Goal: Task Accomplishment & Management: Complete application form

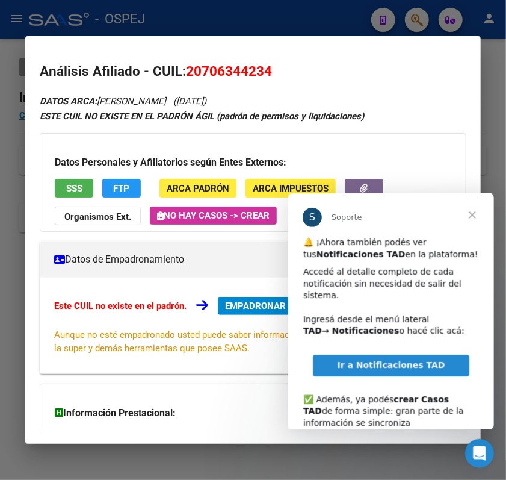
click at [472, 217] on span "Cerrar" at bounding box center [471, 214] width 43 height 43
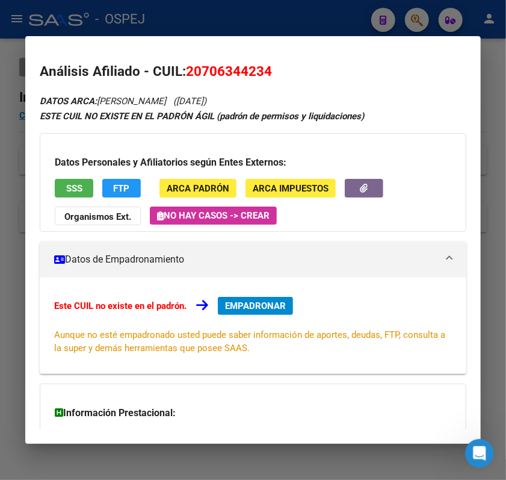
click at [366, 13] on div at bounding box center [253, 240] width 506 height 480
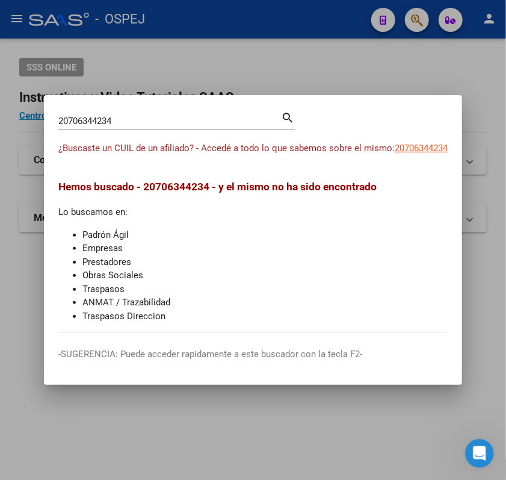
click at [311, 27] on div at bounding box center [253, 240] width 506 height 480
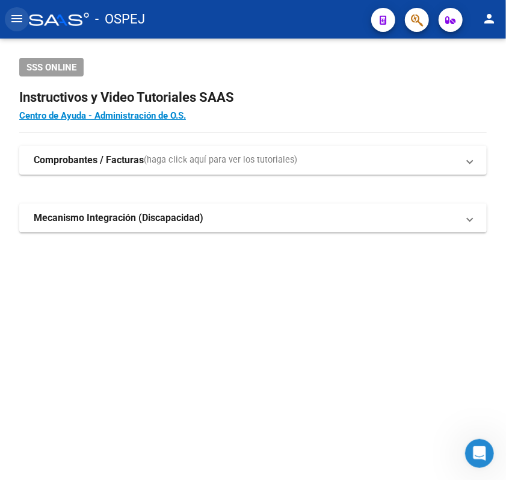
click at [19, 13] on mat-icon "menu" at bounding box center [17, 18] width 14 height 14
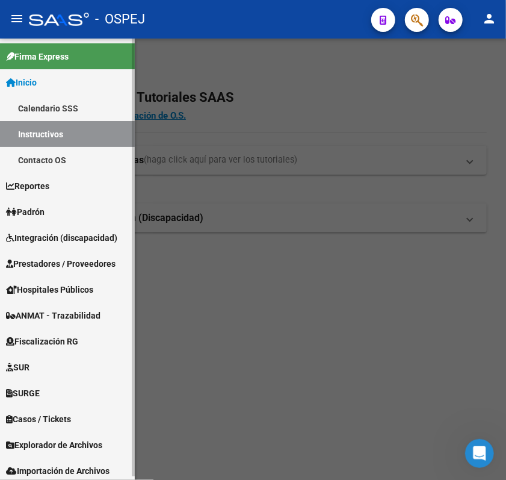
scroll to position [3, 0]
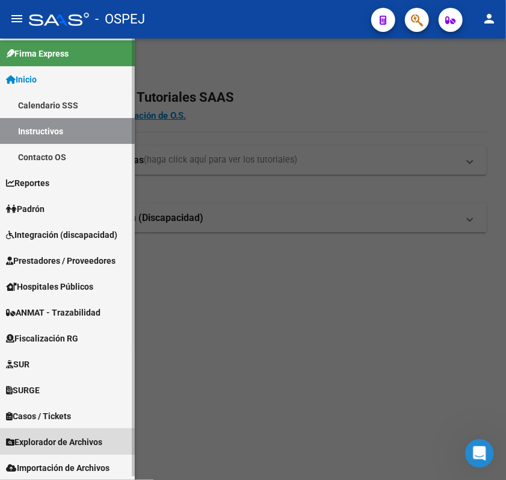
click at [82, 436] on span "Explorador de Archivos" at bounding box center [54, 441] width 96 height 13
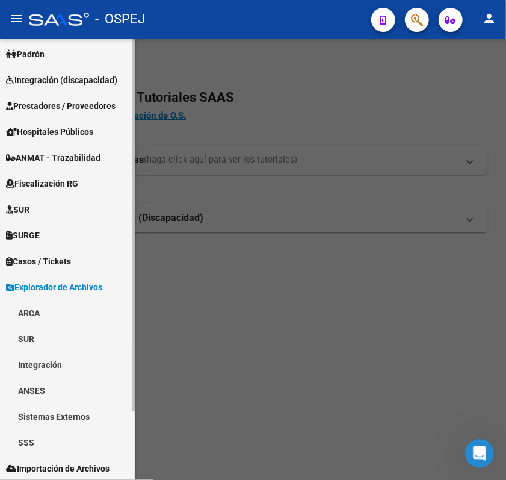
scroll to position [81, 0]
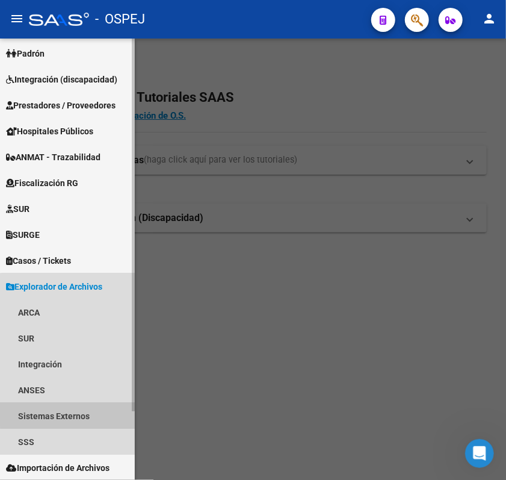
click at [73, 413] on link "Sistemas Externos" at bounding box center [67, 416] width 135 height 26
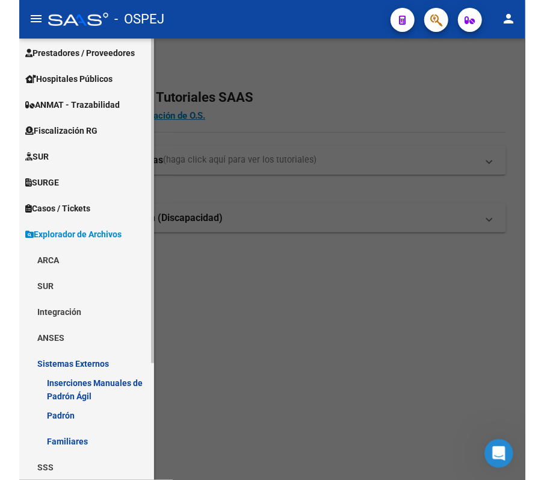
scroll to position [159, 0]
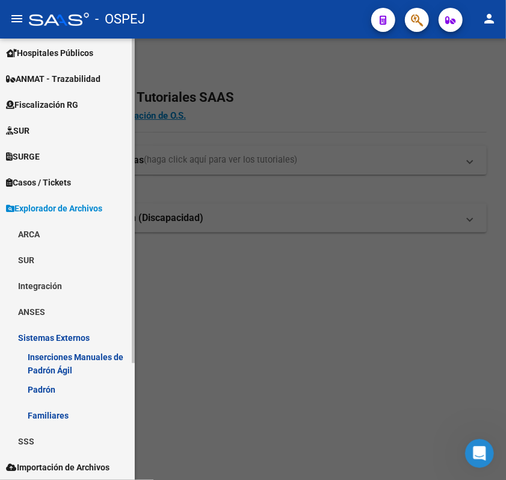
click at [77, 409] on link "Familiares" at bounding box center [67, 415] width 135 height 26
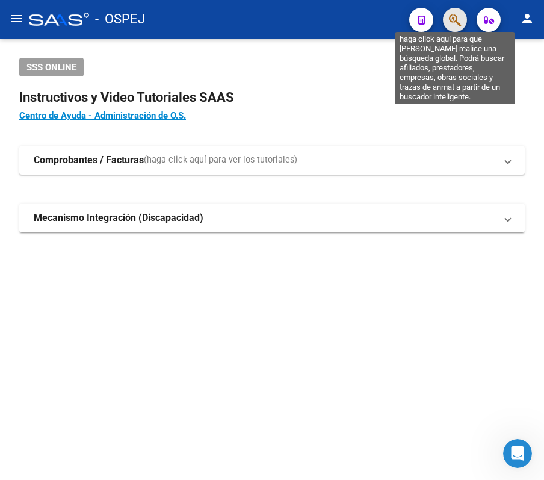
click at [459, 22] on icon "button" at bounding box center [455, 20] width 12 height 14
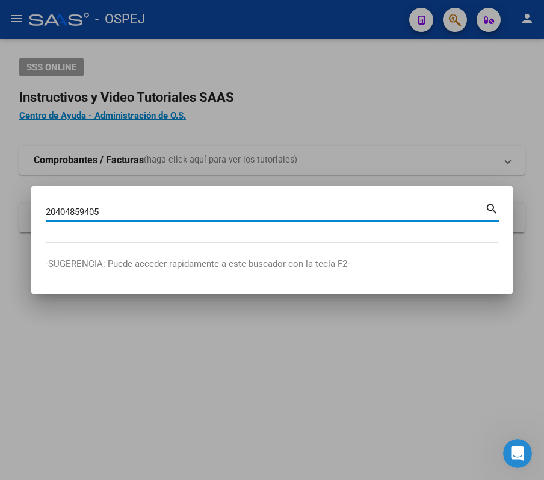
type input "20404859405"
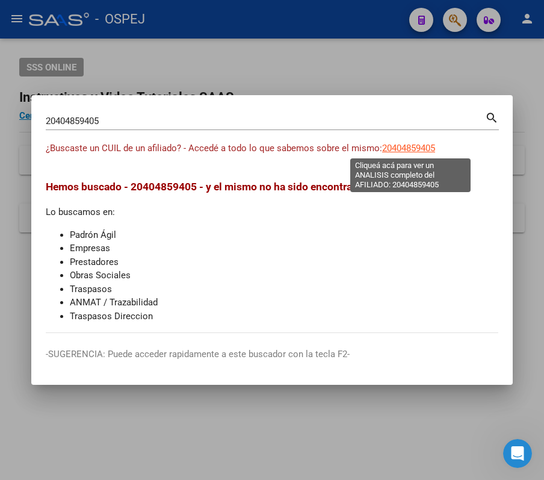
click at [388, 152] on span "20404859405" at bounding box center [408, 148] width 53 height 11
type textarea "20404859405"
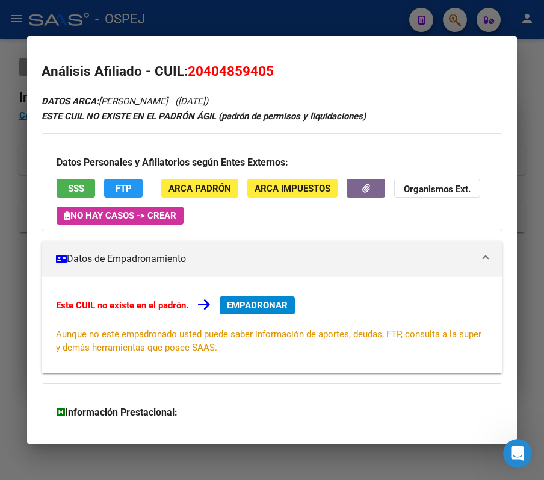
click at [258, 292] on div "Este CUIL no existe en el padrón. EMPADRONAR Aunque no esté empadronado usted p…" at bounding box center [272, 325] width 461 height 96
click at [268, 298] on button "EMPADRONAR" at bounding box center [257, 305] width 75 height 18
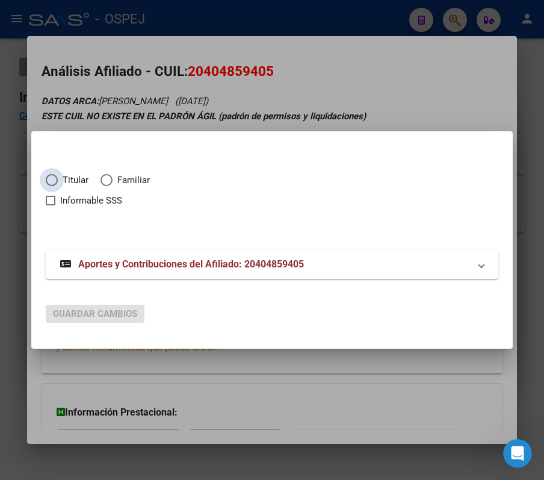
click at [78, 179] on span "Titular" at bounding box center [73, 180] width 31 height 14
click at [58, 179] on input "Titular" at bounding box center [52, 180] width 12 height 12
radio input "true"
checkbox input "true"
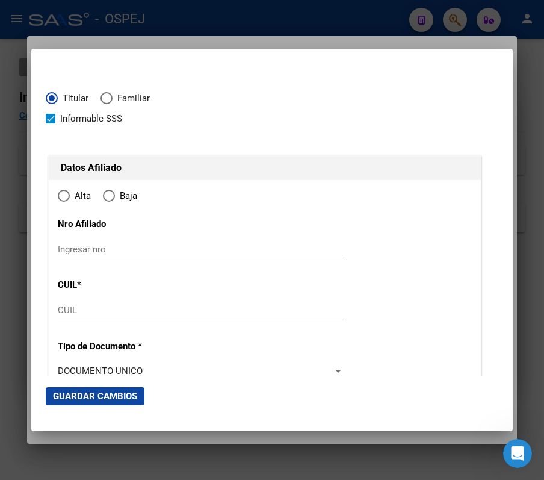
type input "20-40485940-5"
type input "40485940"
type input "[PERSON_NAME]"
type input "[DATE]"
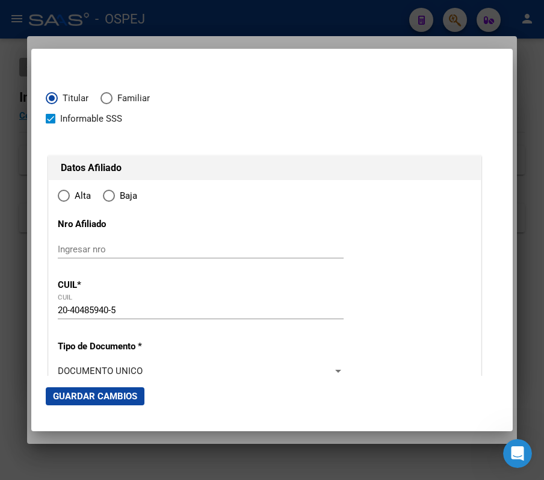
type input "RIO [PERSON_NAME]"
type input "5705"
type input "[PERSON_NAME]"
type input "RIO [PERSON_NAME]"
radio input "true"
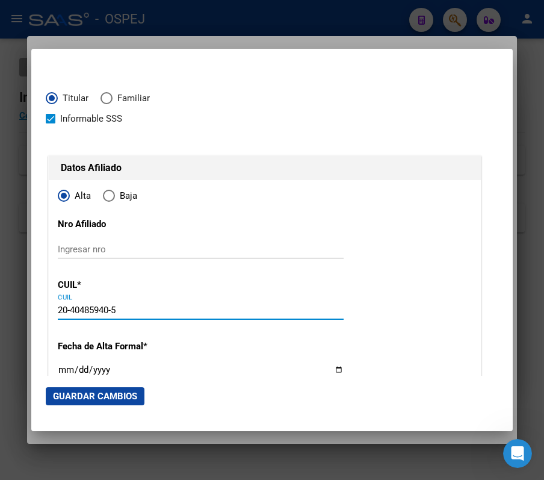
drag, startPoint x: 130, startPoint y: 311, endPoint x: 23, endPoint y: 304, distance: 107.3
click at [23, 304] on div "20404859405 Buscar (apellido, dni, cuil, nro traspaso, cuit, obra social) searc…" at bounding box center [272, 240] width 544 height 480
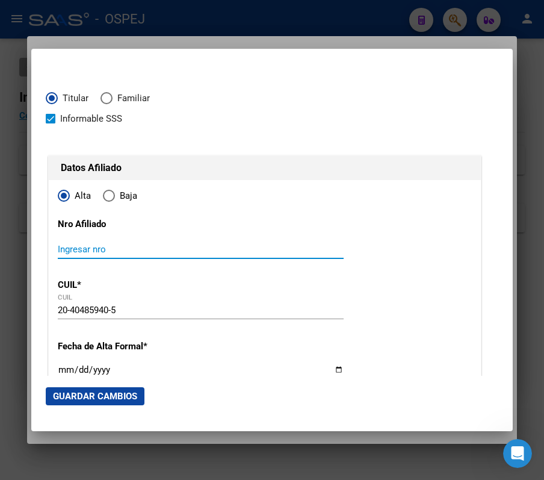
click at [131, 250] on input "Ingresar nro" at bounding box center [201, 249] width 286 height 11
paste input "20-40485940-5"
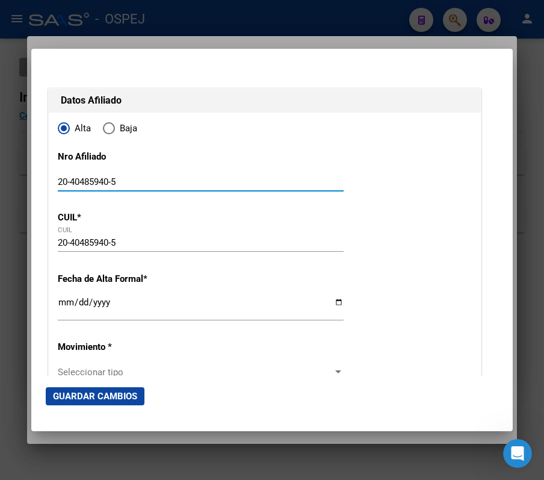
scroll to position [160, 0]
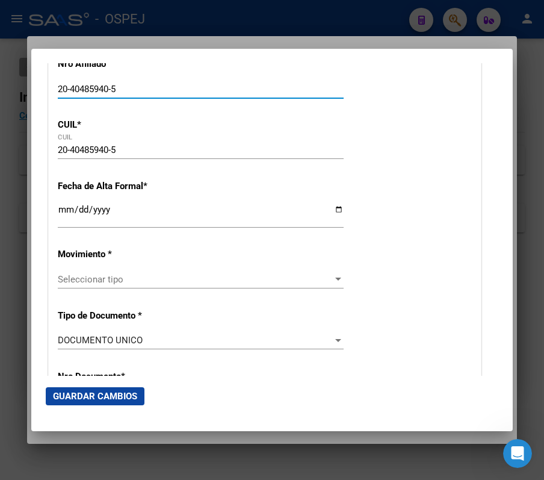
type input "20-40485940-5"
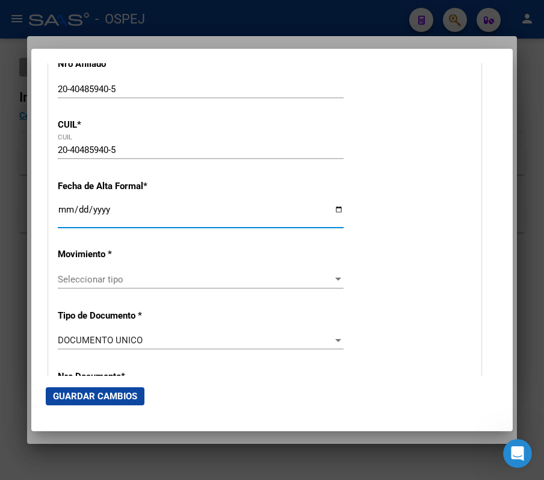
click at [59, 208] on input "Ingresar fecha" at bounding box center [201, 214] width 286 height 19
click at [66, 208] on input "Ingresar fecha" at bounding box center [201, 214] width 286 height 19
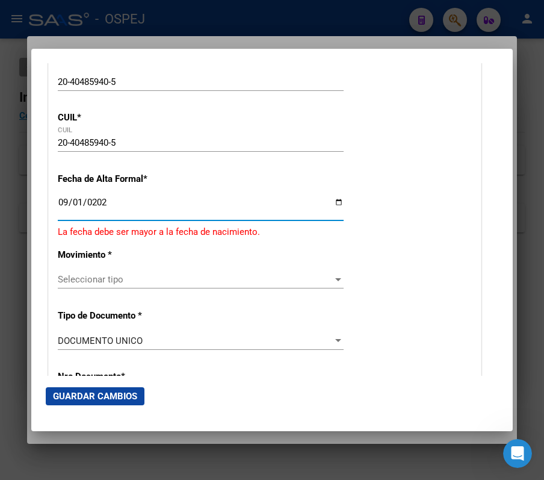
type input "[DATE]"
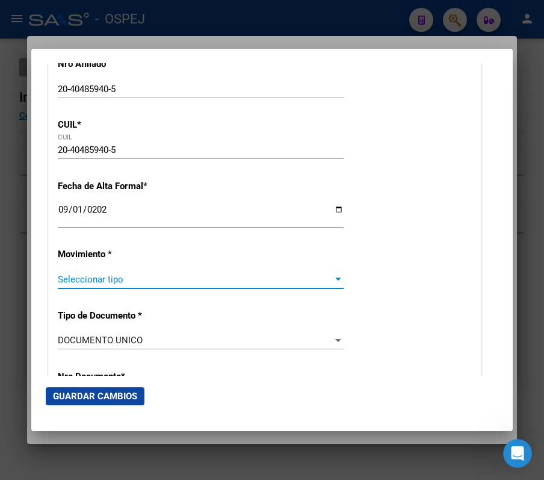
click at [309, 274] on span "Seleccionar tipo" at bounding box center [195, 279] width 275 height 11
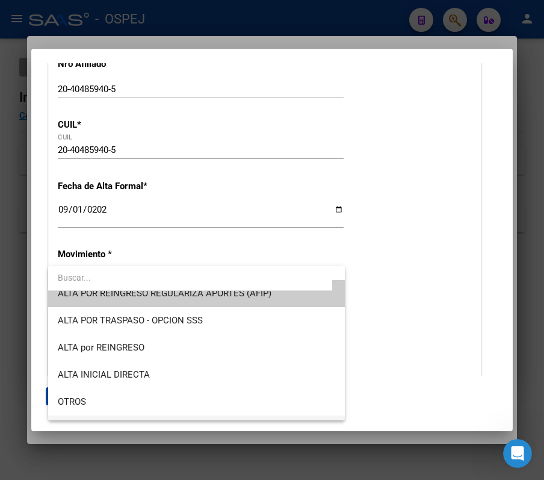
scroll to position [0, 0]
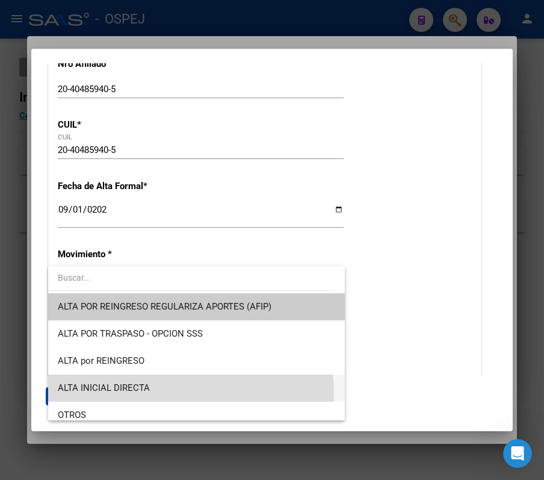
click at [190, 391] on span "ALTA INICIAL DIRECTA" at bounding box center [196, 387] width 277 height 27
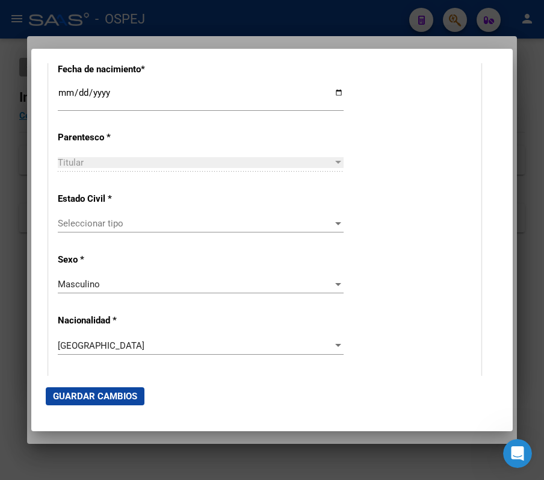
scroll to position [722, 0]
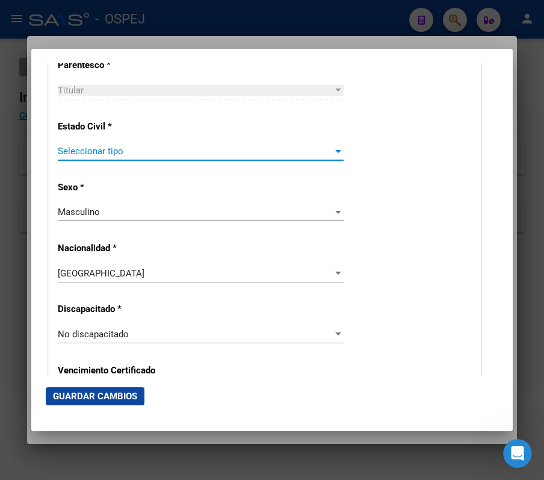
click at [159, 153] on span "Seleccionar tipo" at bounding box center [195, 151] width 275 height 11
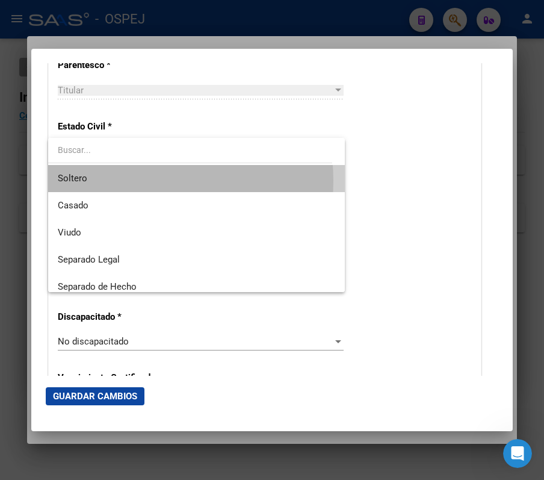
click at [134, 181] on span "Soltero" at bounding box center [196, 178] width 277 height 27
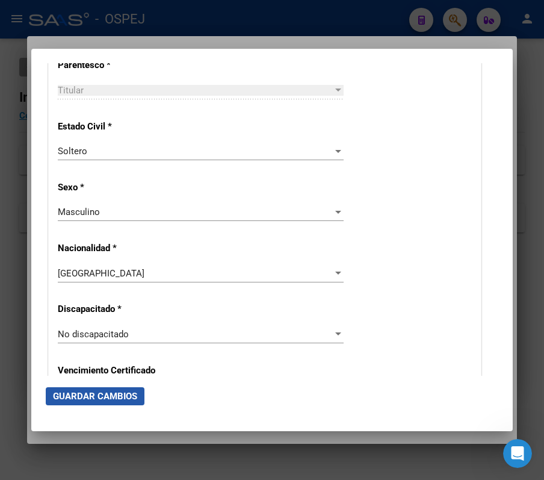
click at [131, 391] on span "Guardar Cambios" at bounding box center [95, 396] width 84 height 11
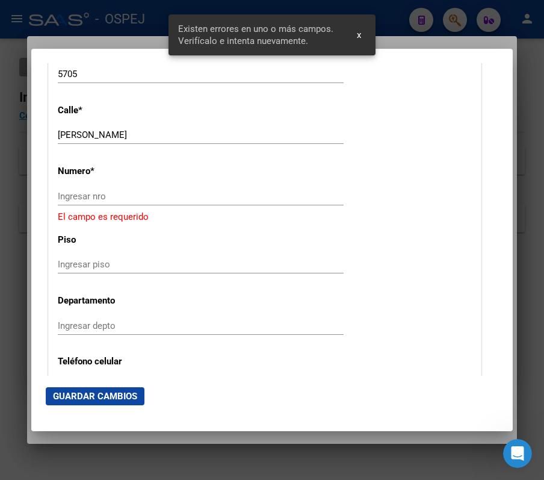
scroll to position [1284, 0]
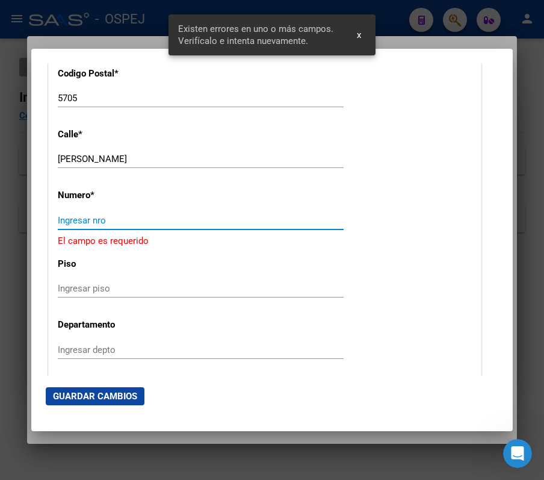
click at [128, 224] on input "Ingresar nro" at bounding box center [201, 220] width 286 height 11
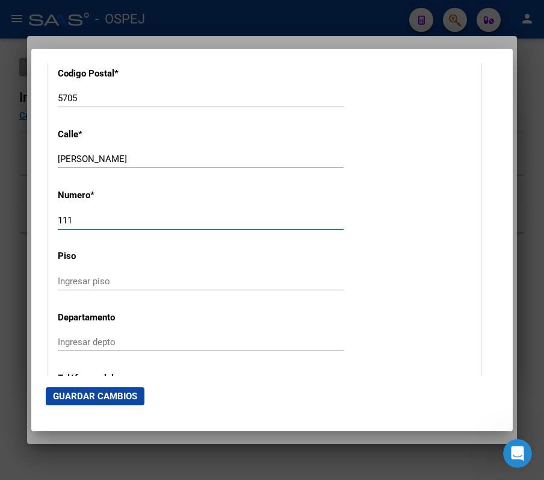
type input "111"
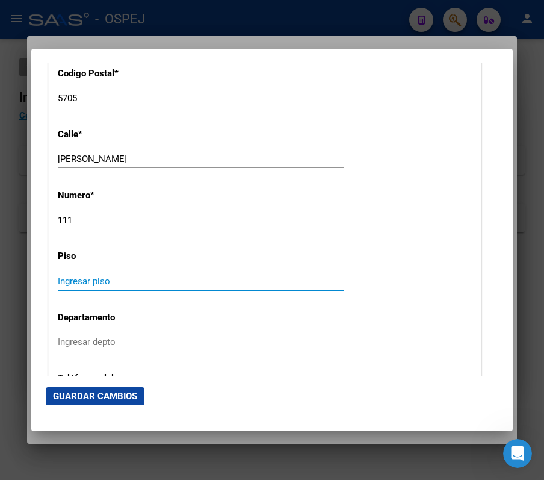
click at [111, 284] on input "Ingresar piso" at bounding box center [201, 281] width 286 height 11
type input "11111111"
click at [140, 337] on input "Ingresar depto" at bounding box center [201, 341] width 286 height 11
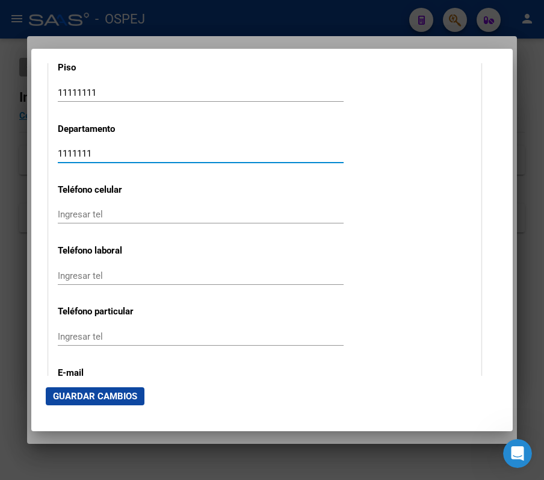
scroll to position [1524, 0]
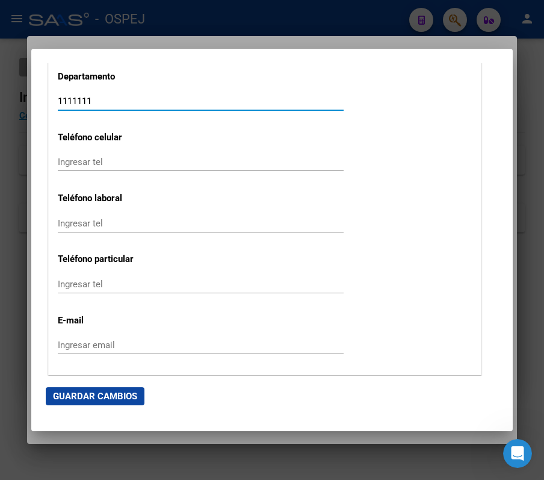
type input "1111111"
click at [111, 401] on span "Guardar Cambios" at bounding box center [95, 396] width 84 height 11
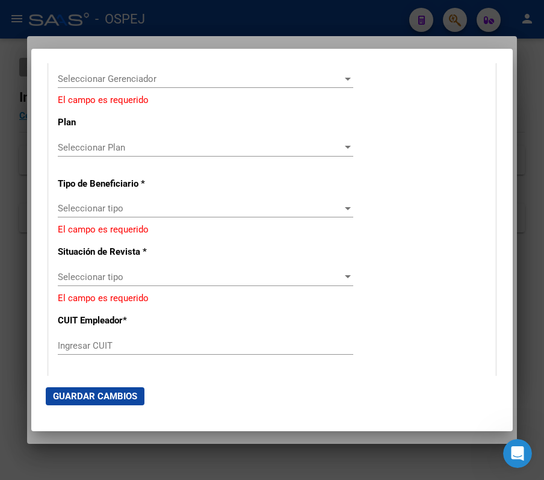
scroll to position [2006, 0]
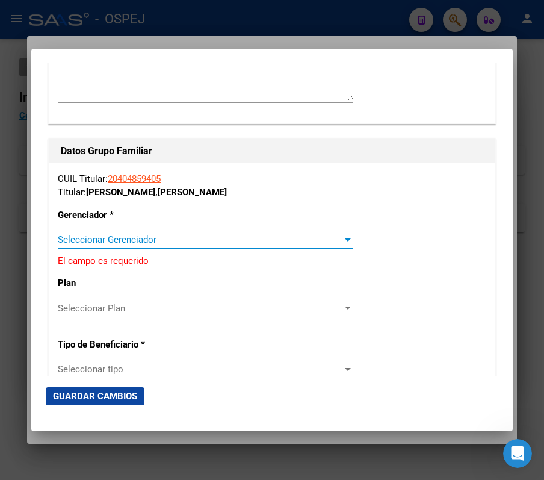
click at [303, 244] on span "Seleccionar Gerenciador" at bounding box center [200, 239] width 285 height 11
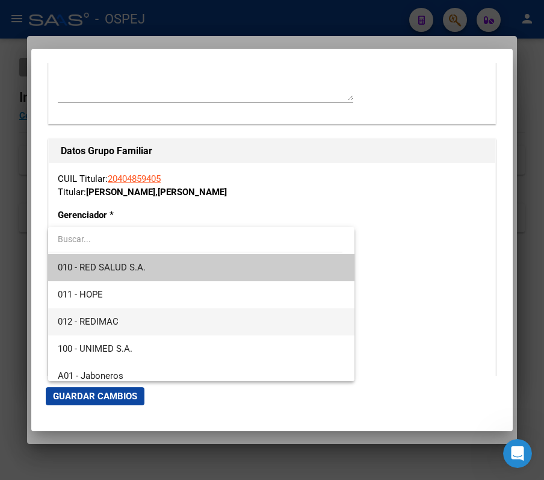
scroll to position [80, 0]
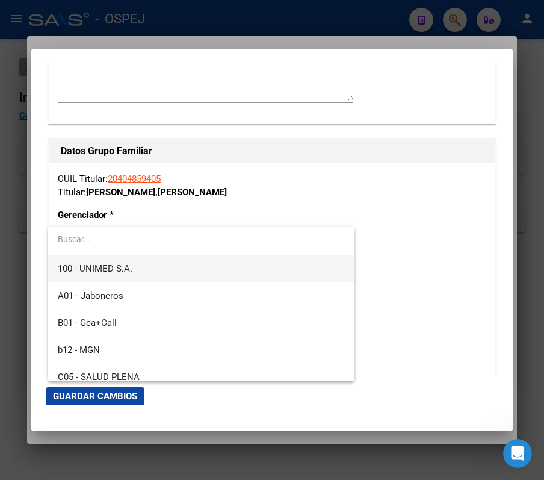
click at [229, 274] on span "100 - UNIMED S.A." at bounding box center [201, 268] width 287 height 27
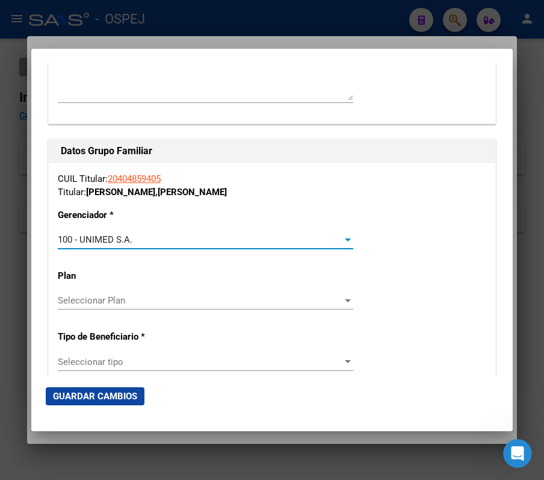
scroll to position [2086, 0]
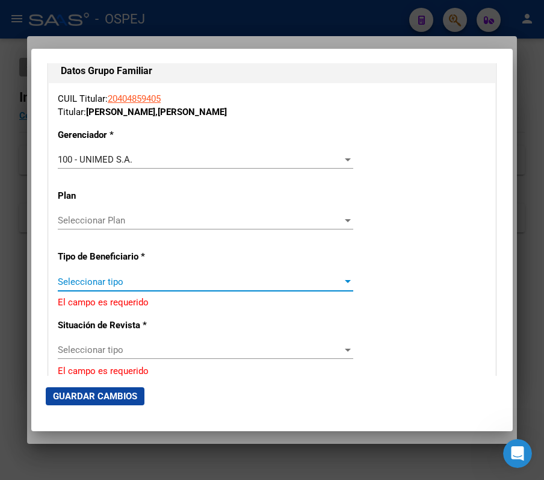
click at [241, 280] on span "Seleccionar tipo" at bounding box center [200, 281] width 285 height 11
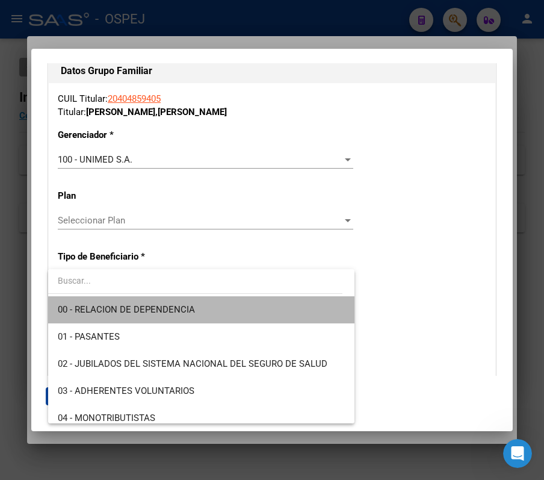
click at [244, 313] on span "00 - RELACION DE DEPENDENCIA" at bounding box center [201, 309] width 287 height 27
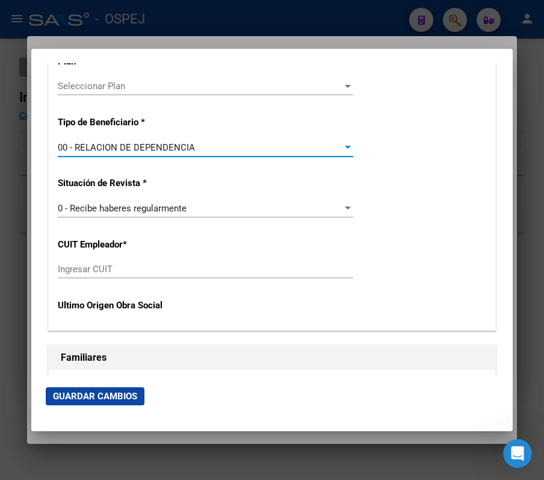
scroll to position [2246, 0]
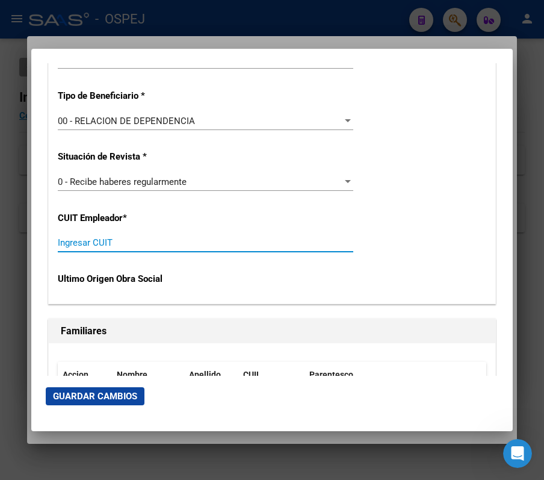
click at [186, 246] on input "Ingresar CUIT" at bounding box center [205, 242] width 295 height 11
click at [196, 248] on input "Ingresar CUIT" at bounding box center [205, 242] width 295 height 11
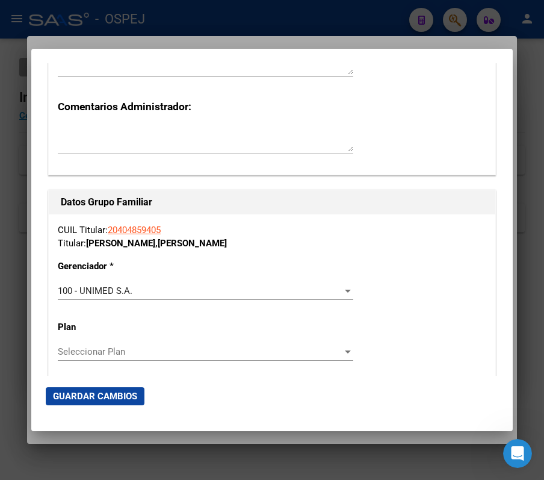
scroll to position [1926, 0]
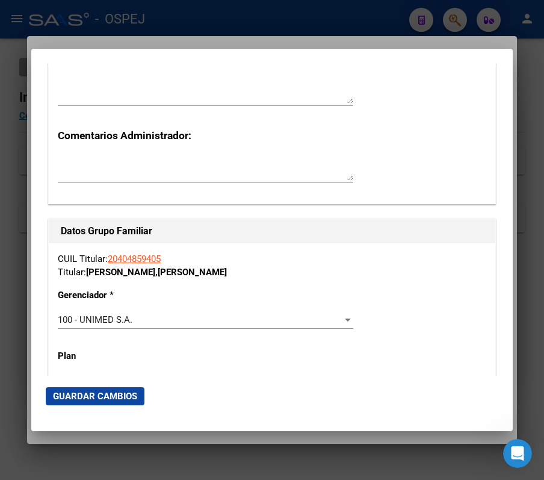
drag, startPoint x: 167, startPoint y: 258, endPoint x: 111, endPoint y: 259, distance: 56.0
click at [111, 259] on div "CUIL Titular: 20404859405 Titular: [PERSON_NAME] [PERSON_NAME]" at bounding box center [272, 265] width 428 height 27
copy link "20404859405"
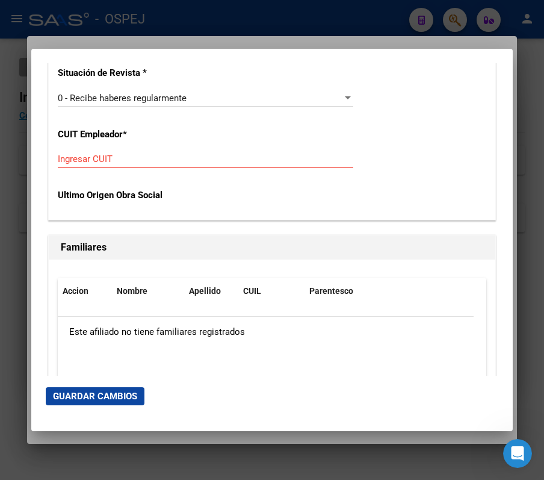
scroll to position [2326, 0]
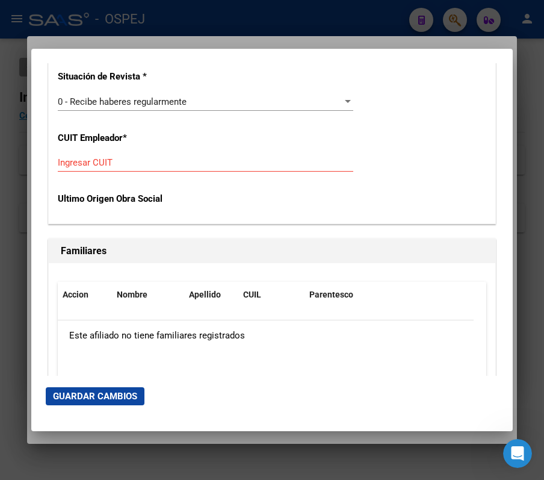
click at [140, 150] on div "CUIL Titular: 20404859405 Titular: [PERSON_NAME] [PERSON_NAME] Gerenciador * 10…" at bounding box center [272, 33] width 447 height 382
click at [145, 169] on div "Ingresar CUIT" at bounding box center [205, 162] width 295 height 18
paste input "20-40485940-5"
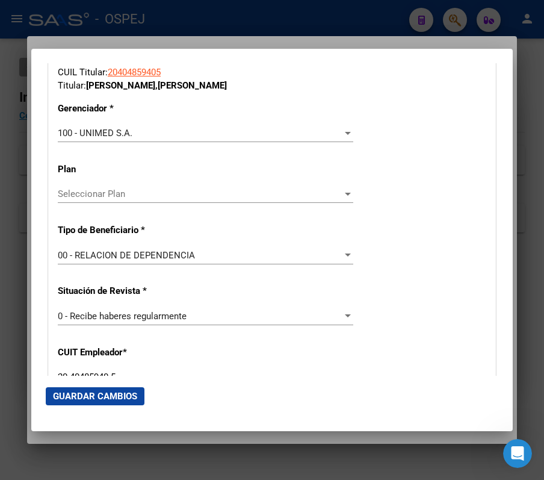
scroll to position [2166, 0]
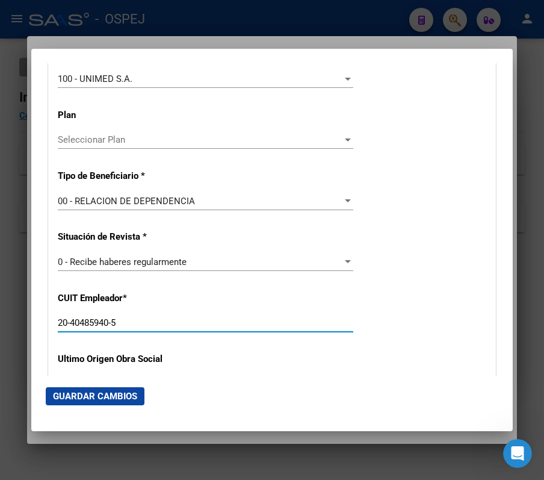
type input "20-40485940-5"
click at [152, 196] on span "00 - RELACION DE DEPENDENCIA" at bounding box center [126, 201] width 137 height 11
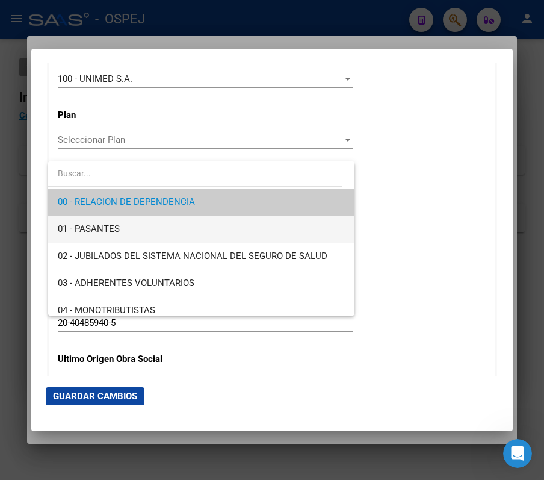
scroll to position [80, 0]
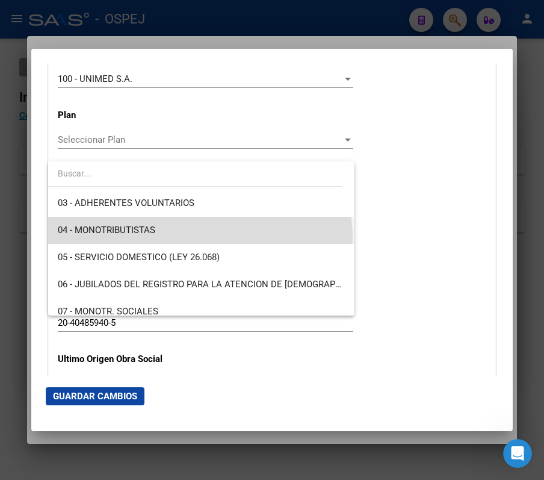
click at [200, 237] on span "04 - MONOTRIBUTISTAS" at bounding box center [201, 230] width 287 height 27
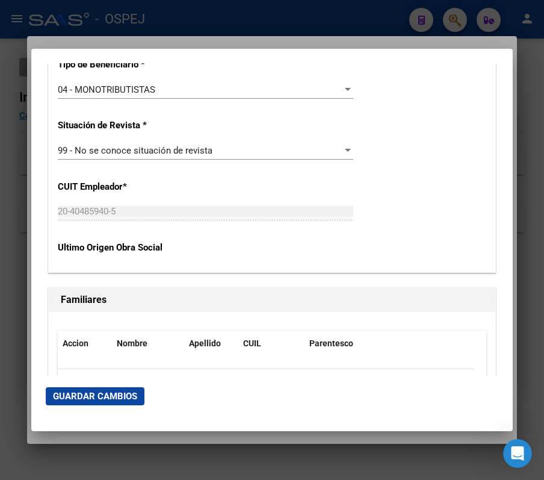
scroll to position [2285, 0]
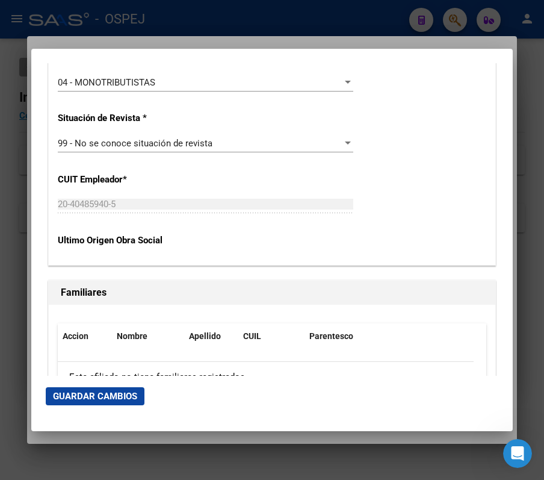
drag, startPoint x: 142, startPoint y: 211, endPoint x: 91, endPoint y: 196, distance: 52.6
click at [91, 196] on div "20-40485940-5 Ingresar CUIT" at bounding box center [205, 204] width 295 height 18
click at [126, 195] on div "CUIL Titular: 20404859405 Titular: [PERSON_NAME] [PERSON_NAME] Gerenciador * 10…" at bounding box center [272, 75] width 447 height 382
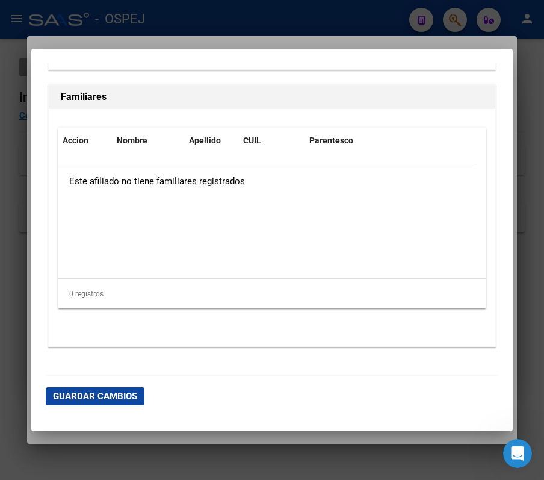
scroll to position [2526, 0]
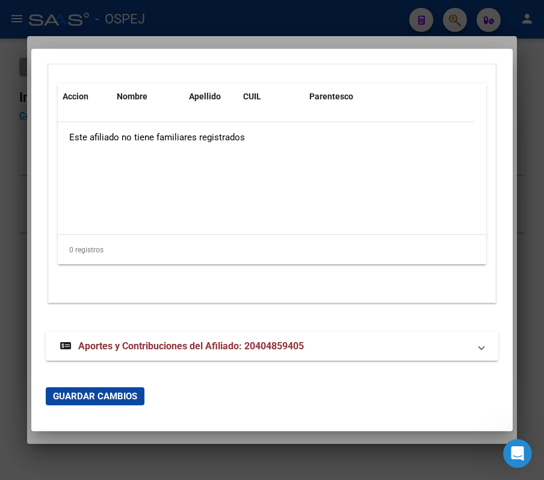
click at [244, 339] on strong "Aportes y Contribuciones del Afiliado: 20404859405" at bounding box center [182, 346] width 244 height 14
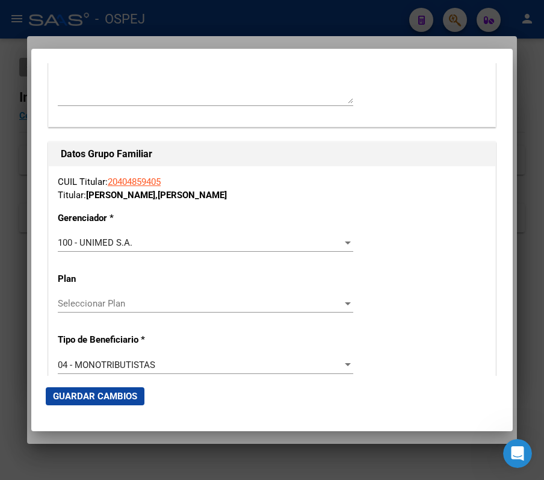
scroll to position [1898, 0]
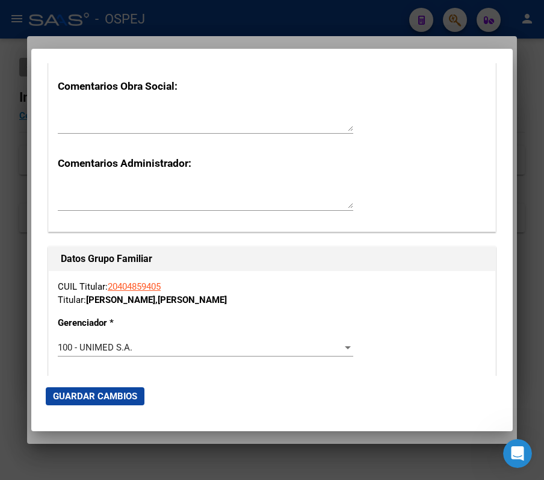
click at [366, 28] on div at bounding box center [272, 240] width 544 height 480
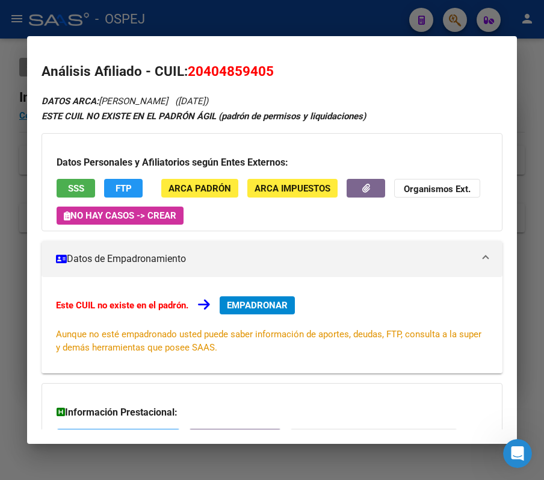
click at [406, 12] on div at bounding box center [272, 240] width 544 height 480
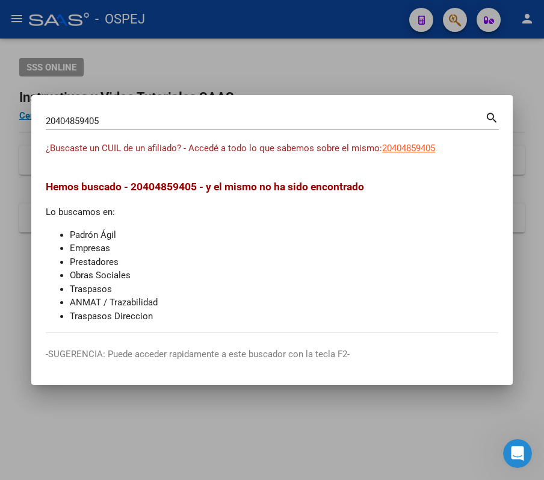
click at [270, 126] on div "20404859405 Buscar (apellido, dni, cuil, [PERSON_NAME], cuit, obra social)" at bounding box center [265, 121] width 439 height 18
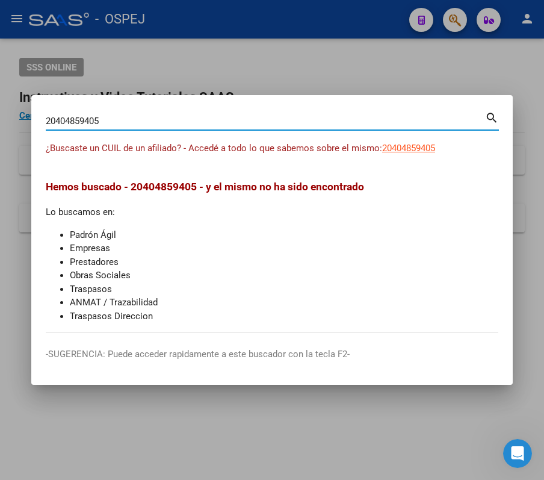
click at [264, 122] on input "20404859405" at bounding box center [265, 121] width 439 height 11
paste input "31084629"
type input "31084629"
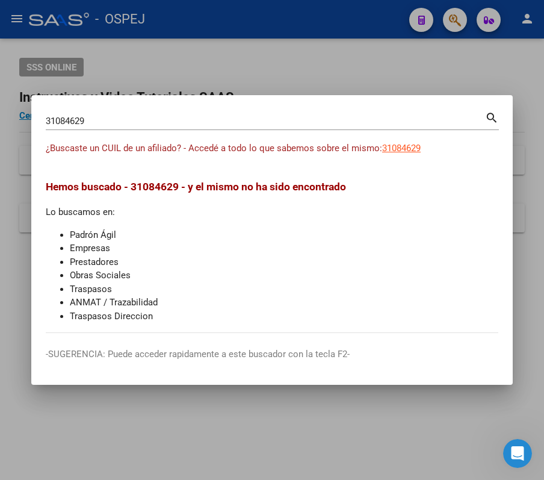
click at [436, 122] on input "31084629" at bounding box center [265, 121] width 439 height 11
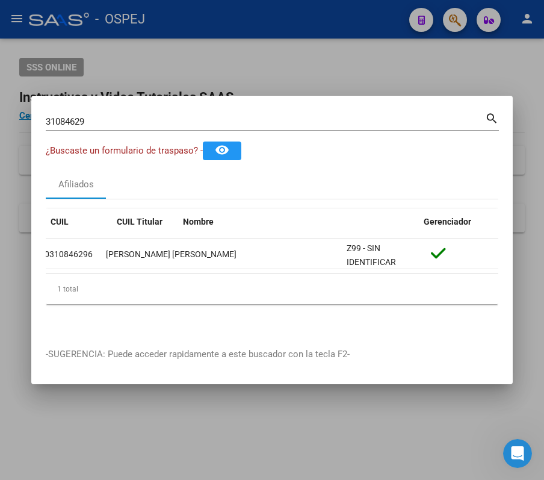
scroll to position [0, 0]
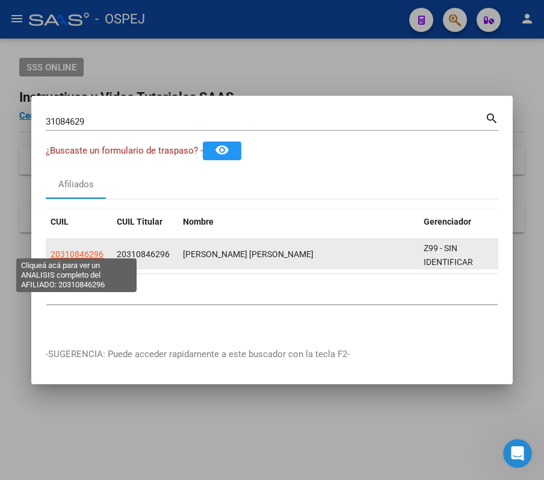
click at [79, 249] on span "20310846296" at bounding box center [77, 254] width 53 height 10
type textarea "20310846296"
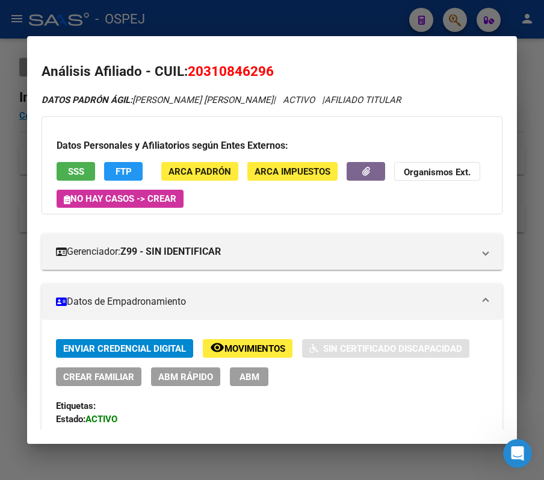
click at [418, 13] on div at bounding box center [272, 240] width 544 height 480
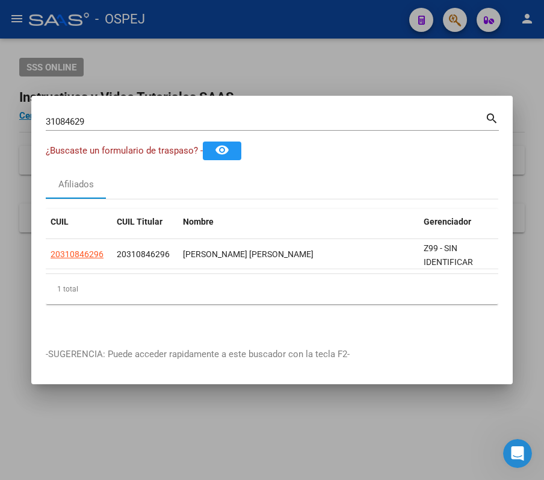
click at [337, 73] on div at bounding box center [272, 240] width 544 height 480
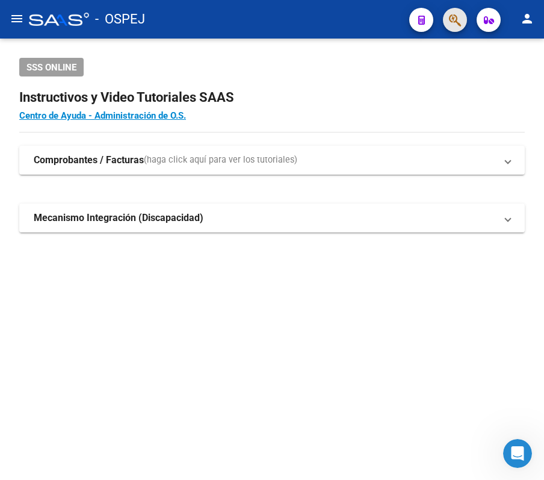
click at [446, 16] on button "button" at bounding box center [455, 20] width 24 height 24
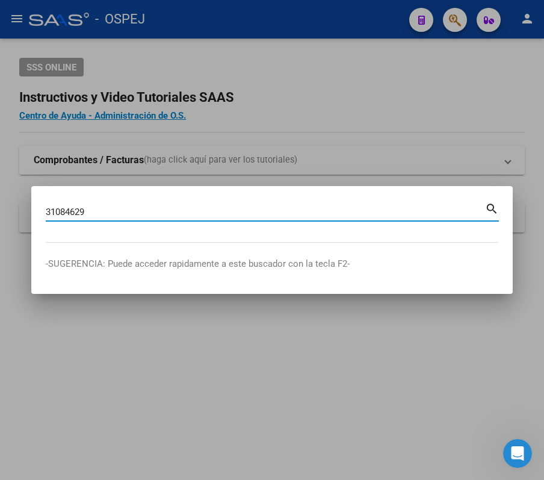
type input "31084629"
click at [369, 212] on input "31084629" at bounding box center [265, 211] width 439 height 11
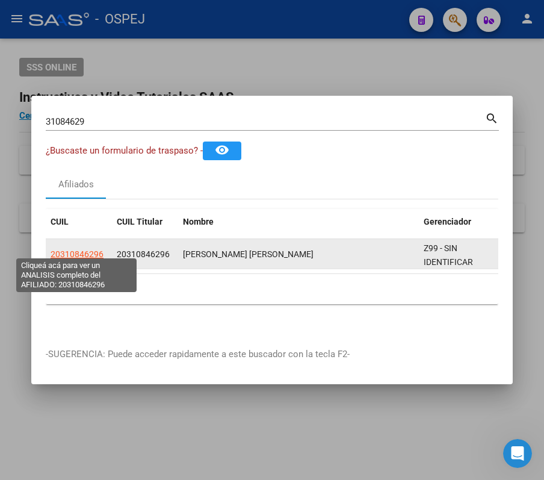
click at [87, 253] on span "20310846296" at bounding box center [77, 254] width 53 height 10
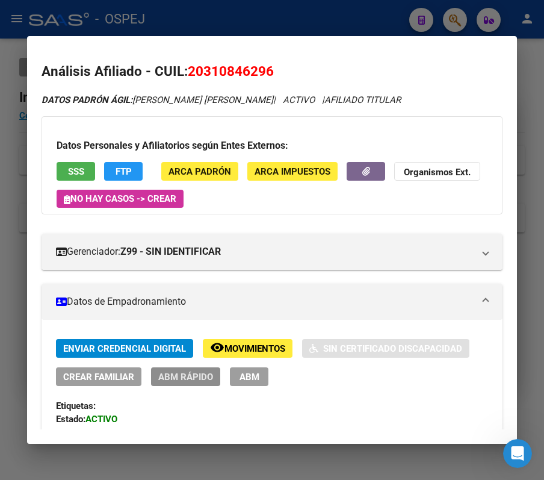
click at [202, 385] on button "ABM Rápido" at bounding box center [185, 376] width 69 height 19
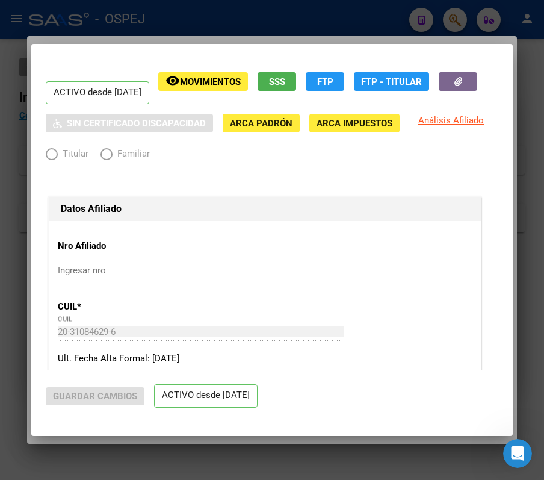
radio input "true"
type input "33-71173867-9"
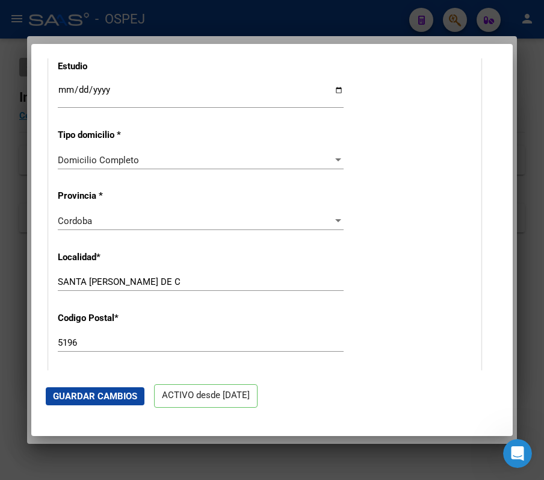
scroll to position [1123, 0]
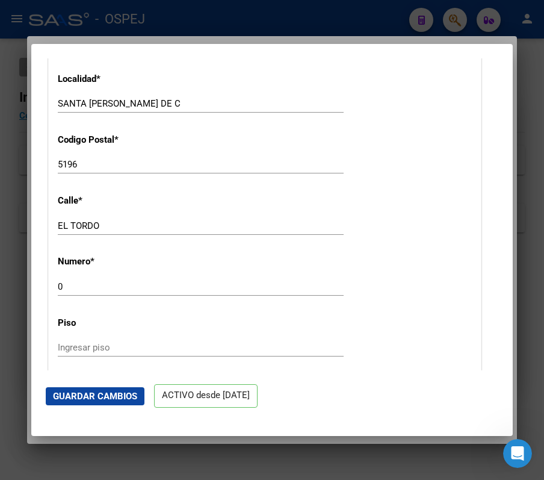
drag, startPoint x: 181, startPoint y: 244, endPoint x: 386, endPoint y: 172, distance: 216.8
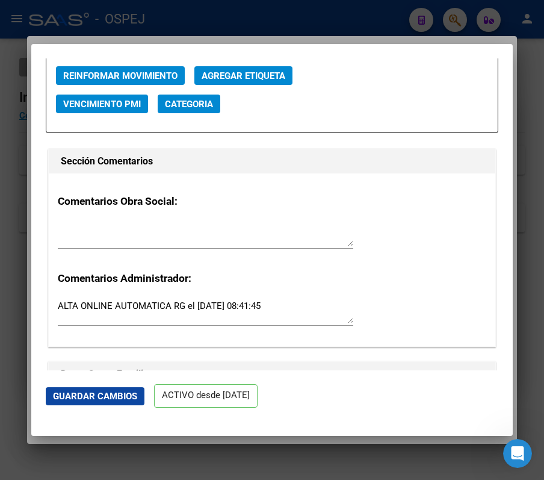
scroll to position [1685, 0]
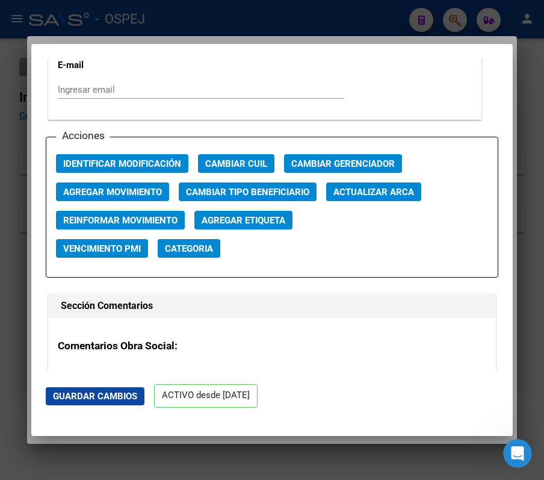
click at [350, 153] on div "Acciones Identificar Modificación Cambiar CUIL Cambiar Gerenciador Agregar Movi…" at bounding box center [272, 207] width 453 height 141
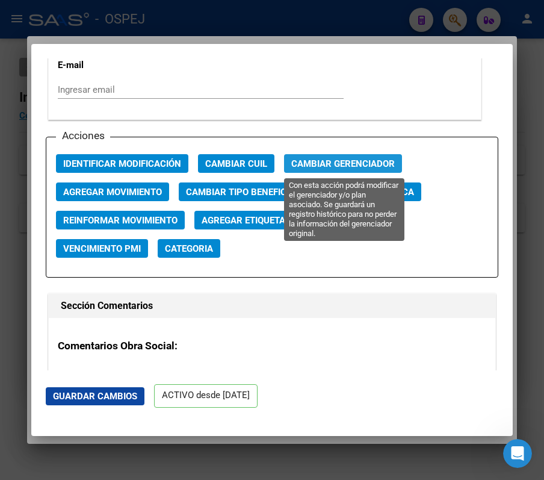
click at [362, 162] on span "Cambiar Gerenciador" at bounding box center [343, 163] width 104 height 11
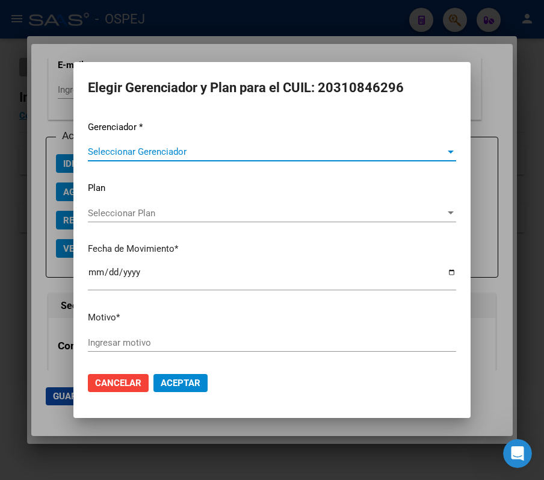
click at [217, 157] on span "Seleccionar Gerenciador" at bounding box center [266, 151] width 357 height 11
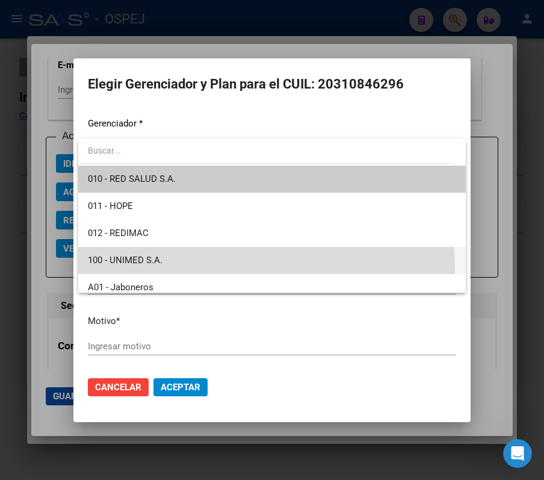
click at [206, 268] on span "100 - UNIMED S.A." at bounding box center [272, 260] width 368 height 27
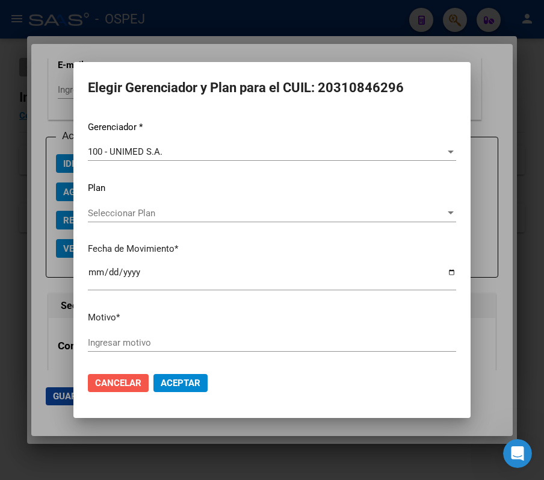
click at [113, 373] on mat-dialog-actions "Cancelar Aceptar" at bounding box center [272, 382] width 368 height 41
click at [126, 381] on span "Cancelar" at bounding box center [118, 382] width 46 height 11
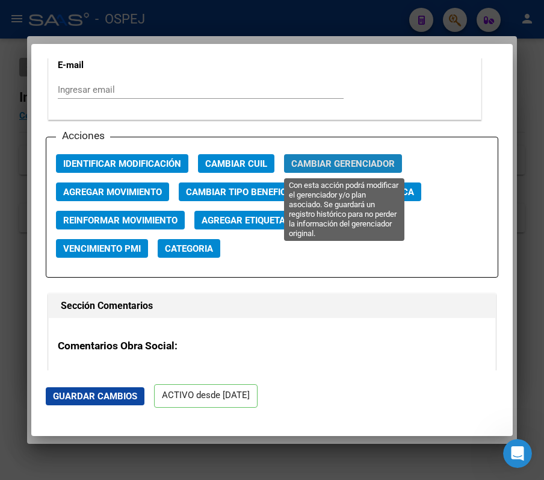
click at [345, 170] on button "Cambiar Gerenciador" at bounding box center [343, 163] width 118 height 19
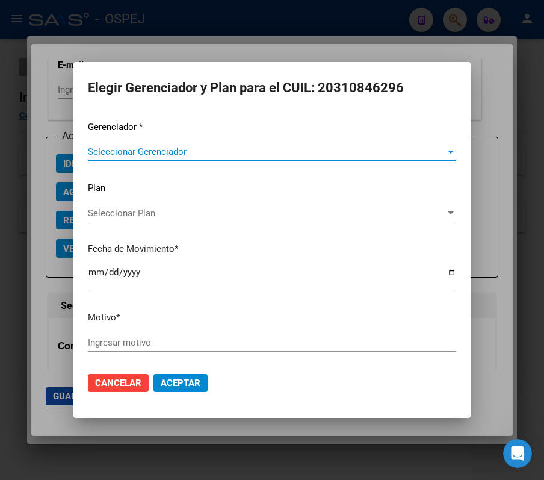
click at [226, 150] on span "Seleccionar Gerenciador" at bounding box center [266, 151] width 357 height 11
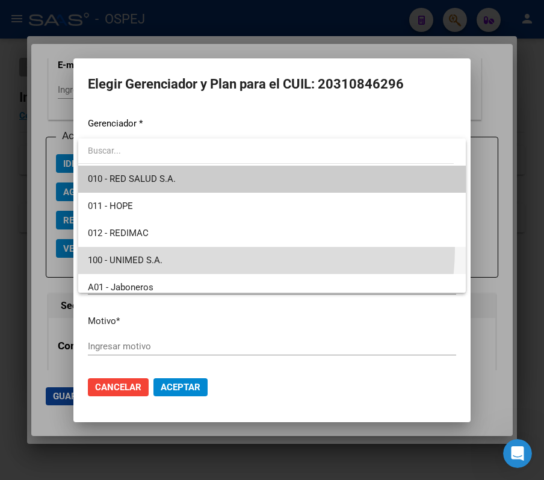
click at [218, 249] on span "100 - UNIMED S.A." at bounding box center [272, 260] width 368 height 27
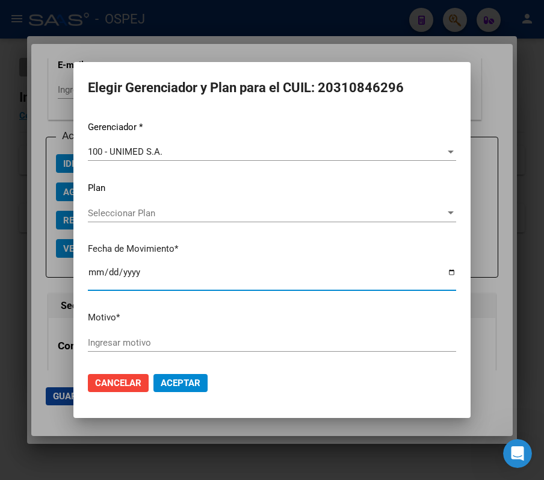
click at [101, 271] on input "[DATE]" at bounding box center [272, 276] width 368 height 19
type input "[DATE]"
click at [178, 331] on div "Gerenciador * 100 - UNIMED S.A. Seleccionar Gerenciador Plan Seleccionar Plan S…" at bounding box center [272, 241] width 368 height 243
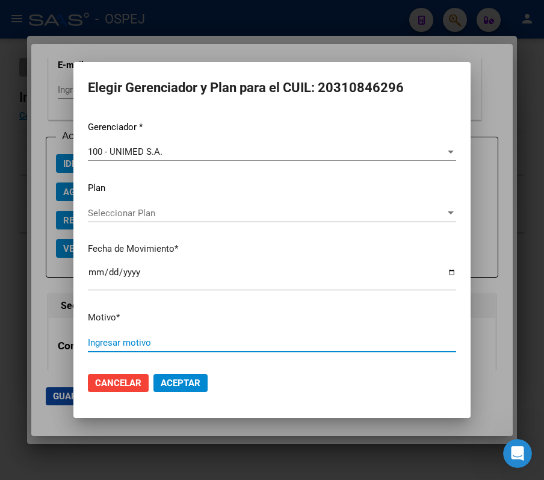
click at [158, 340] on input "Ingresar motivo" at bounding box center [272, 342] width 368 height 11
type input "RD Unimed"
click at [153, 374] on button "Aceptar" at bounding box center [180, 383] width 54 height 18
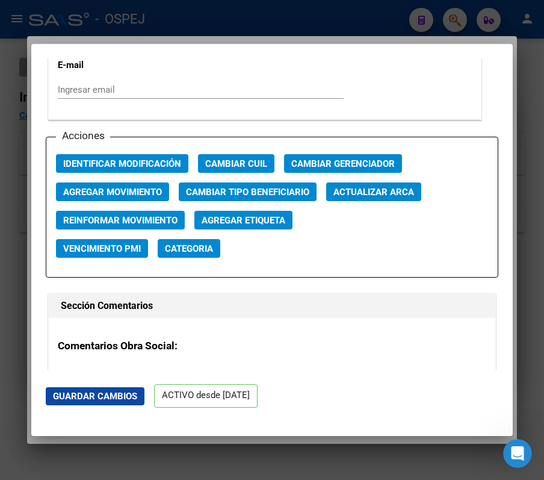
click at [409, 13] on div at bounding box center [272, 240] width 544 height 480
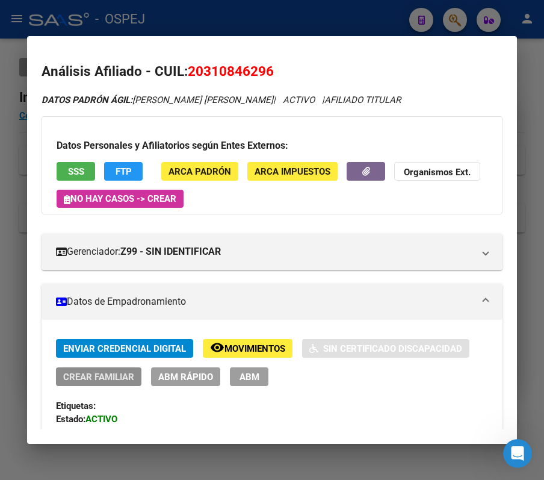
click at [106, 382] on span "Crear Familiar" at bounding box center [98, 376] width 71 height 11
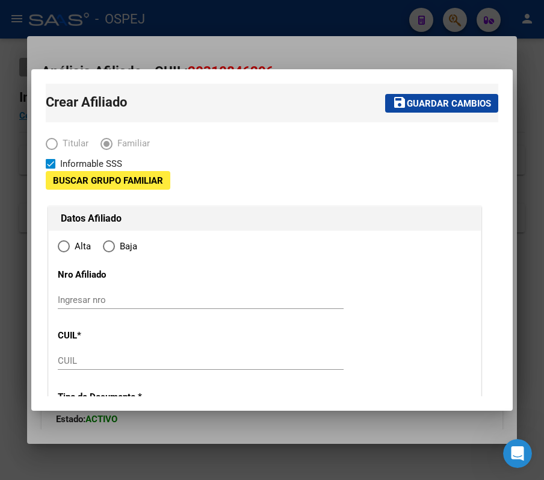
type input "33-71173867-9"
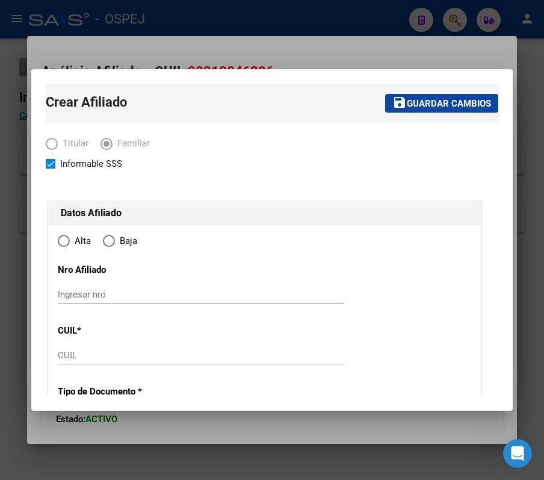
type input "SANTA [PERSON_NAME] DE C"
type input "5196"
type input "EL TORDO"
type input "0"
radio input "true"
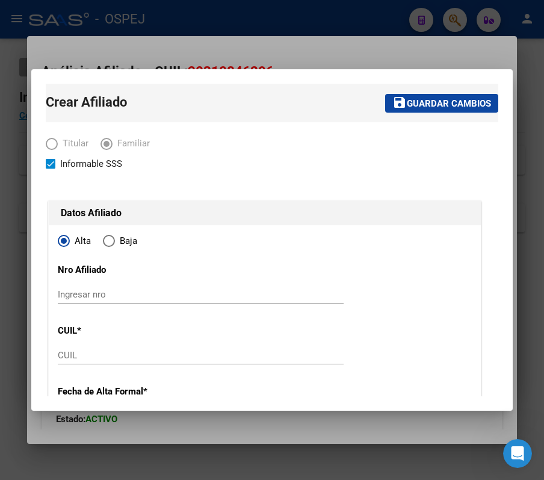
type input "33-71173867-9"
click at [140, 328] on p "CUIL *" at bounding box center [120, 331] width 124 height 14
click at [91, 357] on input "CUIL" at bounding box center [201, 355] width 286 height 11
paste input "27-40048714-1"
type input "27-40048714-1"
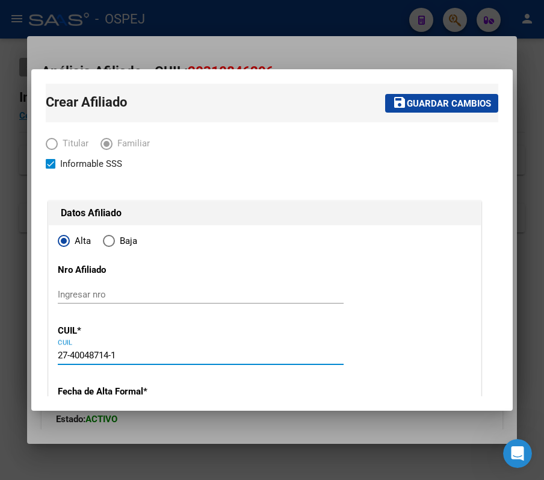
type input "40048714"
type input "ARRIETA"
type input "[PERSON_NAME]"
type input "[DATE]"
type input "SANTA [PERSON_NAME] DE C"
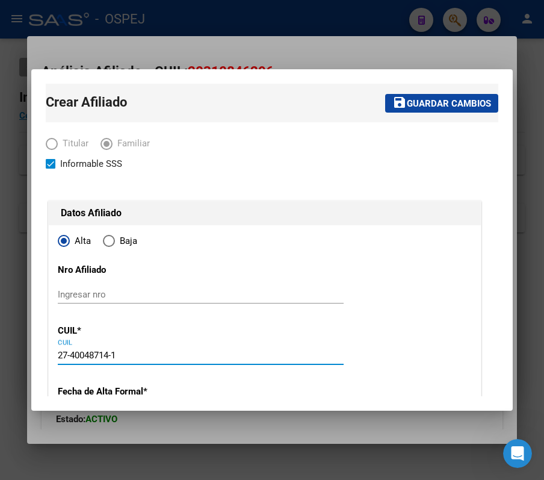
type input "27-40048714-1"
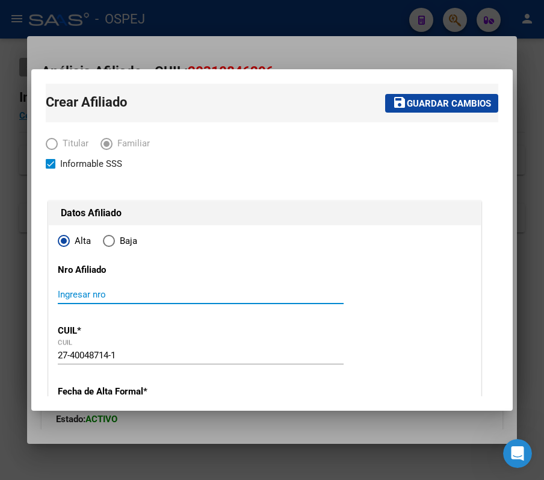
click at [159, 289] on input "Ingresar nro" at bounding box center [201, 294] width 286 height 11
paste input "27400487141"
type input "27400487141"
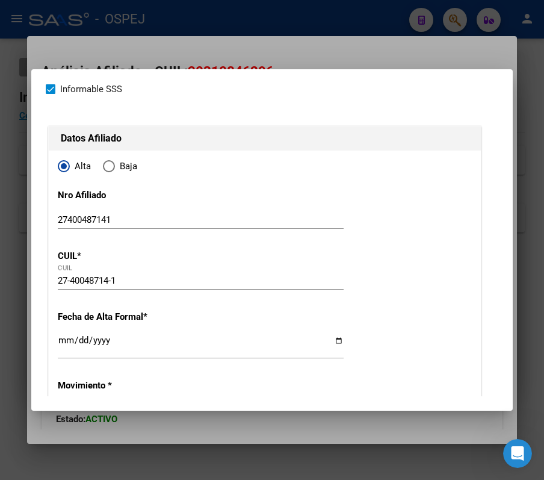
scroll to position [160, 0]
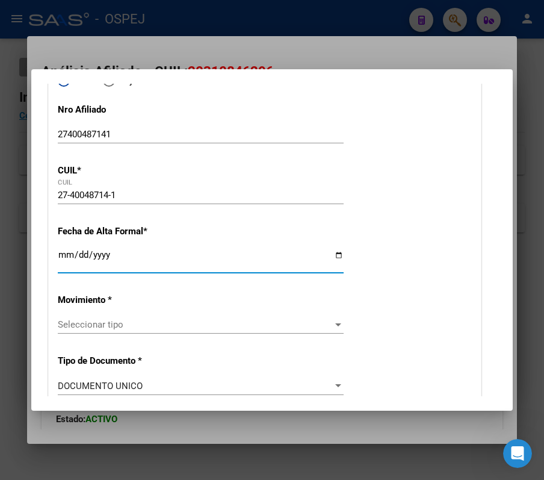
click at [61, 258] on input "Ingresar fecha" at bounding box center [201, 259] width 286 height 19
type input "[DATE]"
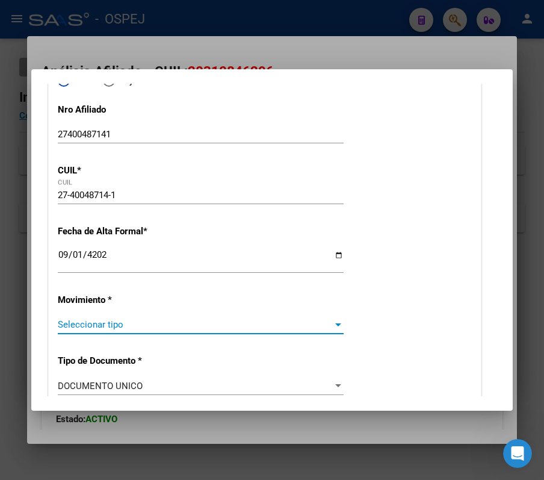
click at [110, 323] on span "Seleccionar tipo" at bounding box center [195, 324] width 275 height 11
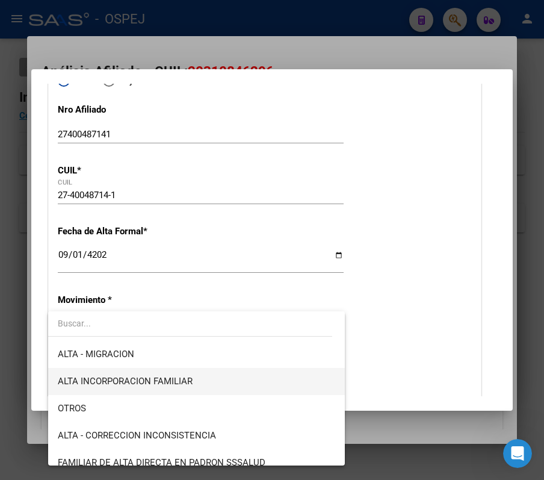
click at [211, 376] on span "ALTA INCORPORACION FAMILIAR" at bounding box center [196, 381] width 277 height 27
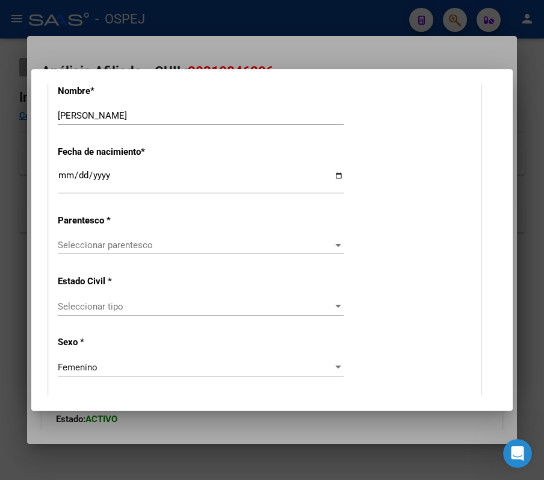
scroll to position [641, 0]
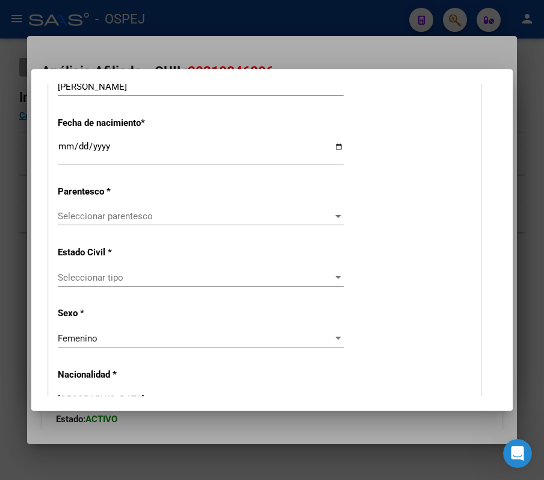
click at [176, 212] on span "Seleccionar parentesco" at bounding box center [195, 216] width 275 height 11
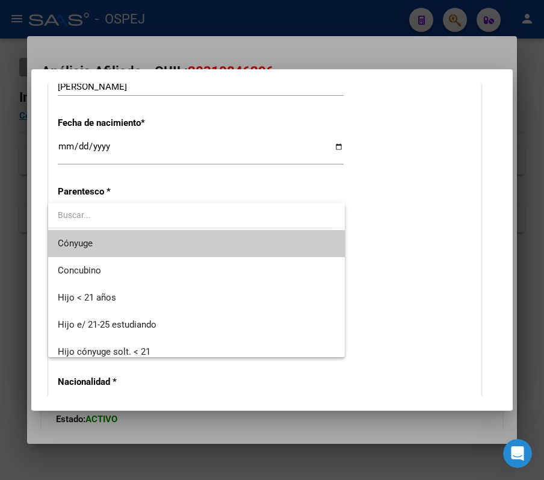
drag, startPoint x: 510, startPoint y: 168, endPoint x: 502, endPoint y: 155, distance: 15.7
click at [502, 155] on div at bounding box center [272, 240] width 544 height 480
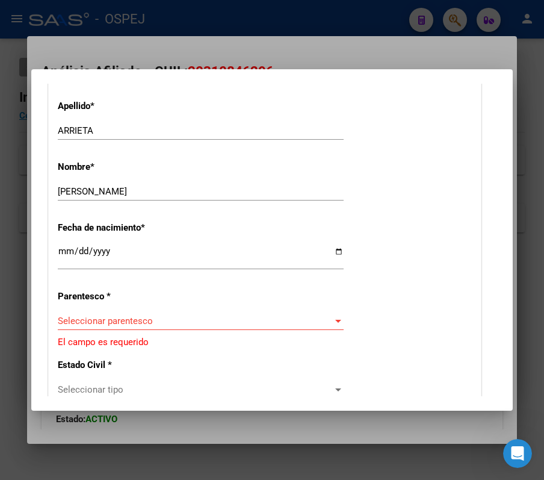
scroll to position [747, 0]
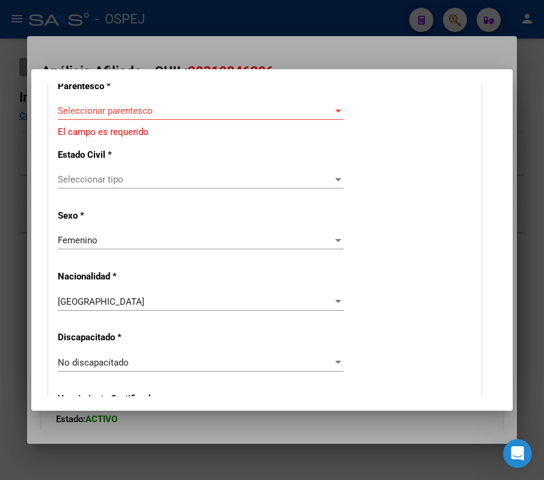
drag, startPoint x: 121, startPoint y: 121, endPoint x: 116, endPoint y: 116, distance: 7.2
click at [116, 116] on div "Seleccionar parentesco Seleccionar parentesco" at bounding box center [201, 116] width 286 height 29
click at [116, 116] on div "Seleccionar parentesco Seleccionar parentesco" at bounding box center [201, 111] width 286 height 18
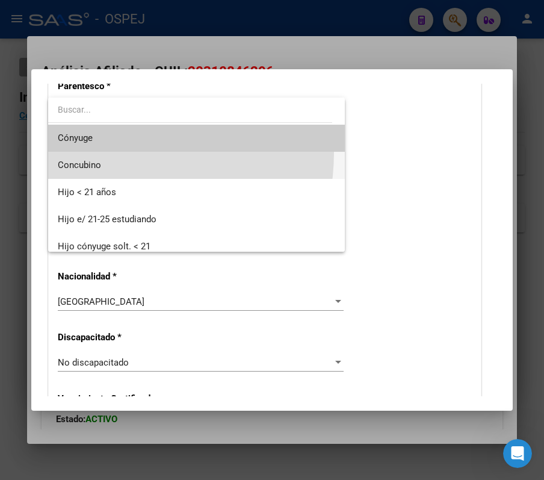
click at [89, 152] on span "Concubino" at bounding box center [196, 165] width 277 height 27
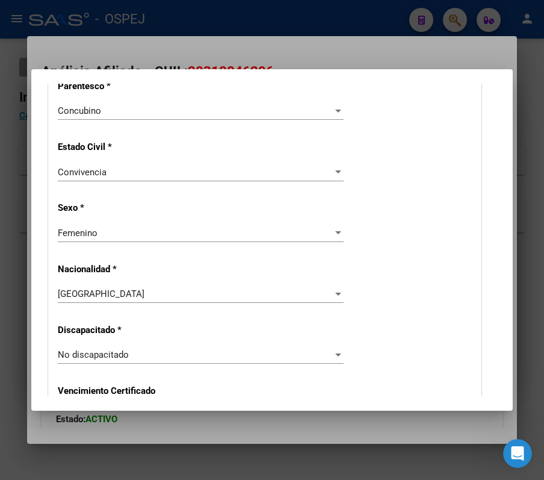
click at [134, 102] on div "Concubino Seleccionar parentesco" at bounding box center [201, 111] width 286 height 18
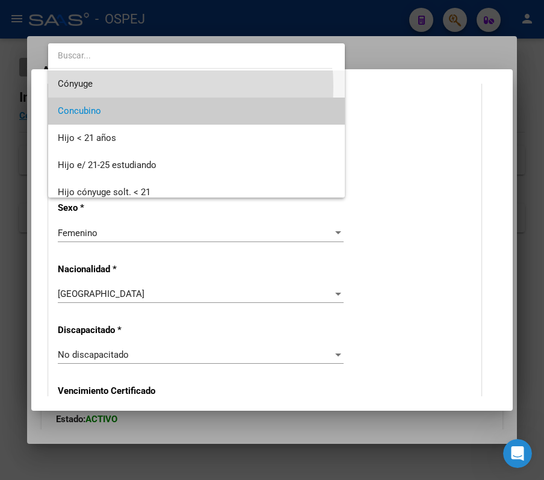
click at [97, 87] on span "Cónyuge" at bounding box center [196, 83] width 277 height 27
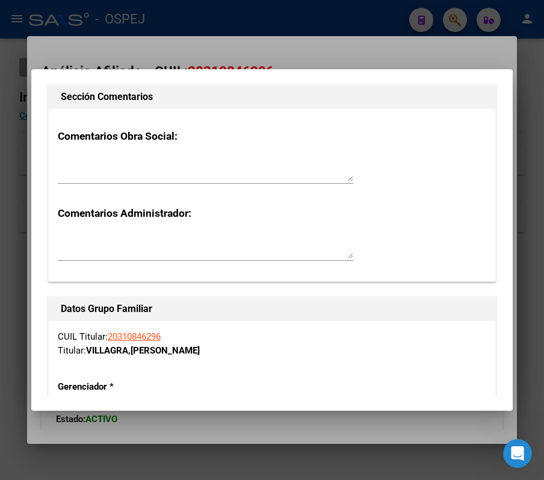
scroll to position [0, 0]
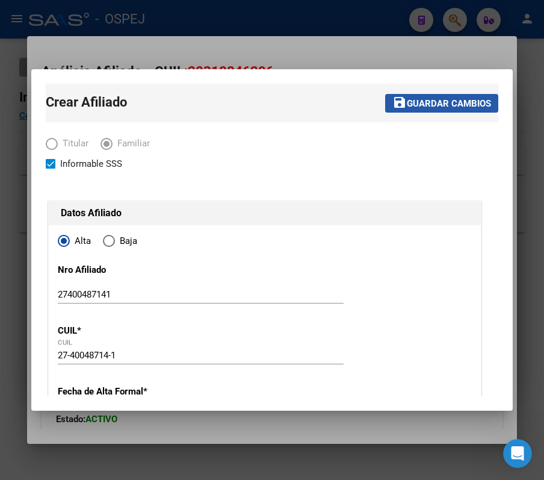
click at [456, 99] on span "Guardar cambios" at bounding box center [449, 103] width 84 height 11
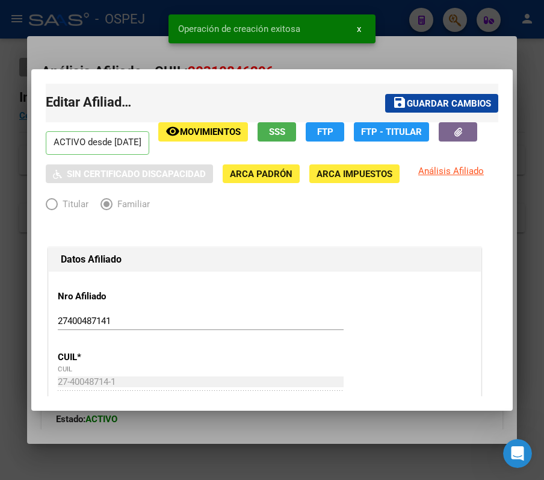
click at [400, 66] on div at bounding box center [272, 240] width 544 height 480
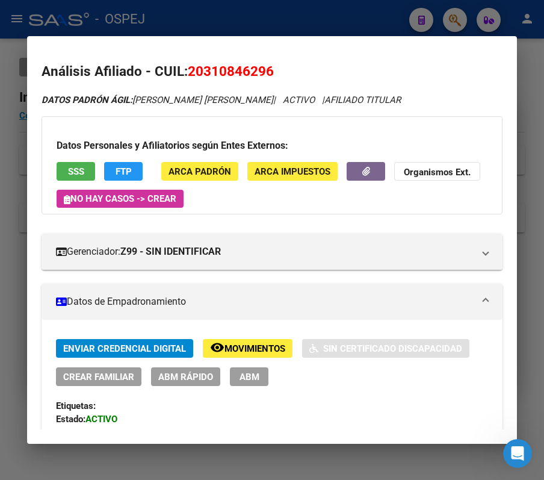
drag, startPoint x: 70, startPoint y: 167, endPoint x: 242, endPoint y: 167, distance: 172.1
click at [242, 167] on div "Datos Personales y Afiliatorios según Entes Externos: SSS FTP ARCA Padrón ARCA …" at bounding box center [272, 165] width 461 height 98
click at [66, 170] on button "SSS" at bounding box center [76, 171] width 39 height 19
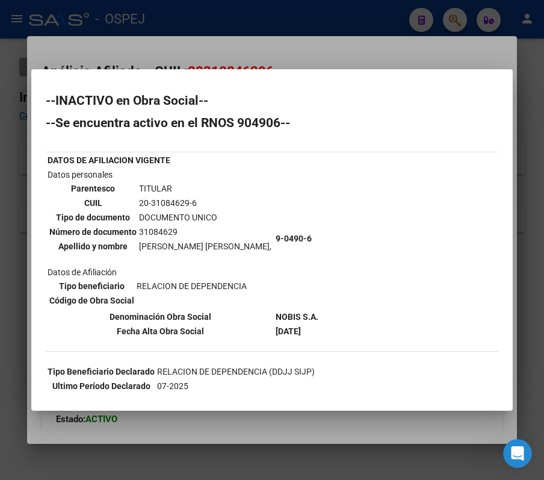
click at [414, 95] on h2 "--INACTIVO en Obra Social--" at bounding box center [272, 100] width 453 height 12
click at [407, 42] on div at bounding box center [272, 240] width 544 height 480
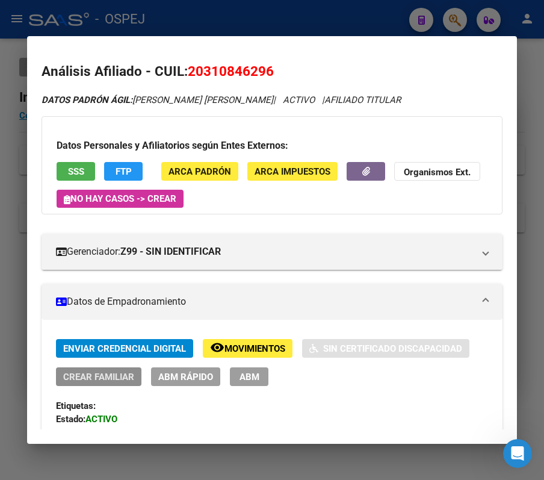
click at [105, 376] on span "Crear Familiar" at bounding box center [98, 376] width 71 height 11
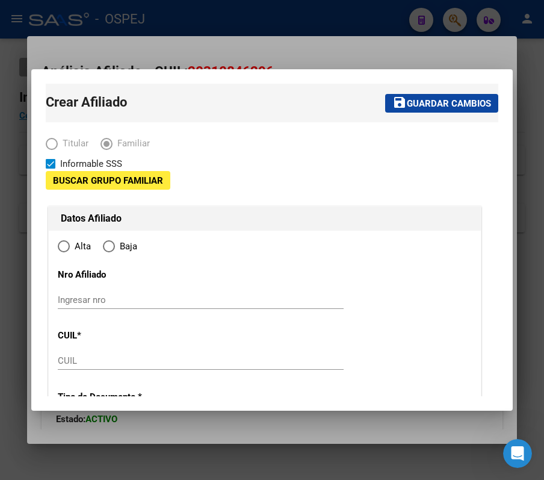
type input "33-71173867-9"
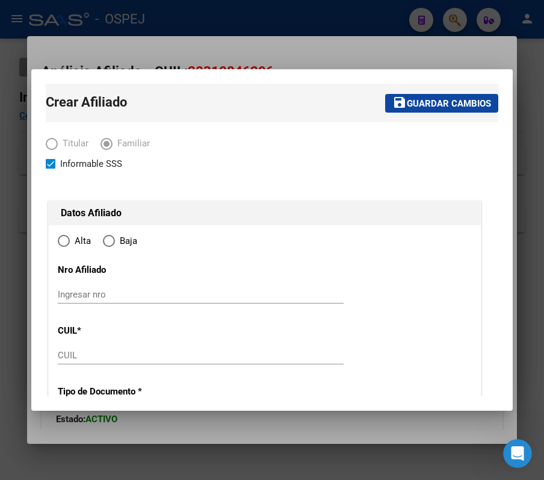
type input "SANTA [PERSON_NAME] DE C"
type input "5196"
type input "EL TORDO"
type input "0"
radio input "true"
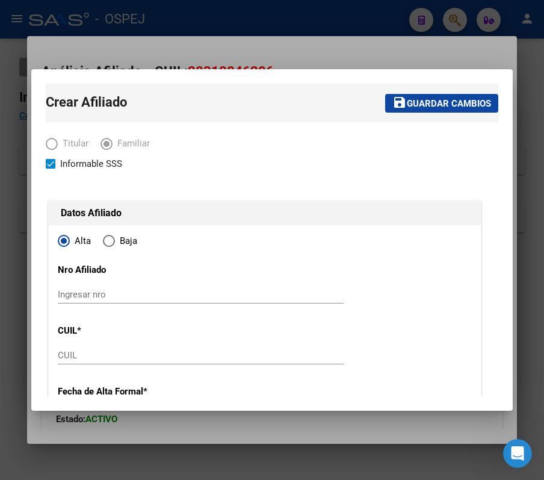
type input "33-71173867-9"
click at [235, 352] on input "CUIL" at bounding box center [201, 355] width 286 height 11
paste input "27-57566104-7"
type input "27-57566104-7"
type input "57566104"
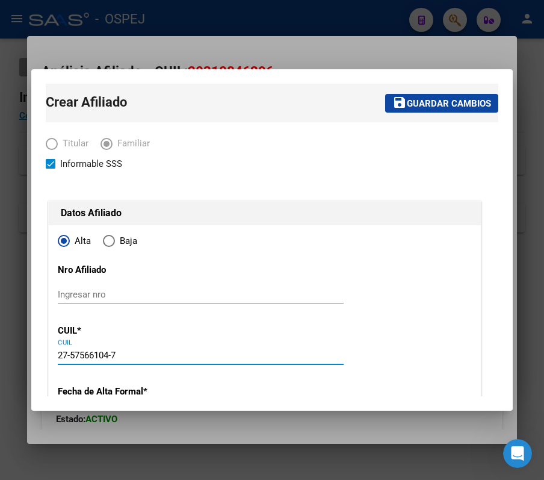
type input "VILLAGRA"
type input "[PERSON_NAME]"
type input "[DATE]"
type input "SANTA [PERSON_NAME] DE C"
type input "27-57566104-7"
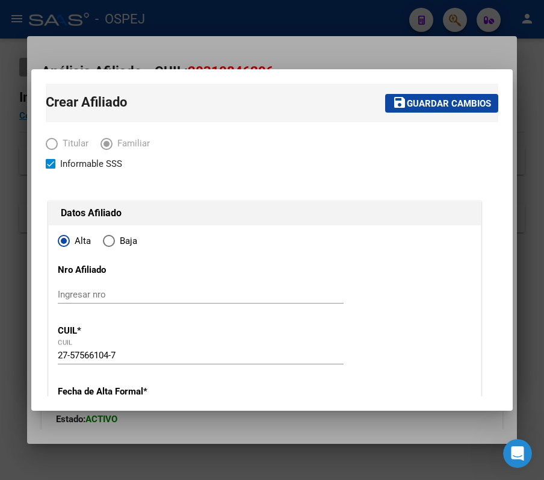
click at [171, 285] on div "Ingresar nro" at bounding box center [201, 294] width 286 height 18
paste input "27575661047"
type input "27575661047"
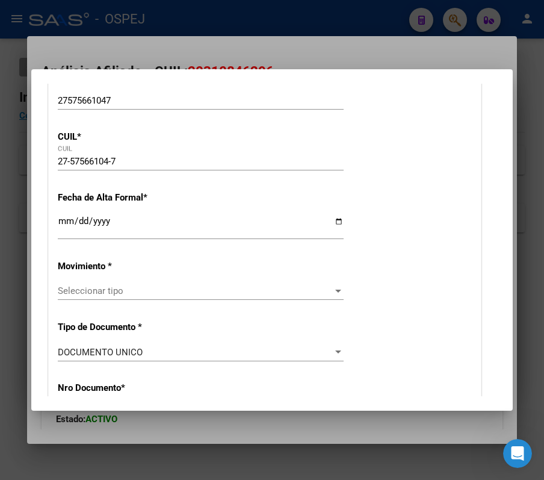
scroll to position [300, 0]
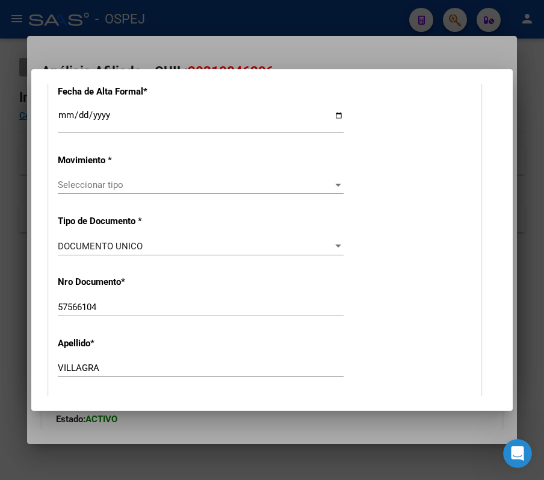
click at [61, 112] on input "Ingresar fecha" at bounding box center [201, 119] width 286 height 19
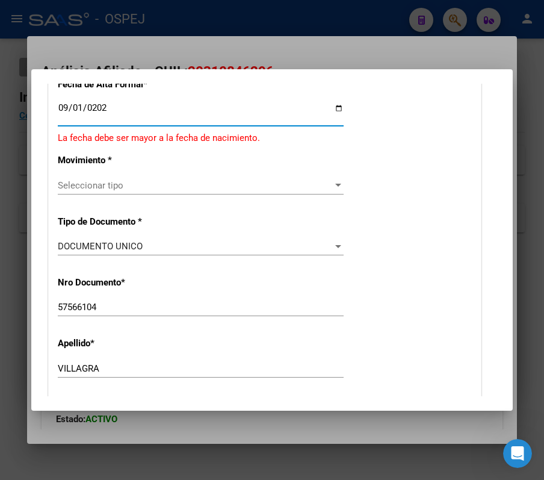
type input "[DATE]"
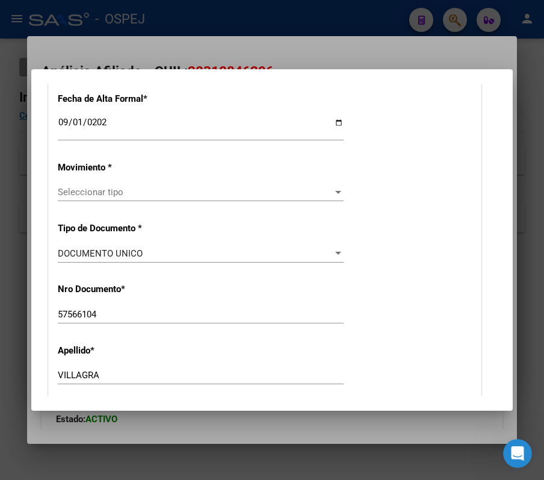
scroll to position [321, 0]
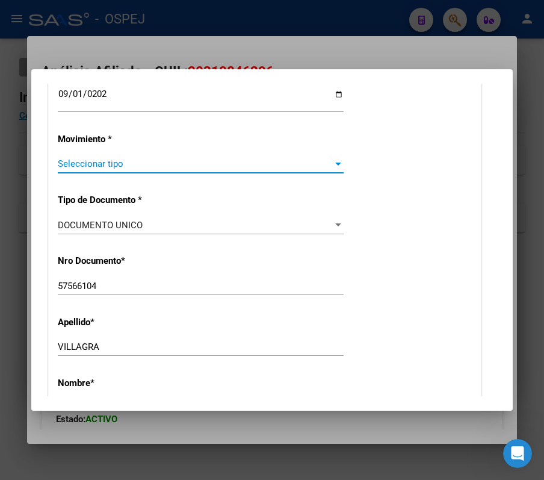
click at [289, 160] on span "Seleccionar tipo" at bounding box center [195, 163] width 275 height 11
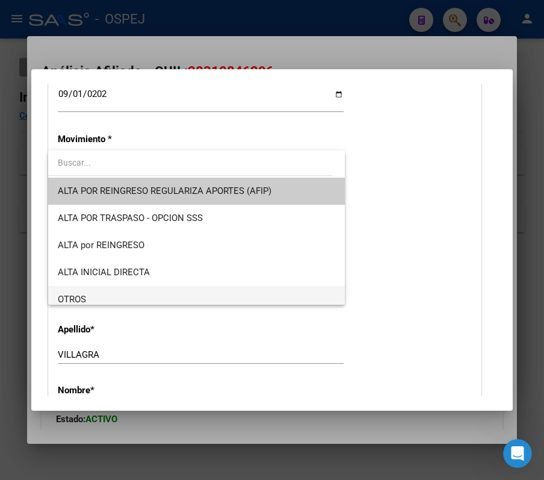
scroll to position [80, 0]
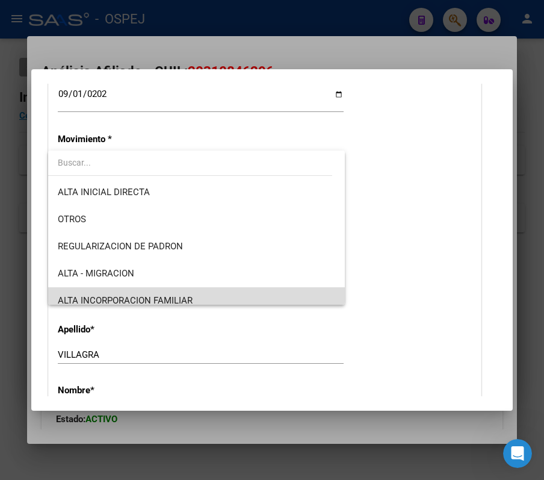
click at [227, 289] on span "ALTA INCORPORACION FAMILIAR" at bounding box center [196, 300] width 277 height 27
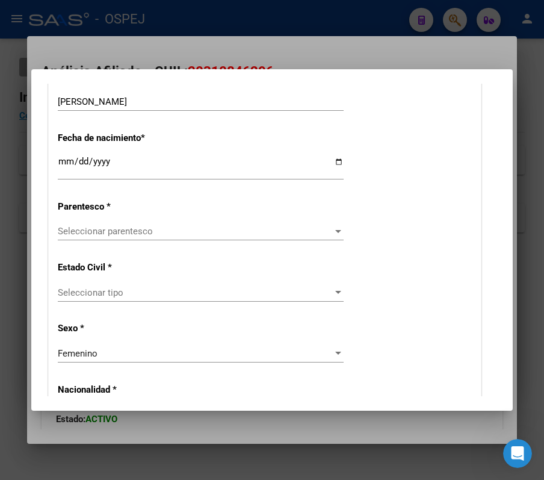
scroll to position [610, 0]
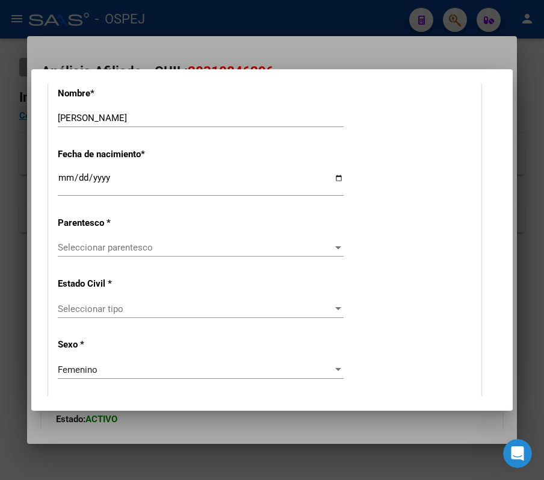
click at [208, 244] on span "Seleccionar parentesco" at bounding box center [195, 247] width 275 height 11
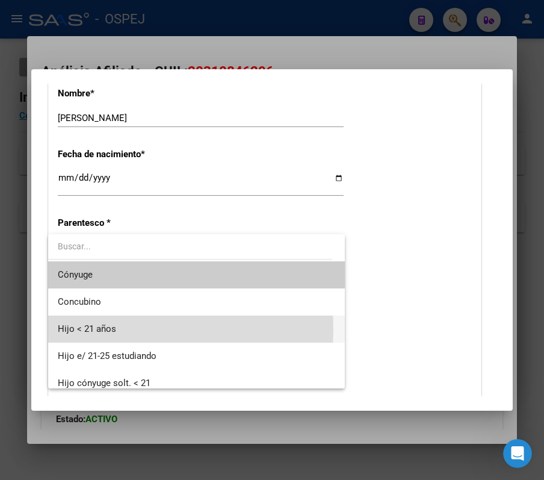
click at [138, 329] on span "Hijo < 21 años" at bounding box center [196, 328] width 277 height 27
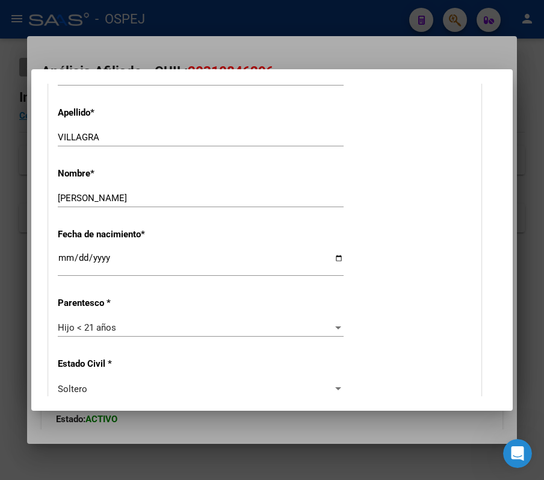
scroll to position [0, 0]
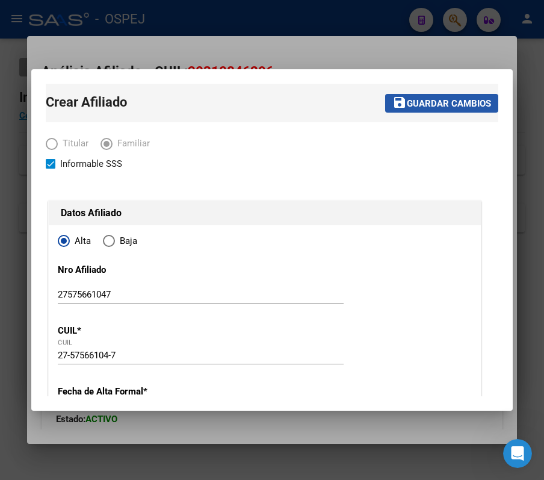
click at [425, 107] on span "Guardar cambios" at bounding box center [449, 103] width 84 height 11
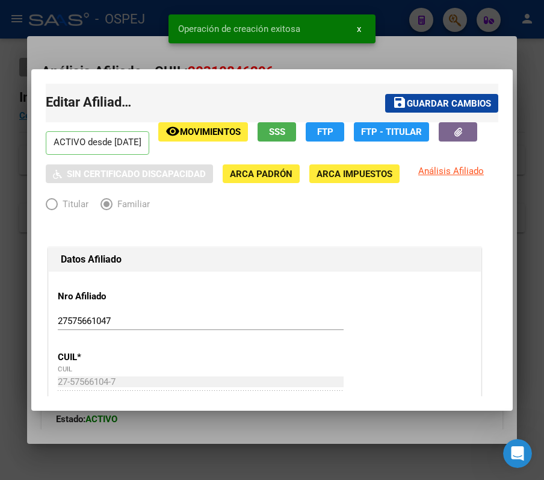
click at [143, 34] on div at bounding box center [272, 240] width 544 height 480
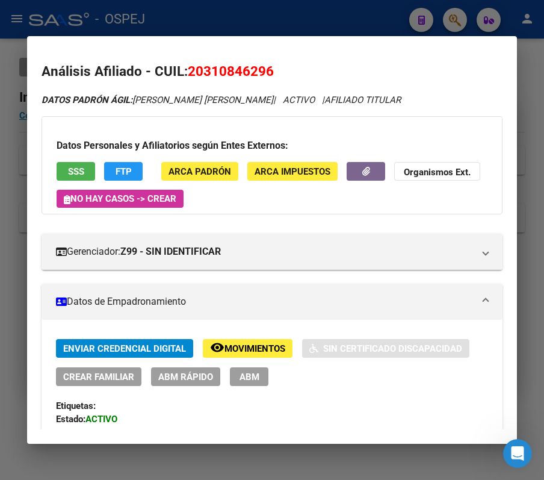
click at [412, 24] on div at bounding box center [272, 240] width 544 height 480
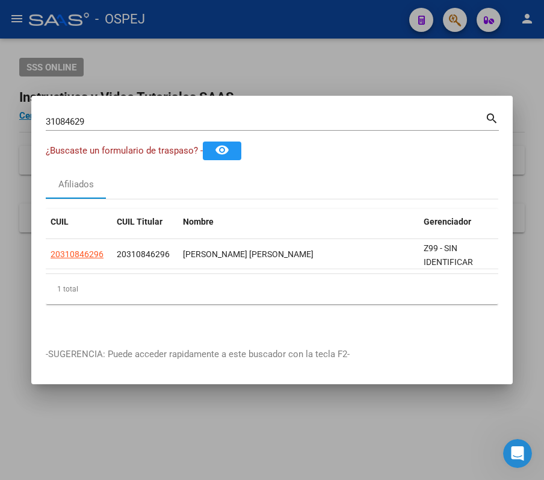
click at [395, 116] on input "31084629" at bounding box center [265, 121] width 439 height 11
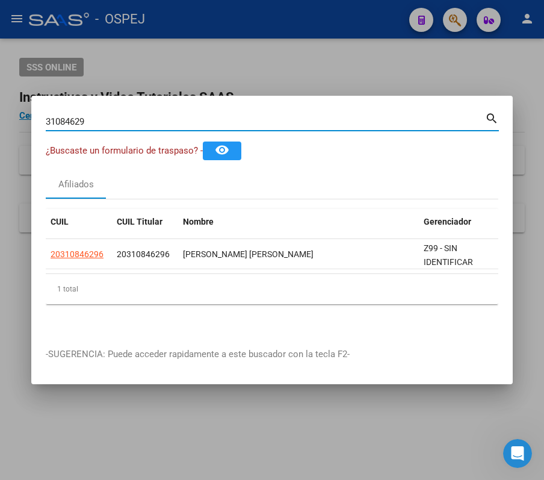
click at [395, 116] on input "31084629" at bounding box center [265, 121] width 439 height 11
paste input "29788567"
type input "29788567"
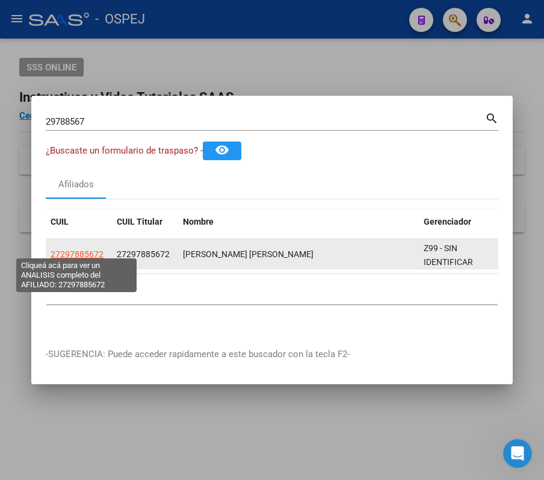
click at [60, 249] on span "27297885672" at bounding box center [77, 254] width 53 height 10
type textarea "27297885672"
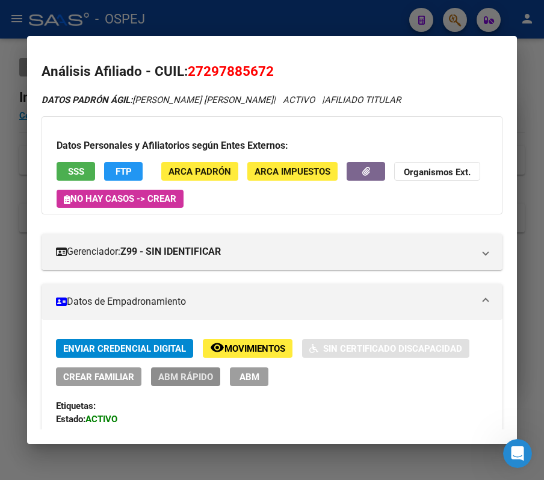
click at [181, 382] on span "ABM Rápido" at bounding box center [185, 376] width 55 height 11
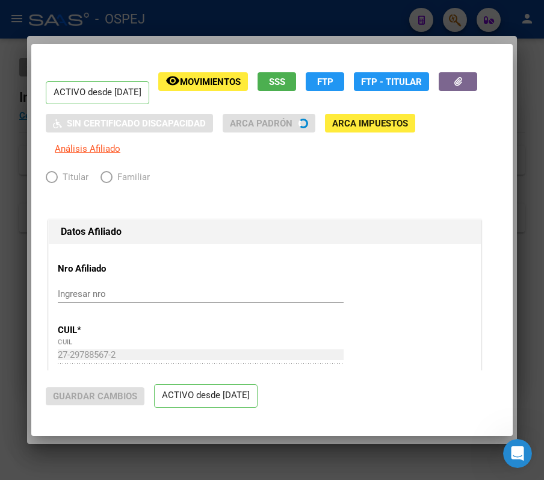
radio input "true"
type input "30-55521741-9"
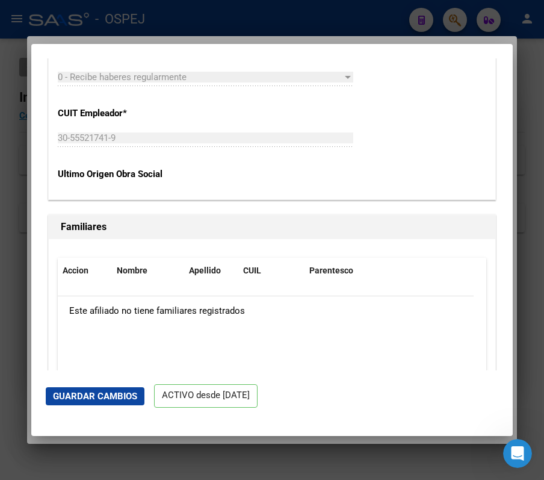
scroll to position [1609, 0]
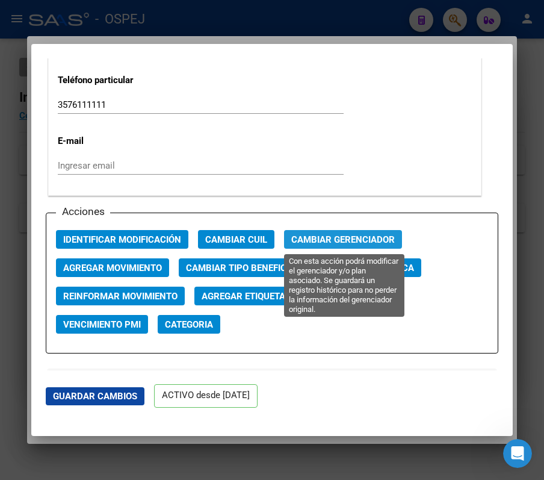
click at [342, 236] on span "Cambiar Gerenciador" at bounding box center [343, 239] width 104 height 11
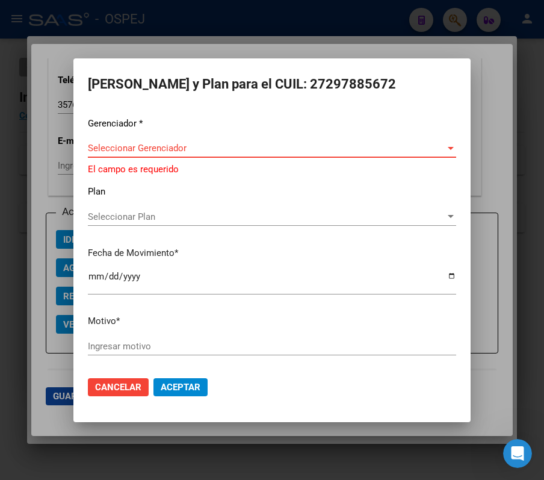
click at [211, 143] on span "Seleccionar Gerenciador" at bounding box center [266, 148] width 357 height 11
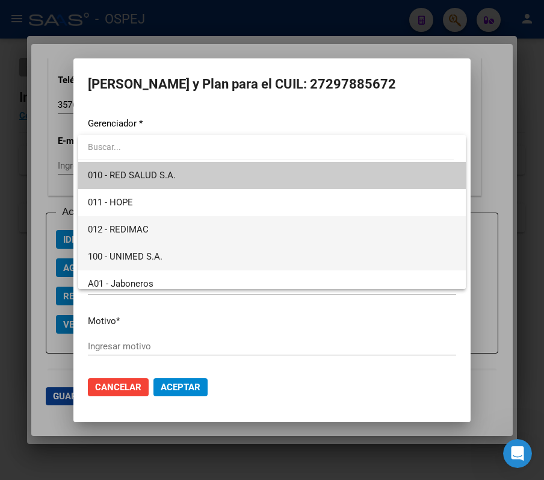
drag, startPoint x: 227, startPoint y: 234, endPoint x: 231, endPoint y: 249, distance: 15.5
click at [231, 249] on div "010 - RED SALUD S.A. 011 - HOPE 012 - REDIMAC 100 - UNIMED S.A. A01 - Jaboneros…" at bounding box center [272, 212] width 388 height 154
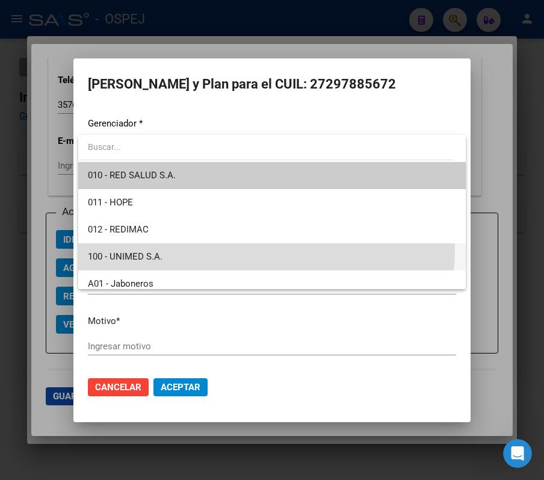
click at [231, 249] on span "100 - UNIMED S.A." at bounding box center [272, 256] width 368 height 27
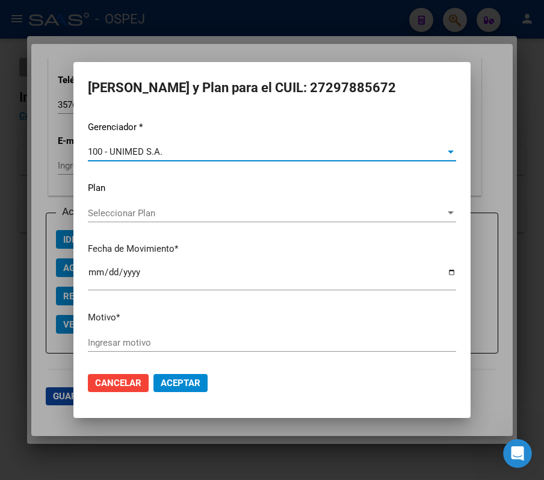
click at [94, 273] on input "[DATE]" at bounding box center [272, 276] width 368 height 19
drag, startPoint x: 330, startPoint y: 323, endPoint x: 340, endPoint y: 330, distance: 12.0
click at [340, 330] on div "Gerenciador * 100 - UNIMED S.A. Seleccionar Gerenciador Plan Seleccionar Plan S…" at bounding box center [272, 241] width 368 height 243
click at [342, 332] on div "Gerenciador * 100 - UNIMED S.A. Seleccionar Gerenciador Plan Seleccionar Plan S…" at bounding box center [272, 241] width 368 height 243
click at [366, 348] on div "Ingresar motivo" at bounding box center [272, 342] width 368 height 18
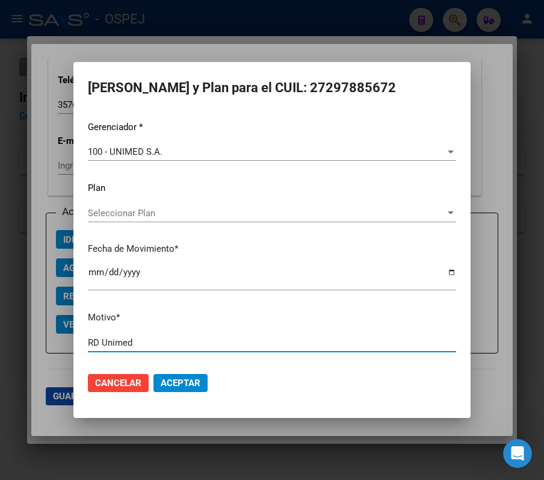
type input "RD Unimed"
click at [153, 374] on button "Aceptar" at bounding box center [180, 383] width 54 height 18
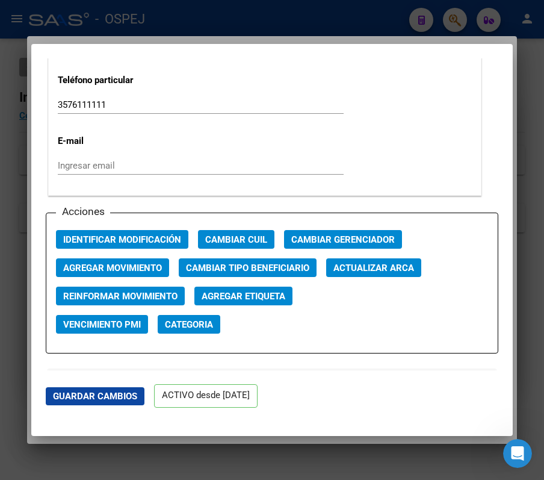
click at [391, 31] on div at bounding box center [272, 240] width 544 height 480
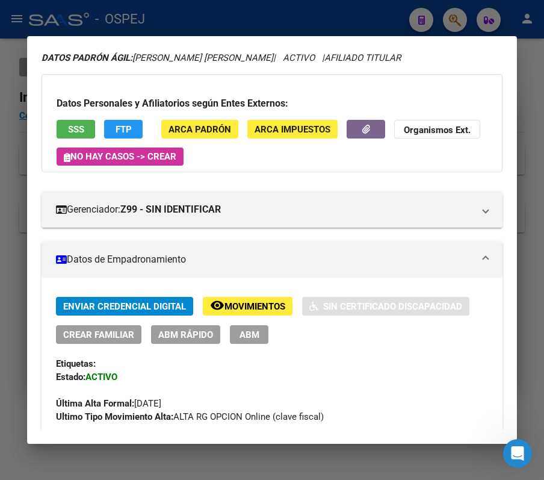
scroll to position [0, 0]
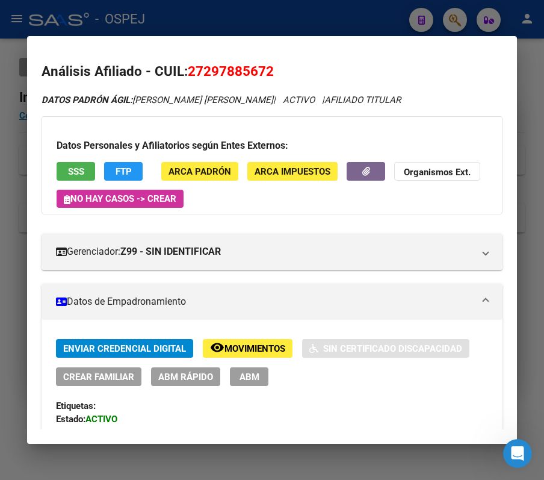
click at [69, 383] on button "Crear Familiar" at bounding box center [98, 376] width 85 height 19
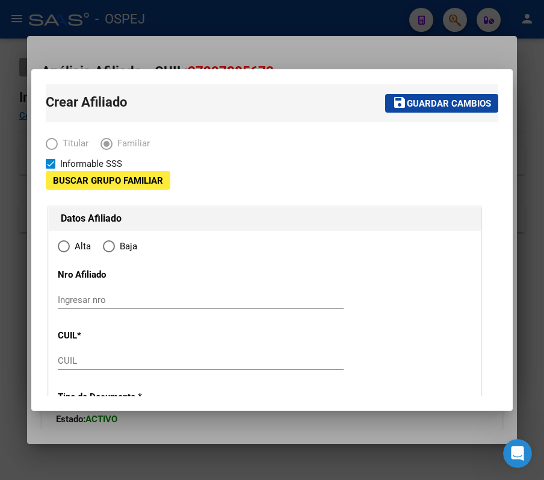
type input "30-55521741-9"
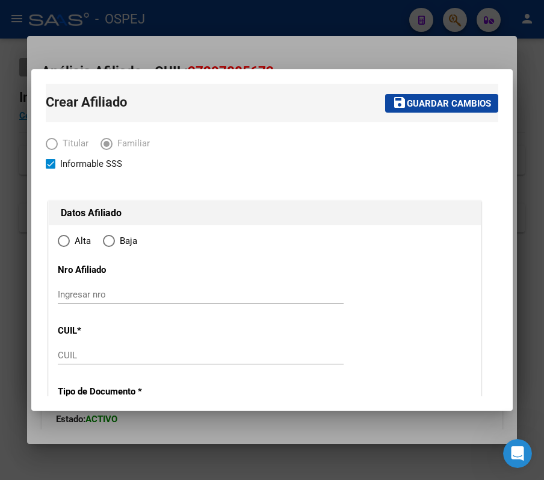
type input "ARROYITO"
type input "2434"
type input "[PERSON_NAME]"
type input "925"
radio input "true"
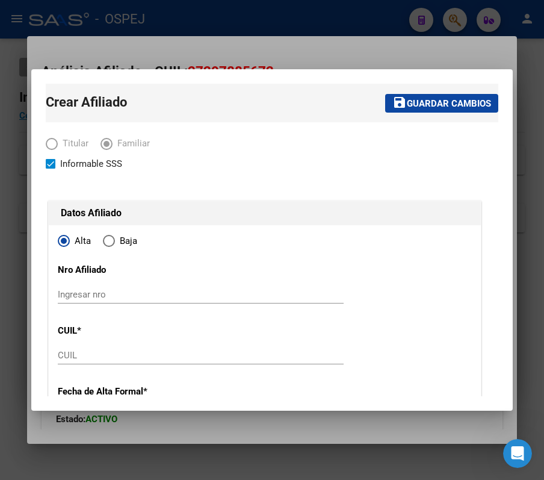
type input "30-55521741-9"
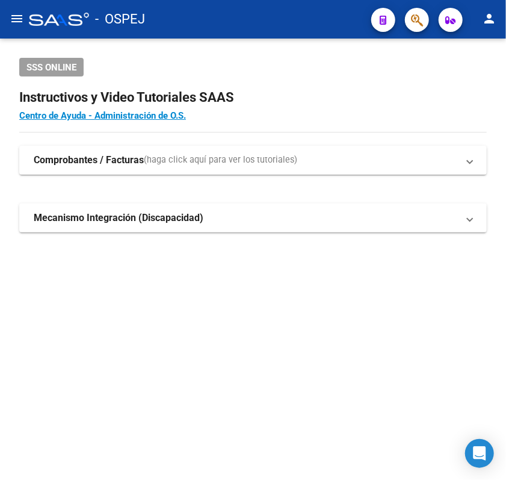
click at [19, 7] on button "menu" at bounding box center [17, 19] width 24 height 24
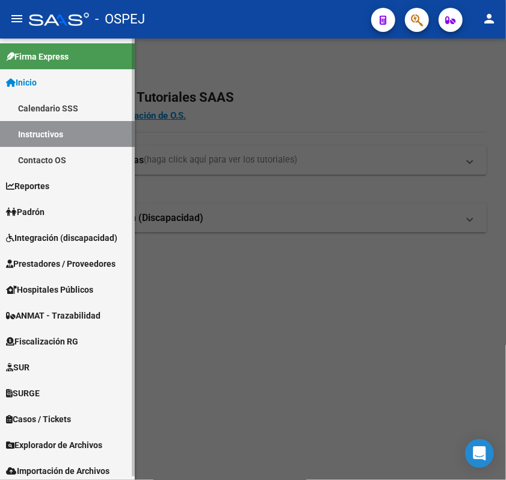
scroll to position [3, 0]
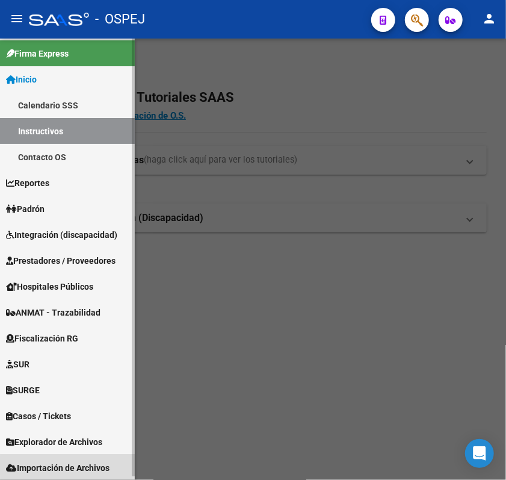
click at [88, 465] on span "Importación de Archivos" at bounding box center [58, 467] width 104 height 13
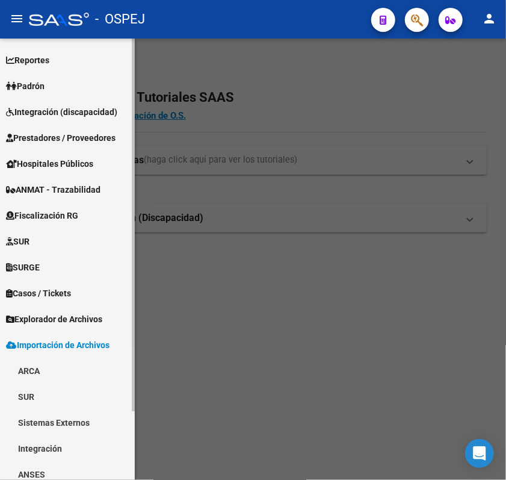
scroll to position [81, 0]
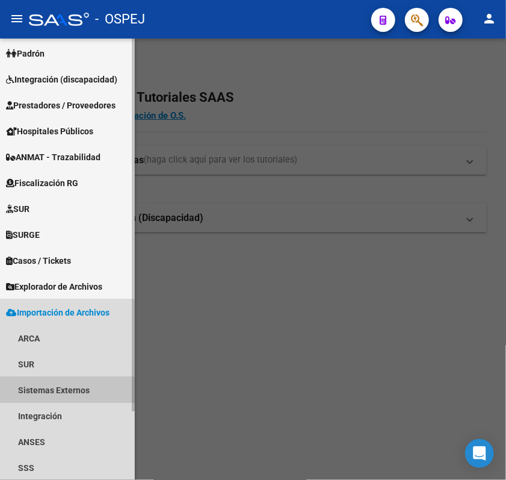
click at [64, 390] on link "Sistemas Externos" at bounding box center [67, 390] width 135 height 26
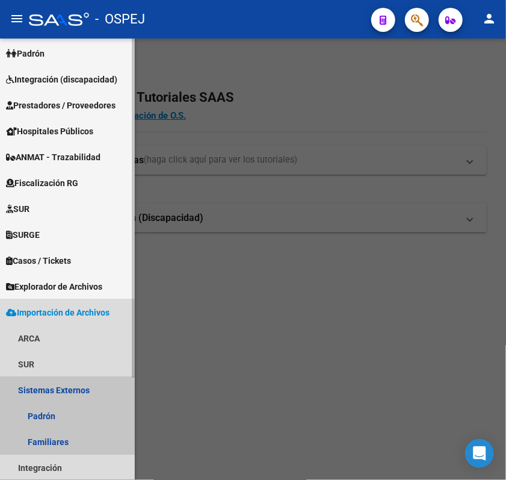
click at [64, 390] on link "Sistemas Externos" at bounding box center [67, 390] width 135 height 26
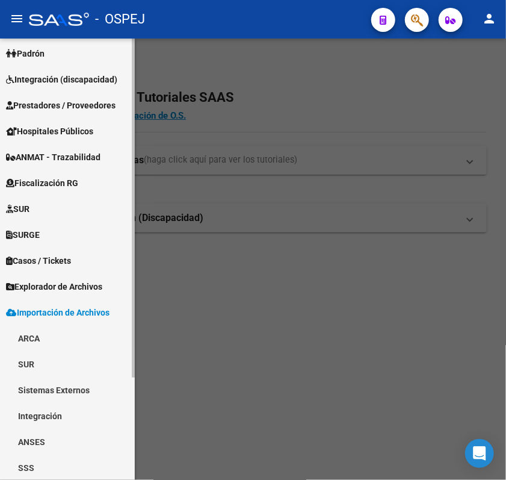
click at [64, 390] on link "Sistemas Externos" at bounding box center [67, 390] width 135 height 26
click at [54, 391] on link "Sistemas Externos" at bounding box center [67, 390] width 135 height 26
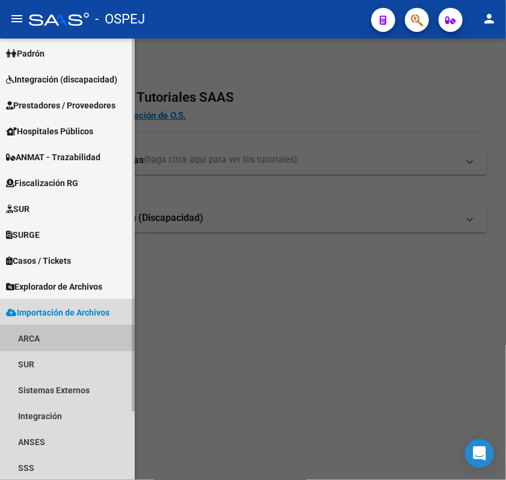
click at [45, 344] on link "ARCA" at bounding box center [67, 338] width 135 height 26
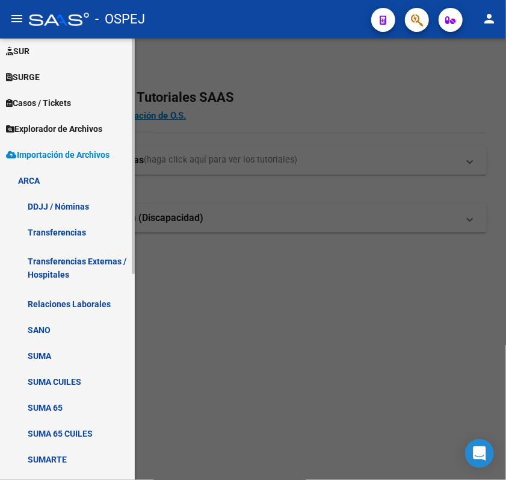
scroll to position [225, 0]
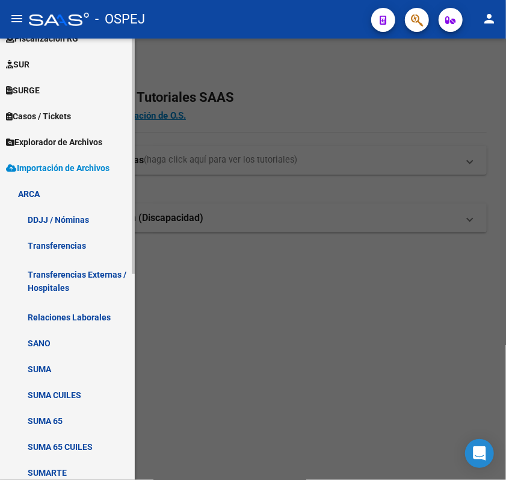
click at [44, 189] on link "ARCA" at bounding box center [67, 194] width 135 height 26
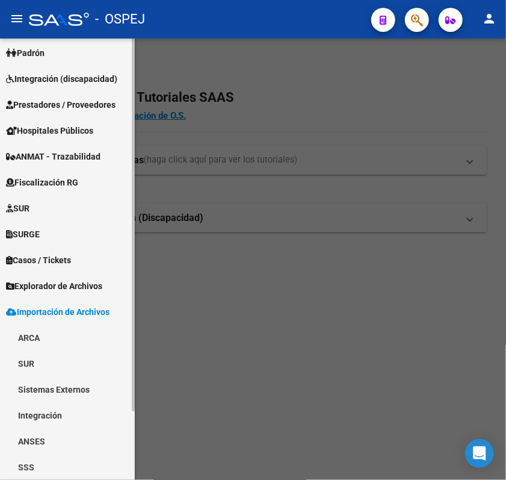
scroll to position [81, 0]
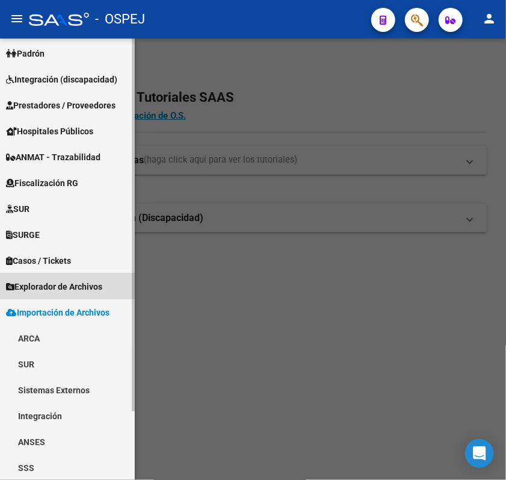
click at [53, 277] on link "Explorador de Archivos" at bounding box center [67, 286] width 135 height 26
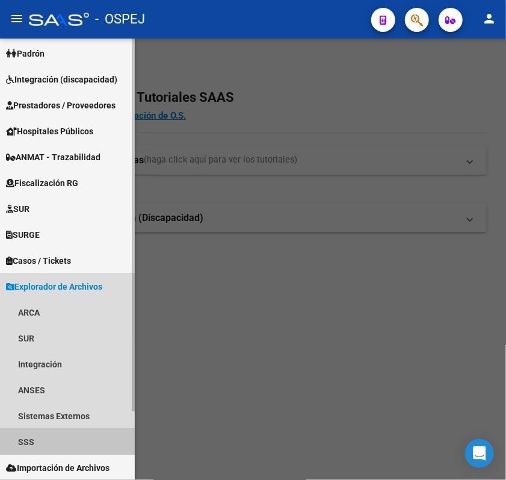
click at [46, 428] on link "SSS" at bounding box center [67, 441] width 135 height 26
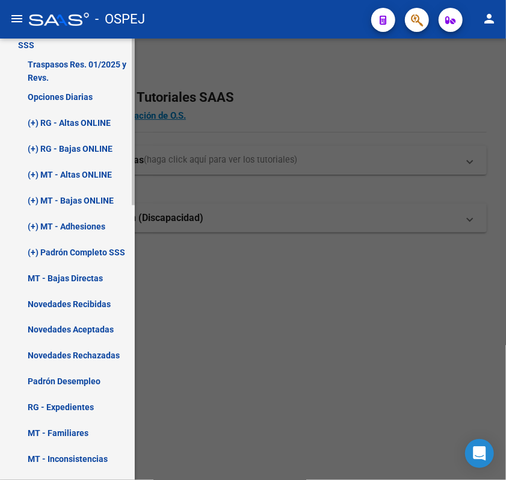
scroll to position [402, 0]
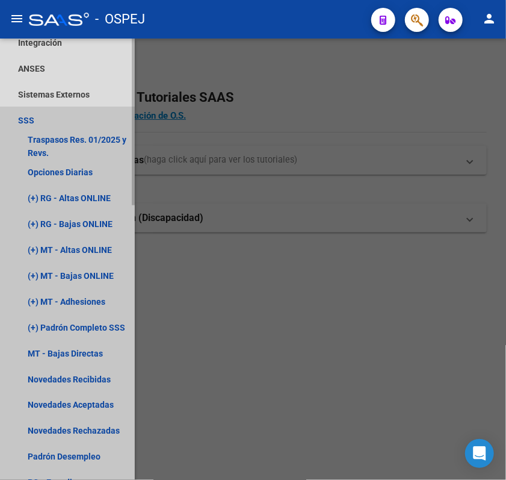
click at [36, 128] on link "SSS" at bounding box center [67, 120] width 135 height 26
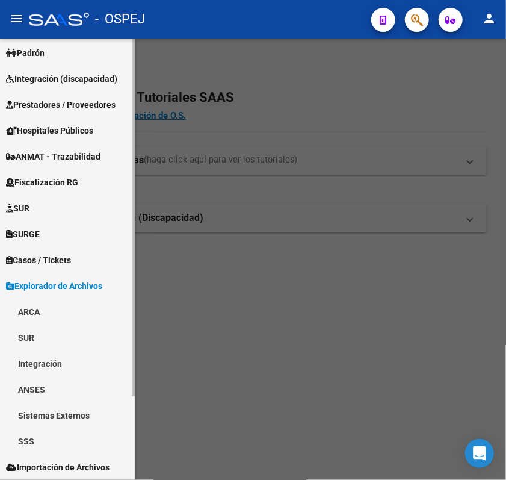
scroll to position [81, 0]
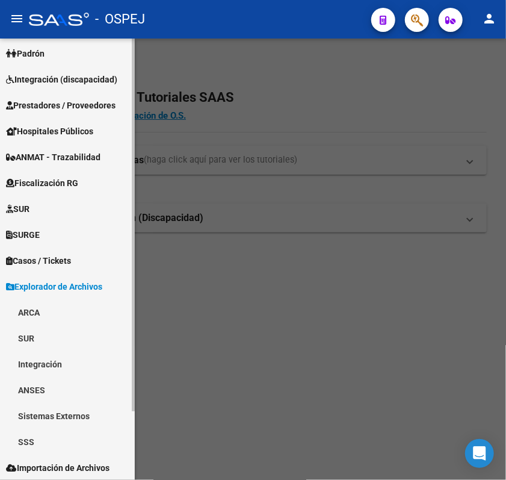
click at [61, 407] on link "Sistemas Externos" at bounding box center [67, 416] width 135 height 26
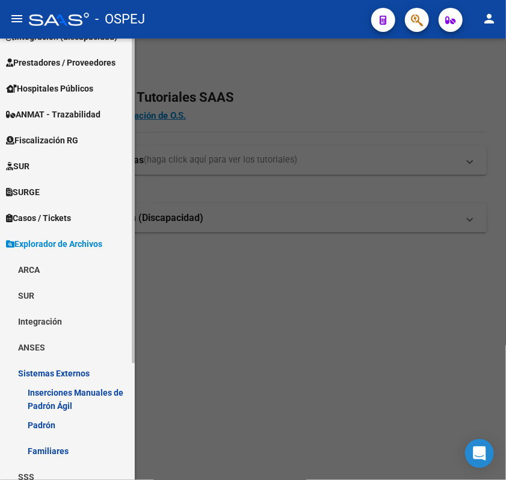
scroll to position [159, 0]
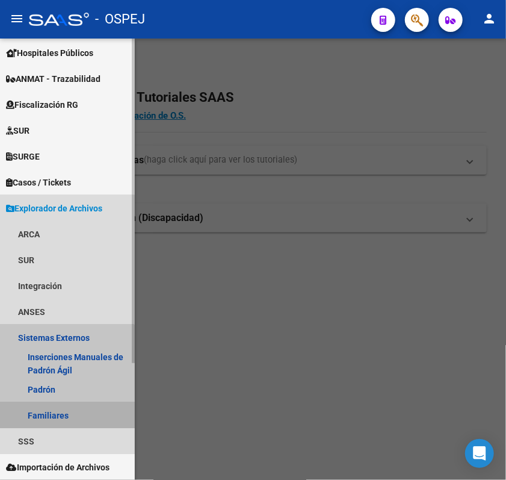
click at [57, 412] on link "Familiares" at bounding box center [67, 415] width 135 height 26
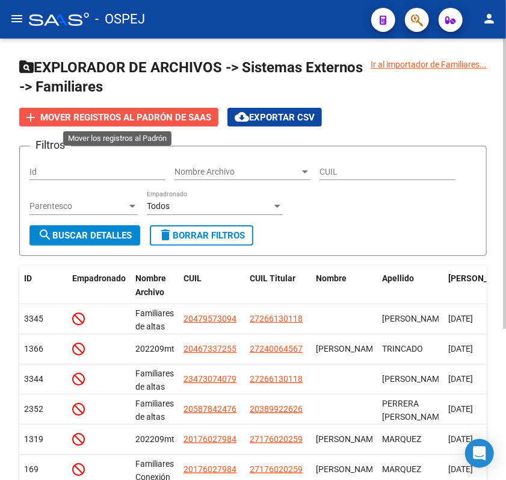
click at [141, 121] on span "Mover registros al PADRÓN de SAAS" at bounding box center [125, 117] width 171 height 11
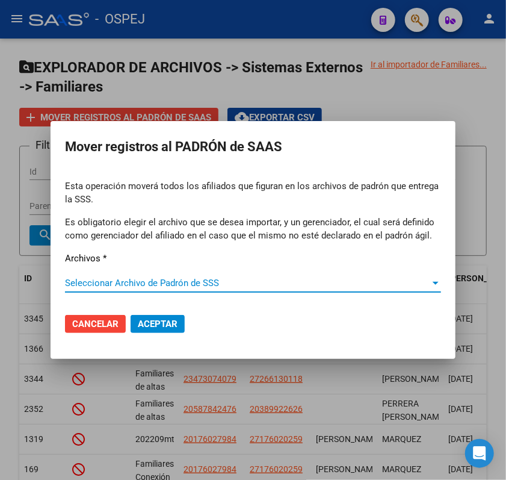
click at [209, 101] on div at bounding box center [253, 240] width 506 height 480
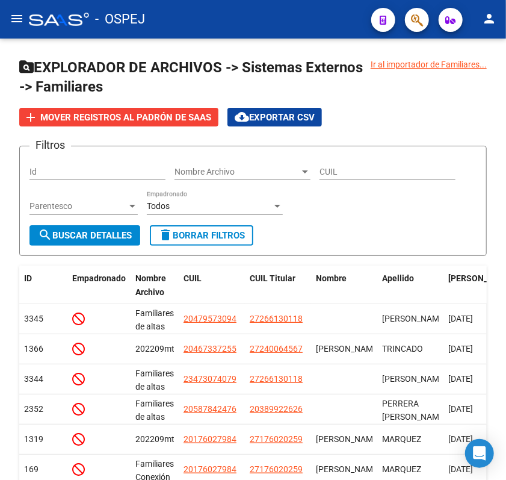
click at [22, 16] on mat-icon "menu" at bounding box center [17, 18] width 14 height 14
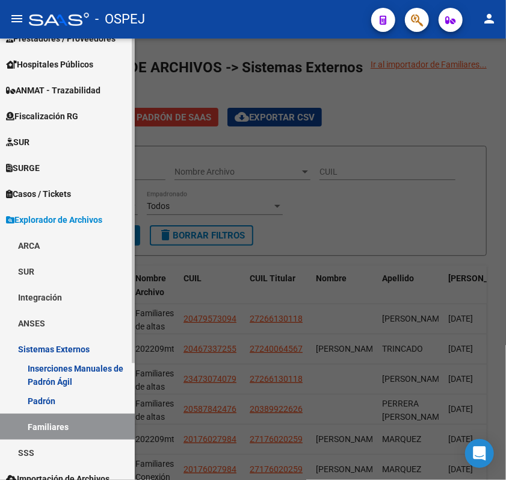
scroll to position [159, 0]
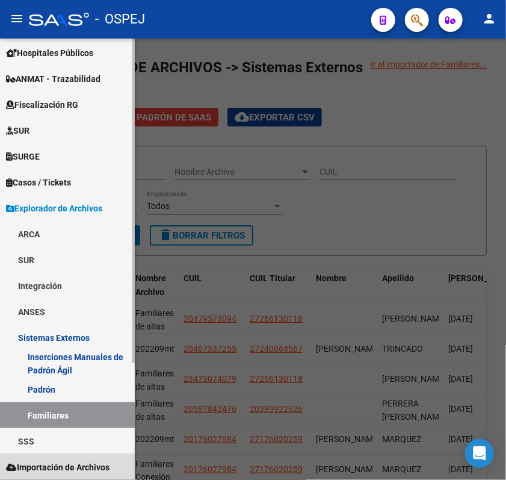
click at [83, 468] on span "Importación de Archivos" at bounding box center [58, 466] width 104 height 13
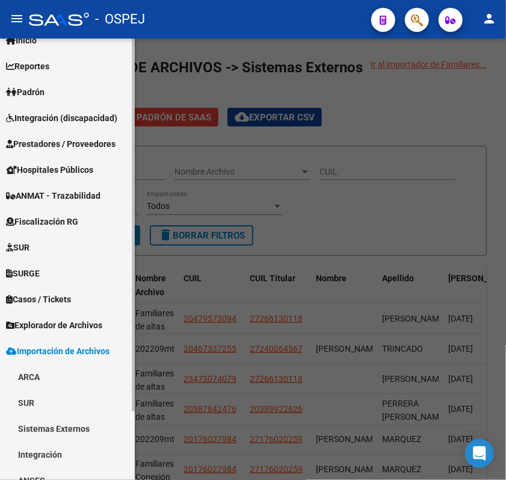
scroll to position [81, 0]
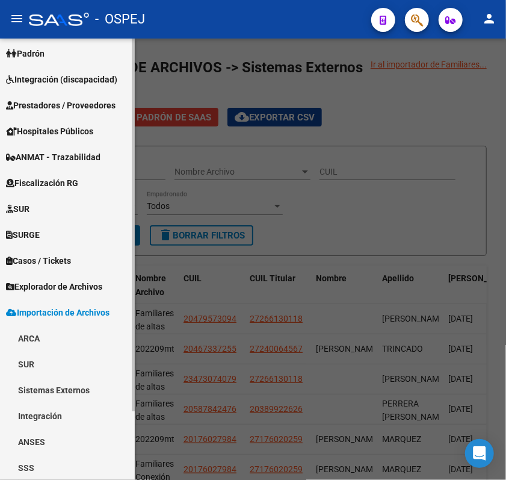
click at [70, 463] on link "SSS" at bounding box center [67, 467] width 135 height 26
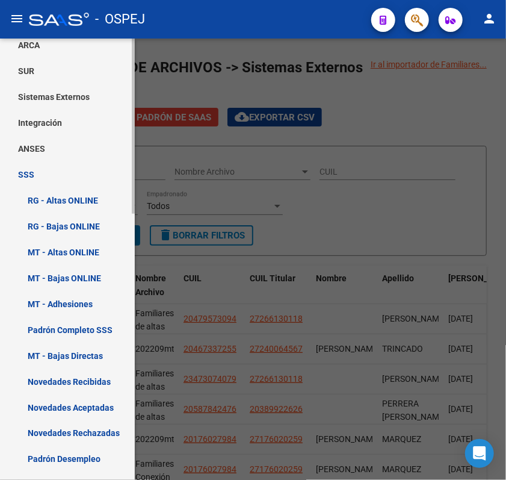
scroll to position [349, 0]
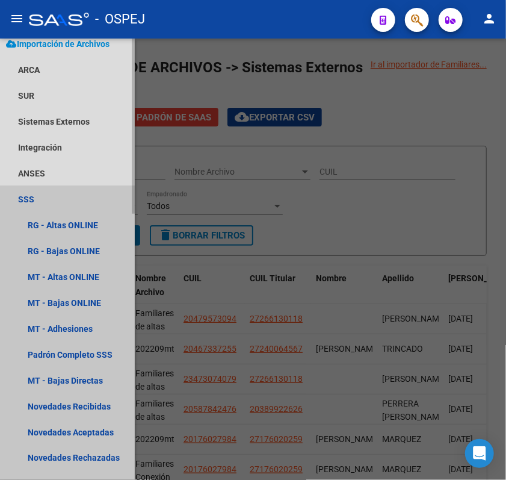
click at [80, 190] on link "SSS" at bounding box center [67, 199] width 135 height 26
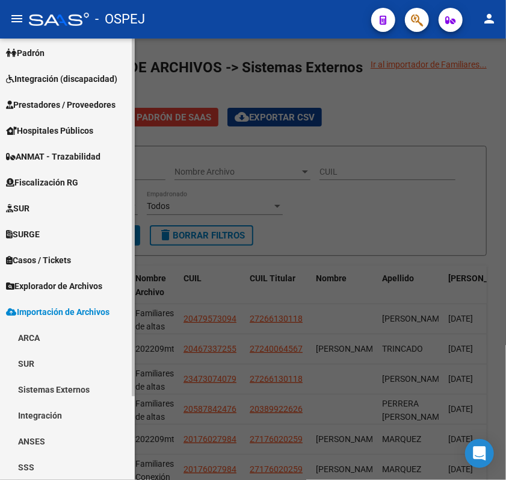
scroll to position [81, 0]
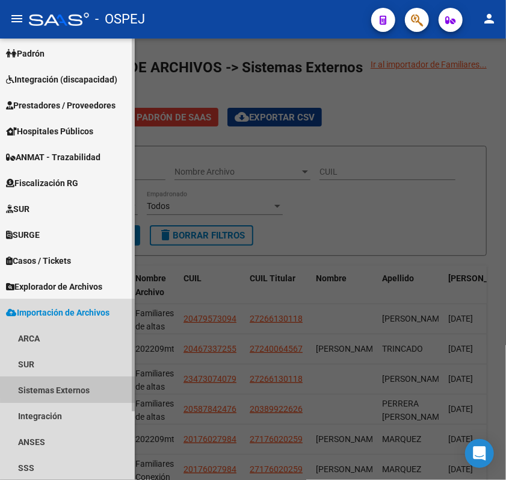
click at [96, 383] on link "Sistemas Externos" at bounding box center [67, 390] width 135 height 26
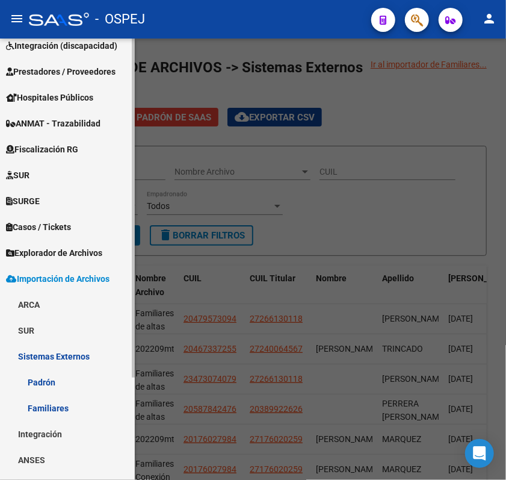
scroll to position [133, 0]
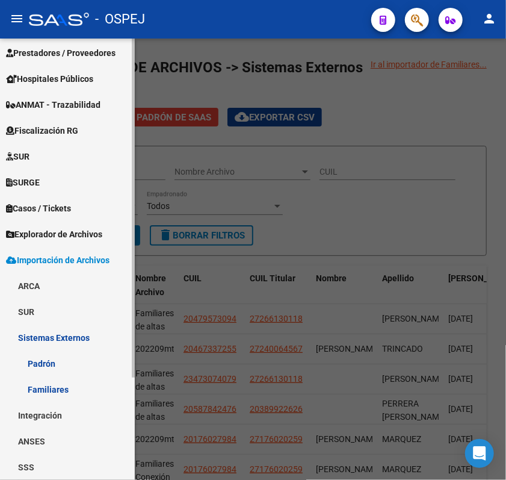
click at [81, 393] on link "Familiares" at bounding box center [67, 389] width 135 height 26
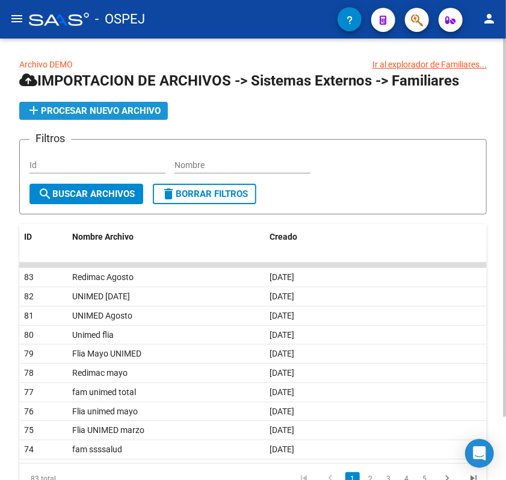
click at [87, 116] on span "add Procesar nuevo archivo" at bounding box center [93, 110] width 134 height 11
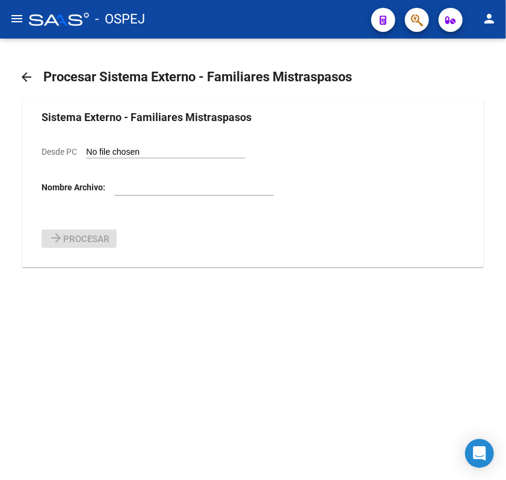
click at [119, 152] on input "Desde PC" at bounding box center [165, 152] width 159 height 11
type input "C:\fakepath\Familiares modelo UNIMED 7.csv"
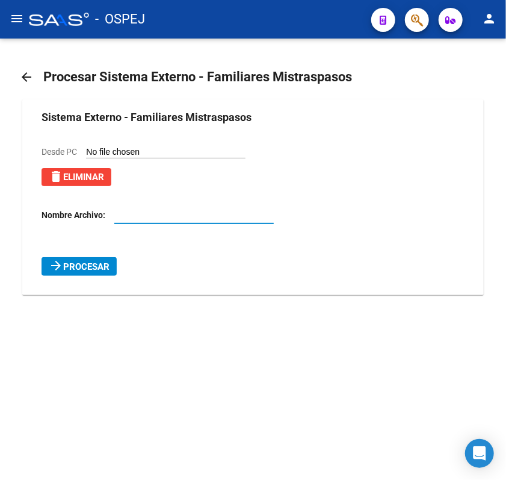
click at [217, 215] on input "text" at bounding box center [193, 215] width 159 height 10
type input "Unimed septiembre"
click at [111, 268] on button "arrow_forward Procesar" at bounding box center [79, 266] width 75 height 19
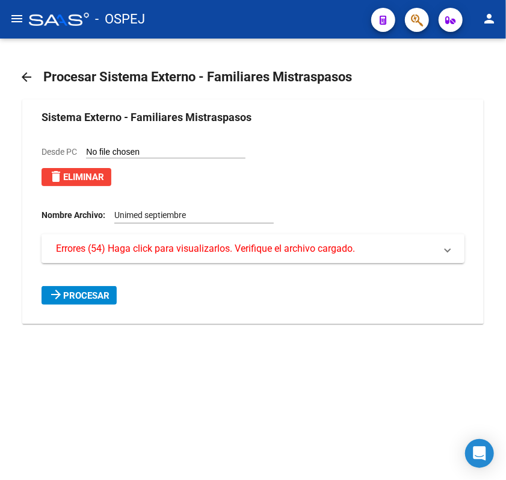
click at [131, 260] on mat-expansion-panel-header "Errores (54) Haga click para visualizarlos. Verifique el archivo cargado." at bounding box center [253, 248] width 422 height 29
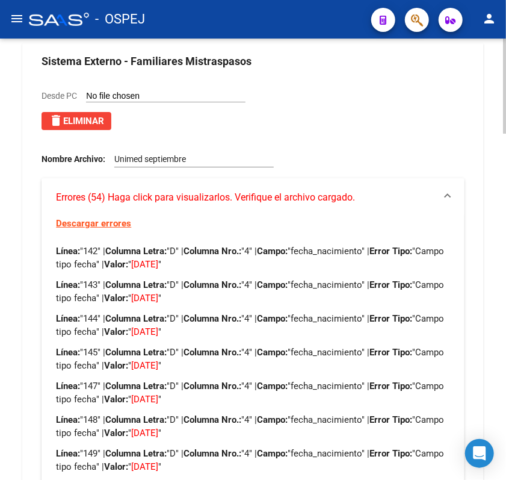
scroll to position [80, 0]
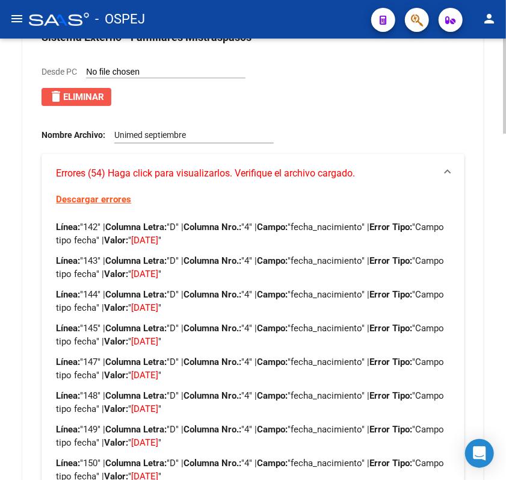
click at [68, 105] on button "delete Eliminar" at bounding box center [77, 97] width 70 height 18
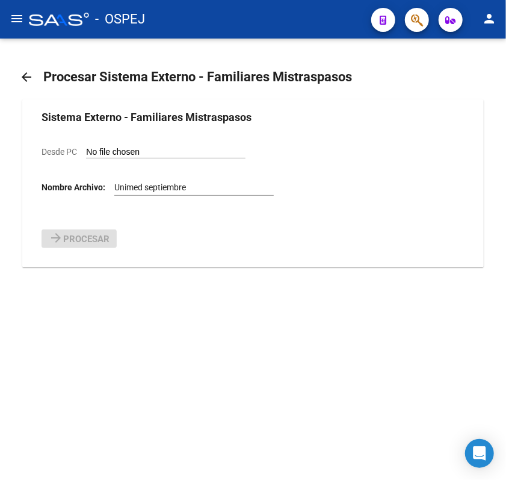
scroll to position [0, 0]
click at [200, 155] on input "Desde PC" at bounding box center [165, 152] width 159 height 11
type input "C:\fakepath\Familiares modelo UNIMED 7.csv"
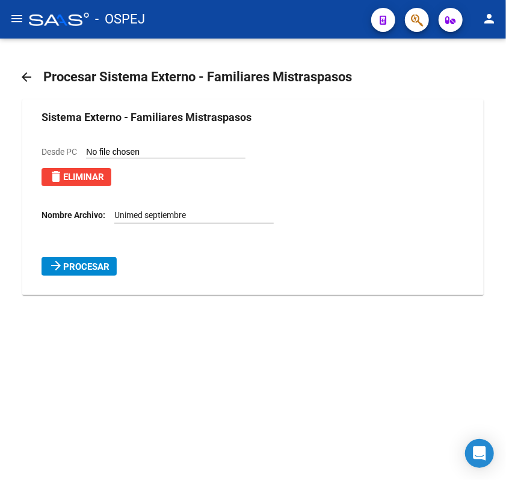
click at [58, 264] on mat-icon "arrow_forward" at bounding box center [56, 265] width 14 height 14
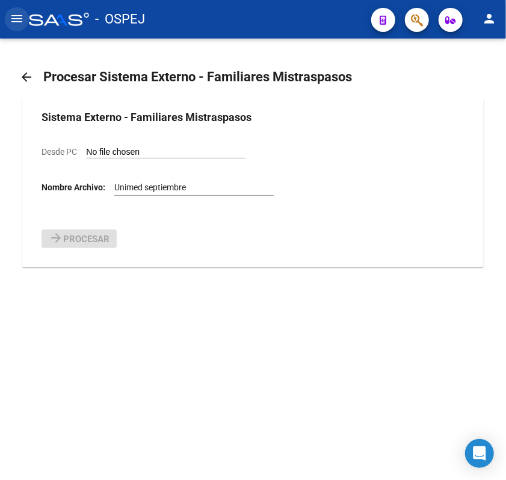
click at [22, 20] on mat-icon "menu" at bounding box center [17, 18] width 14 height 14
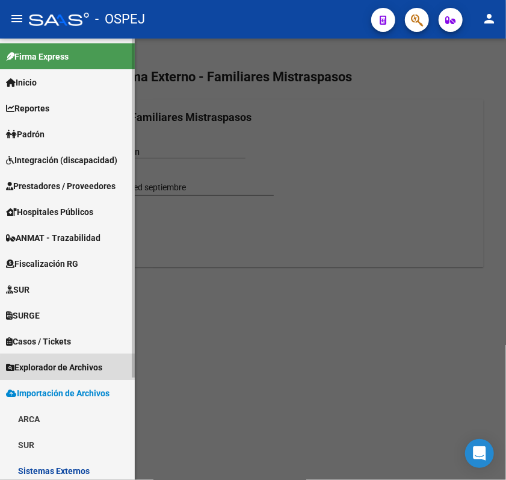
click at [120, 369] on link "Explorador de Archivos" at bounding box center [67, 367] width 135 height 26
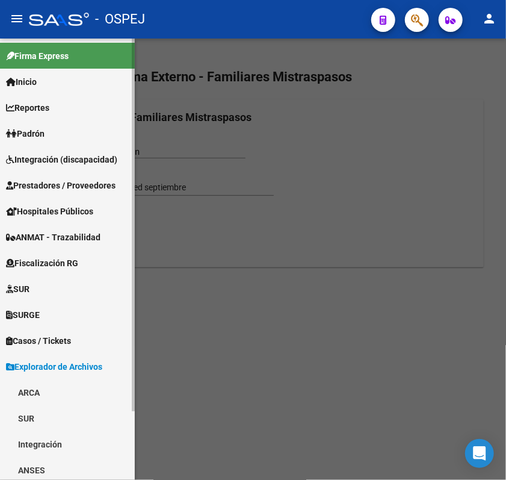
scroll to position [81, 0]
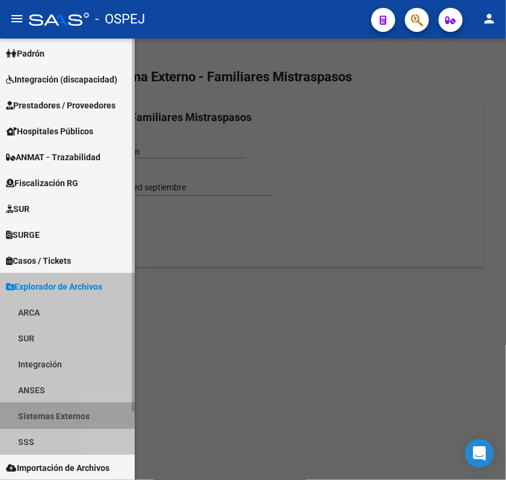
click at [111, 415] on link "Sistemas Externos" at bounding box center [67, 416] width 135 height 26
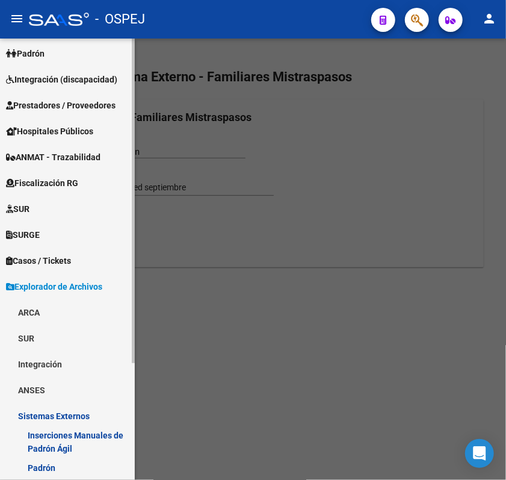
scroll to position [159, 0]
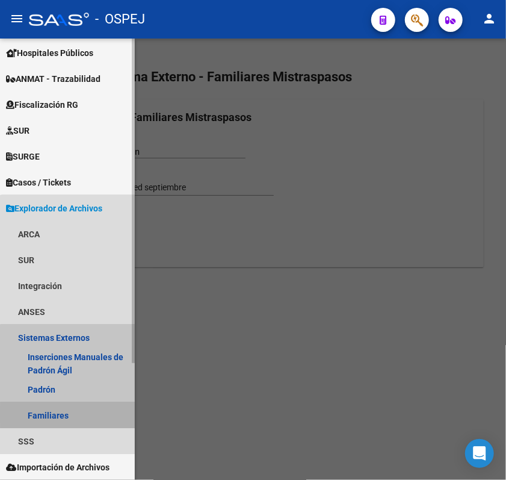
click at [76, 415] on link "Familiares" at bounding box center [67, 415] width 135 height 26
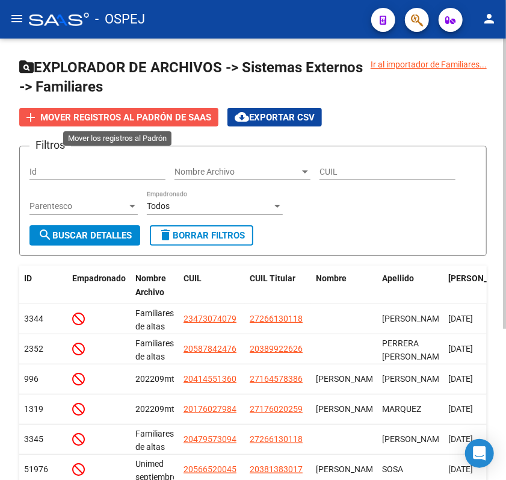
click at [205, 123] on button "add Mover registros al PADRÓN de SAAS" at bounding box center [118, 117] width 199 height 19
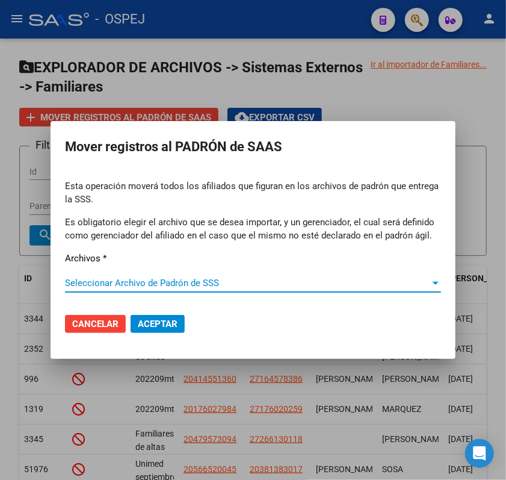
click at [149, 277] on span "Seleccionar Archivo de Padrón de SSS" at bounding box center [247, 282] width 365 height 11
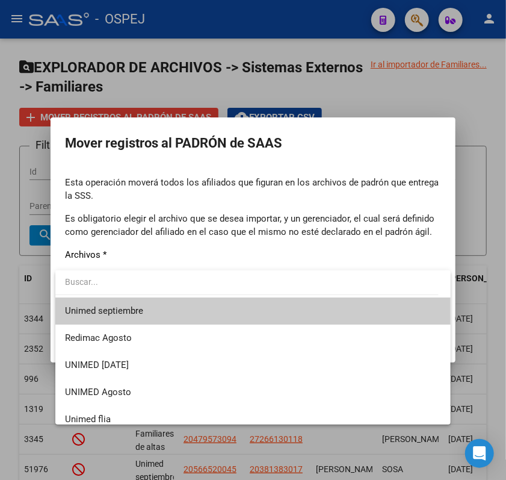
click at [181, 320] on span "Unimed septiembre" at bounding box center [253, 310] width 376 height 27
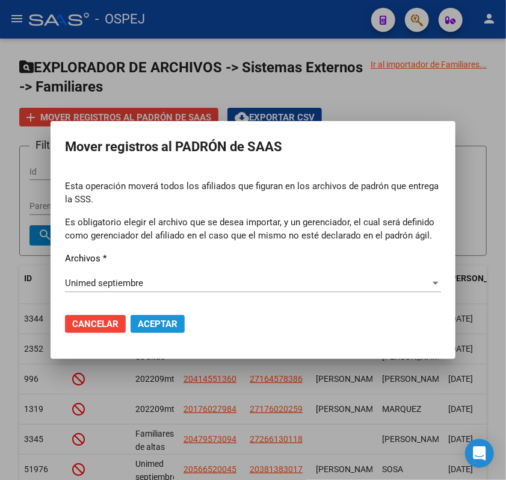
click at [176, 321] on span "Aceptar" at bounding box center [158, 323] width 40 height 11
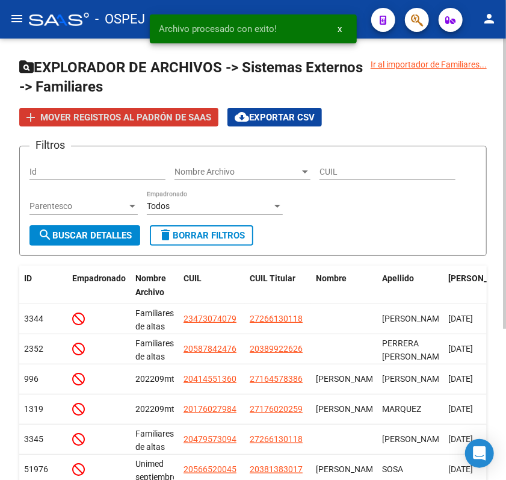
click at [251, 164] on div "Nombre Archivo Nombre Archivo" at bounding box center [243, 168] width 136 height 24
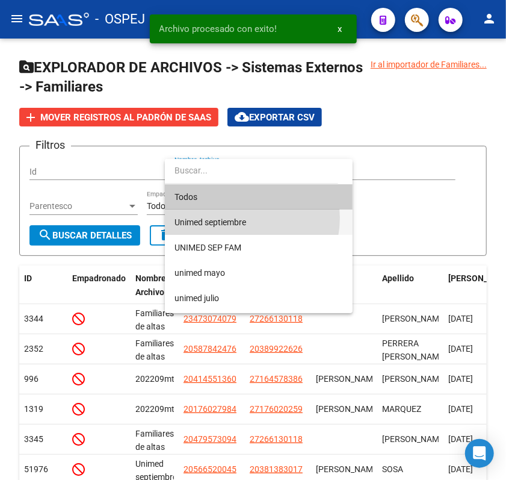
click at [241, 218] on span "Unimed septiembre" at bounding box center [259, 221] width 168 height 25
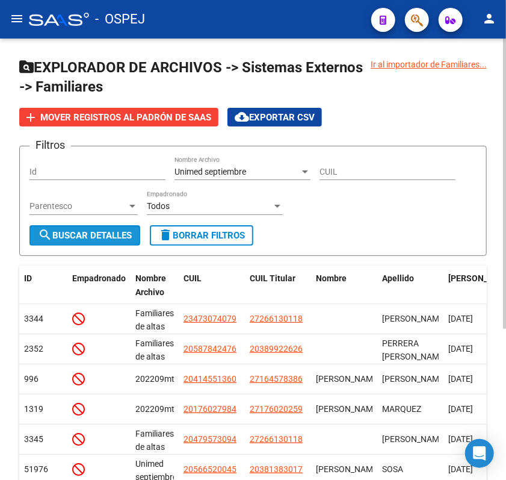
click at [102, 230] on span "search Buscar Detalles" at bounding box center [85, 235] width 94 height 11
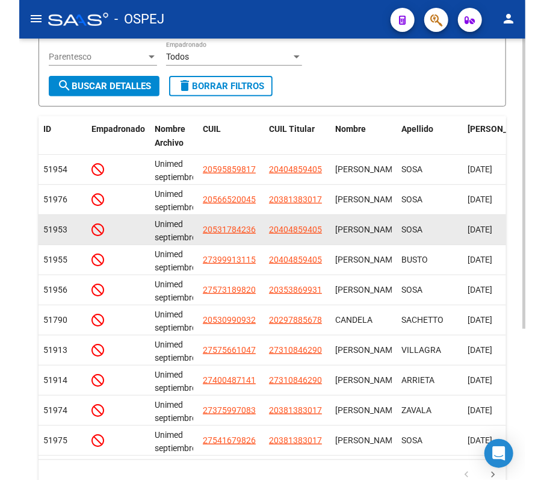
scroll to position [229, 0]
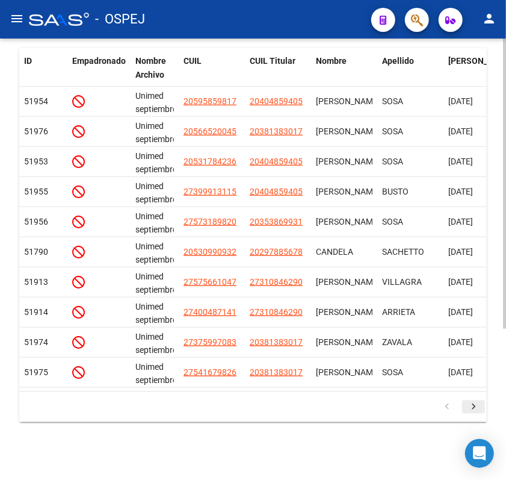
click at [477, 408] on icon "go to next page" at bounding box center [474, 408] width 16 height 14
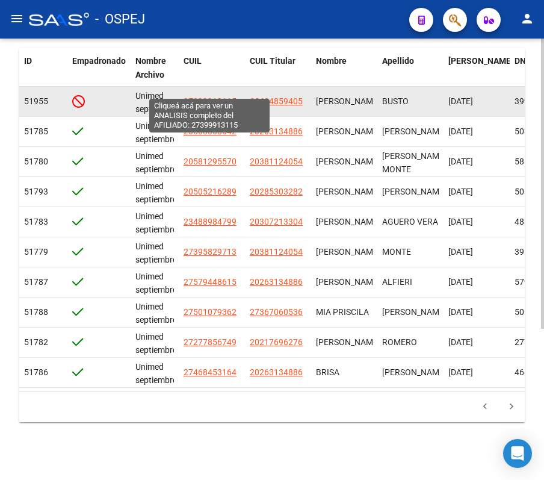
click at [200, 96] on span "27399913115" at bounding box center [210, 101] width 53 height 10
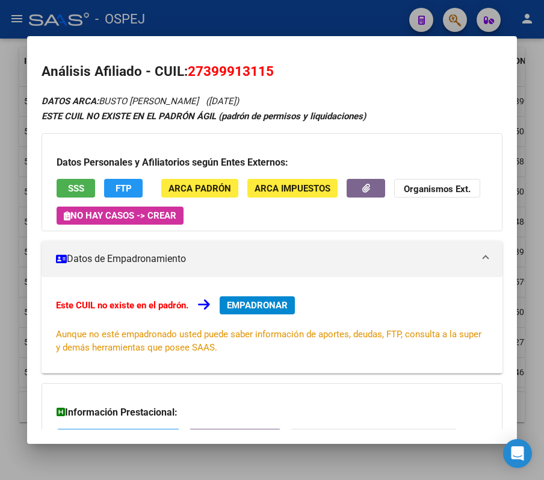
click at [296, 22] on div at bounding box center [272, 240] width 544 height 480
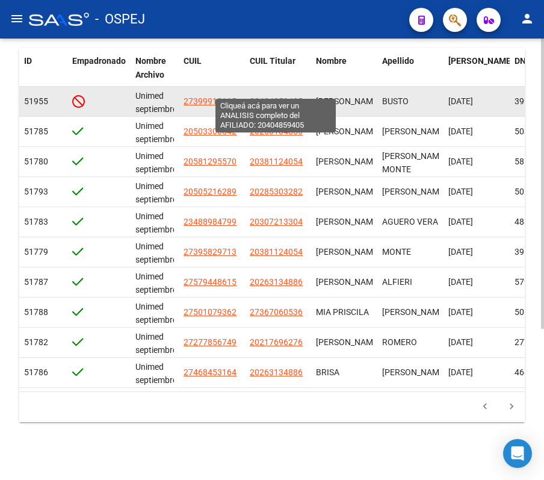
click at [280, 96] on span "20404859405" at bounding box center [276, 101] width 53 height 10
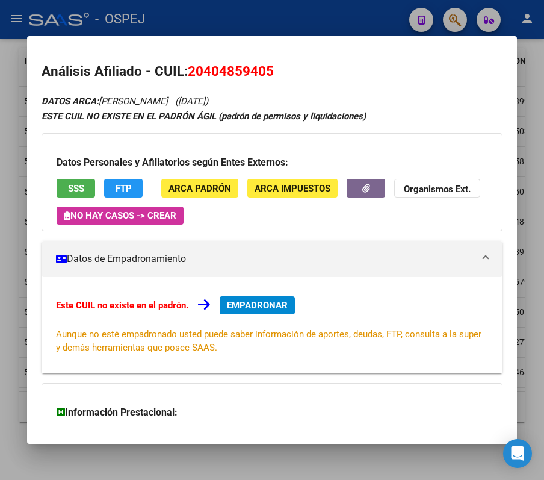
click at [217, 5] on div at bounding box center [272, 240] width 544 height 480
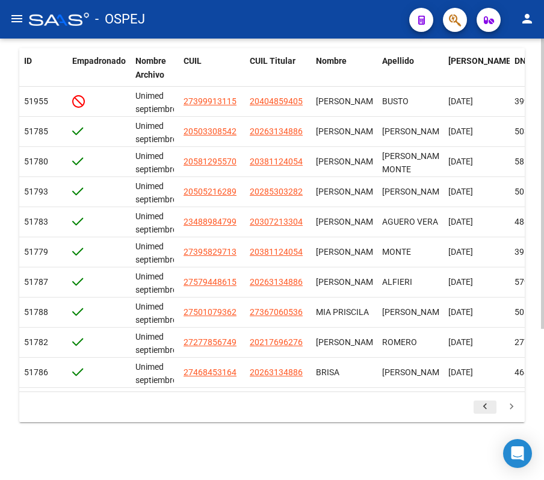
click at [487, 407] on icon "go to previous page" at bounding box center [485, 408] width 16 height 14
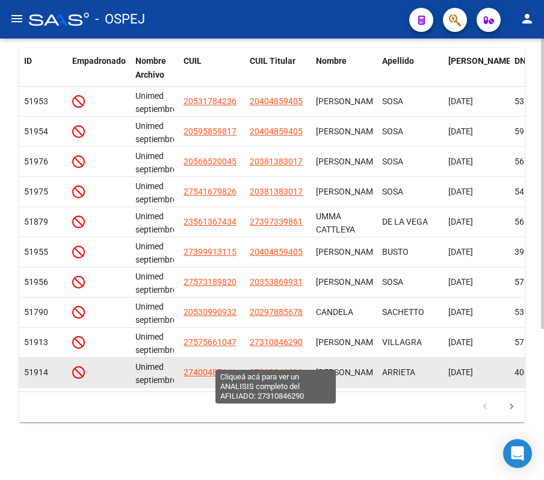
click at [258, 367] on span "27310846290" at bounding box center [276, 372] width 53 height 10
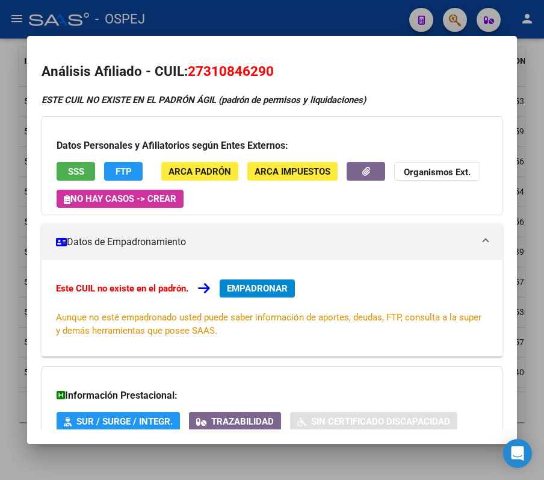
click at [237, 8] on div at bounding box center [272, 240] width 544 height 480
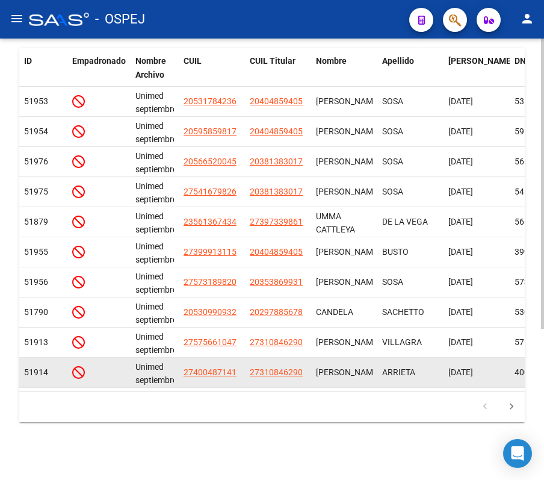
click at [211, 367] on datatable-body-cell "27400487141" at bounding box center [212, 371] width 66 height 29
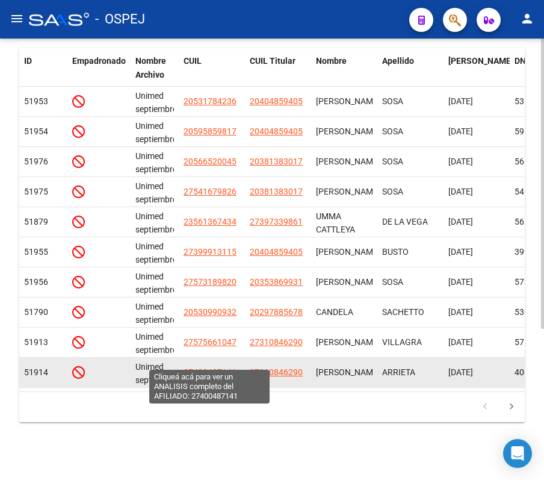
click at [195, 367] on span "27400487141" at bounding box center [210, 372] width 53 height 10
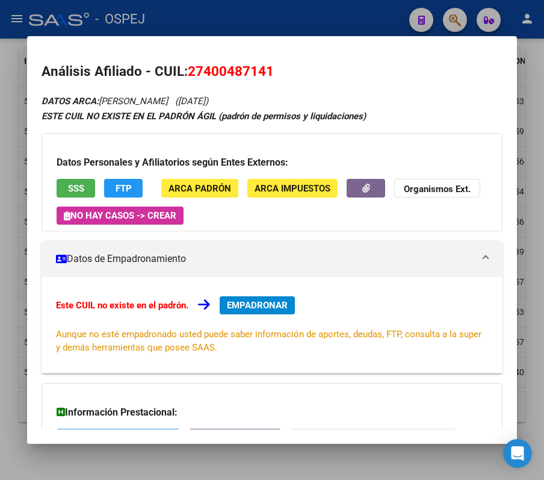
click at [280, 22] on div at bounding box center [272, 240] width 544 height 480
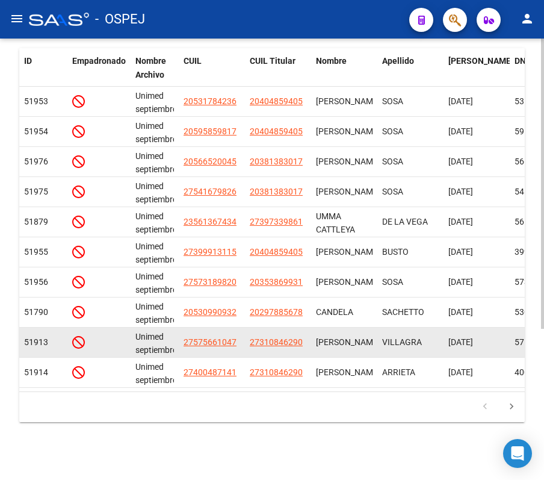
click at [288, 327] on datatable-body-cell "27310846290" at bounding box center [278, 341] width 66 height 29
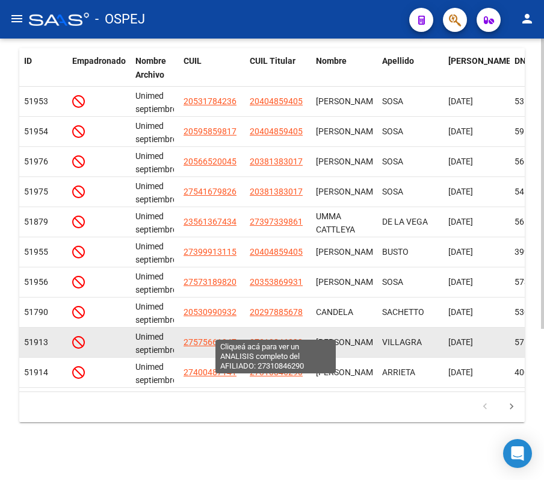
click at [292, 337] on span "27310846290" at bounding box center [276, 342] width 53 height 10
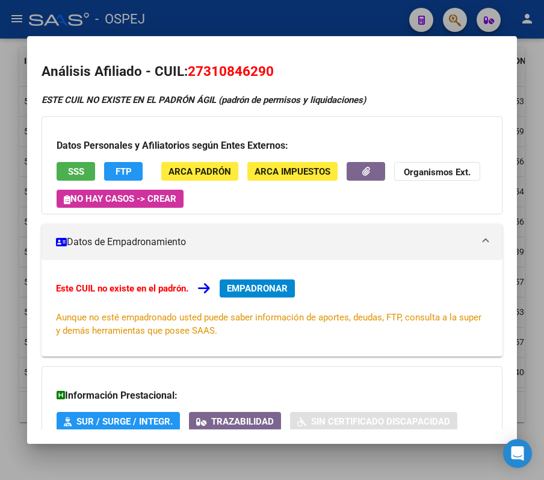
click at [282, 22] on div at bounding box center [272, 240] width 544 height 480
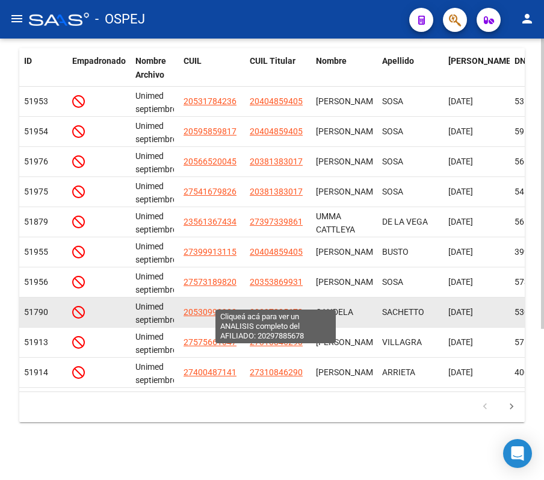
click at [277, 307] on span "20297885678" at bounding box center [276, 312] width 53 height 10
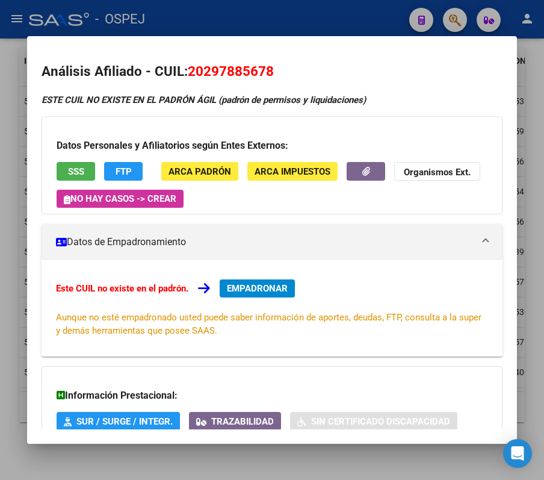
click at [229, 18] on div at bounding box center [272, 240] width 544 height 480
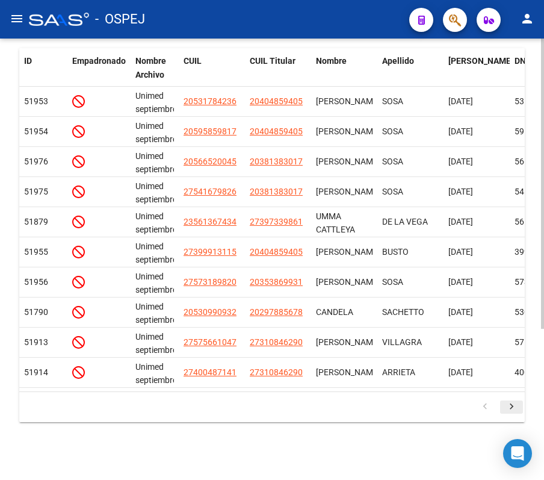
click at [505, 407] on icon "go to next page" at bounding box center [512, 408] width 16 height 14
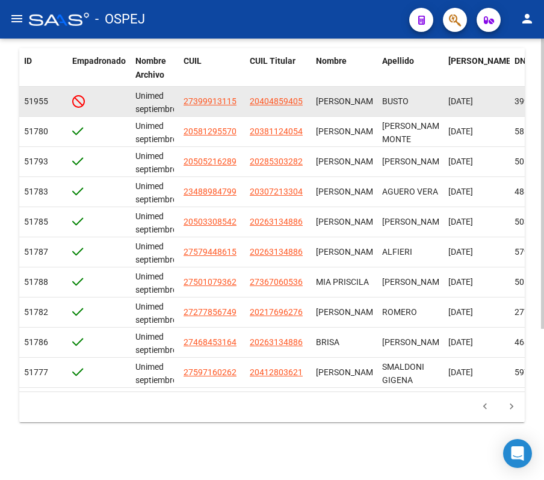
click at [289, 94] on app-link-go-to "20404859405" at bounding box center [276, 101] width 53 height 14
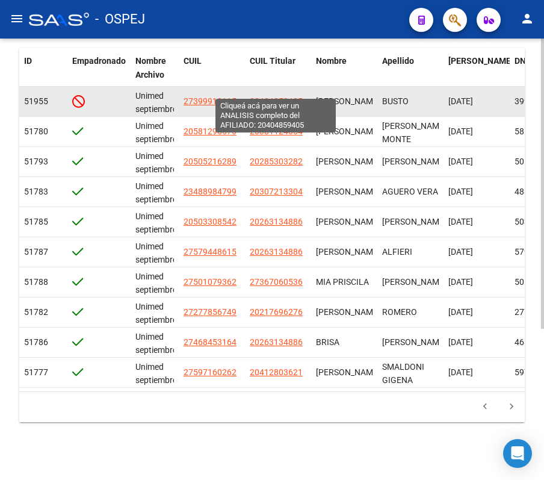
click at [278, 96] on span "20404859405" at bounding box center [276, 101] width 53 height 10
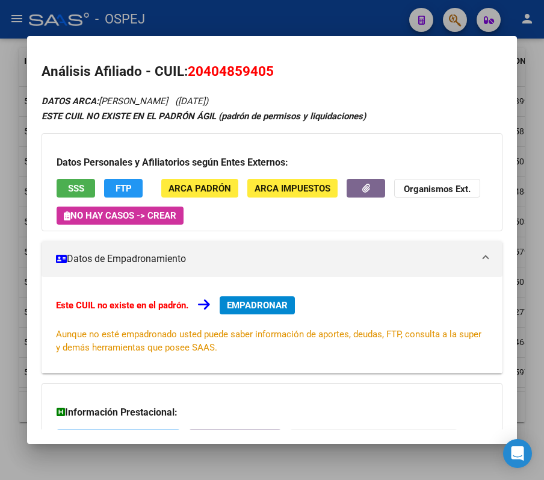
click at [101, 17] on div at bounding box center [272, 240] width 544 height 480
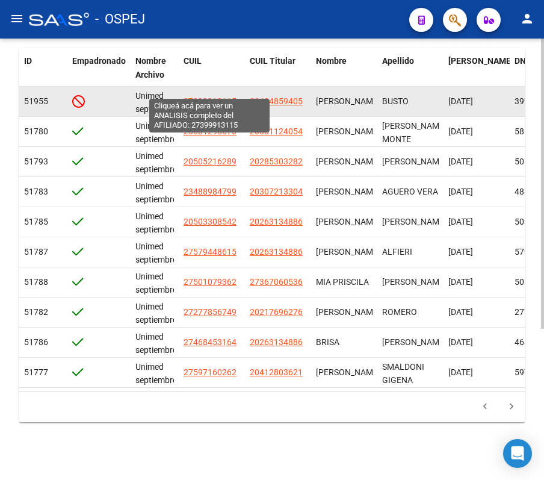
click at [224, 96] on span "27399913115" at bounding box center [210, 101] width 53 height 10
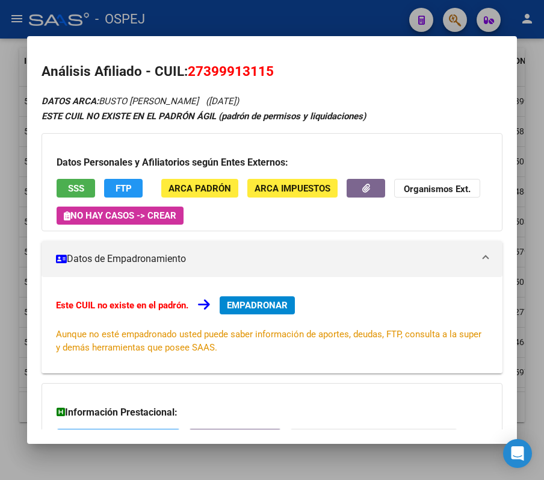
click at [301, 14] on div at bounding box center [272, 240] width 544 height 480
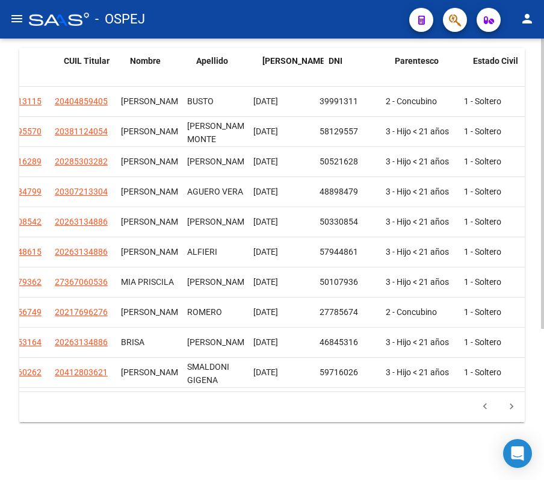
scroll to position [0, 0]
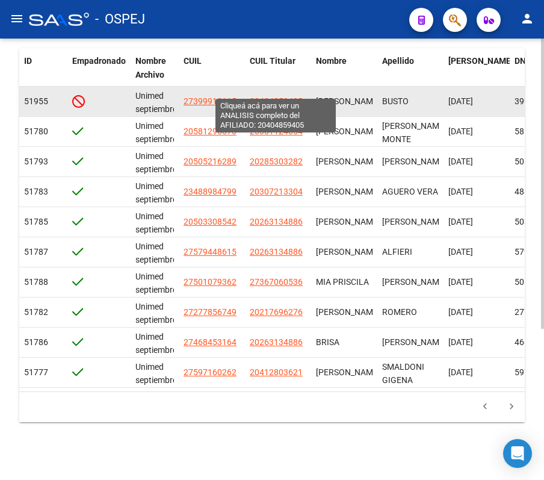
click at [292, 96] on span "20404859405" at bounding box center [276, 101] width 53 height 10
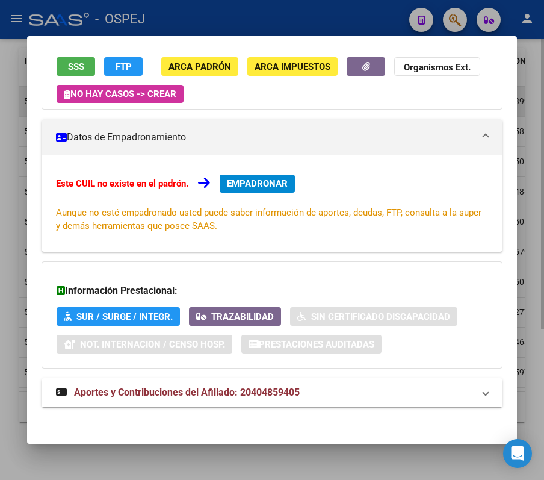
scroll to position [128, 0]
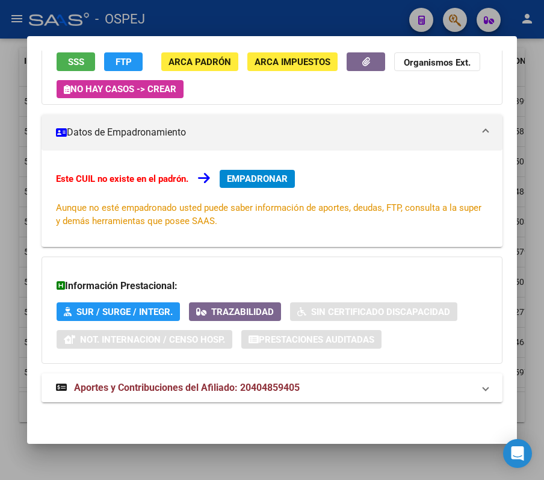
click at [249, 29] on div at bounding box center [272, 240] width 544 height 480
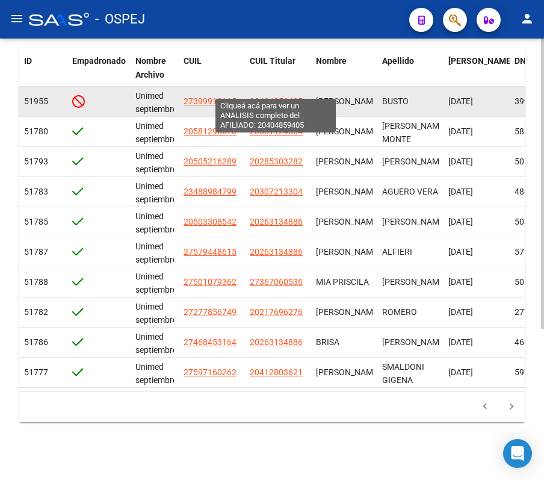
click at [283, 96] on span "20404859405" at bounding box center [276, 101] width 53 height 10
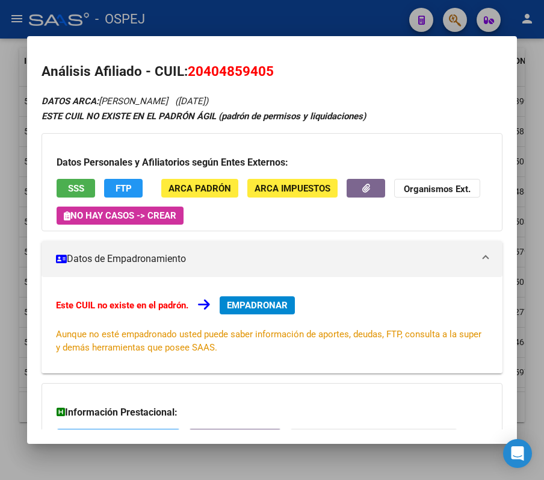
click at [107, 17] on div at bounding box center [272, 240] width 544 height 480
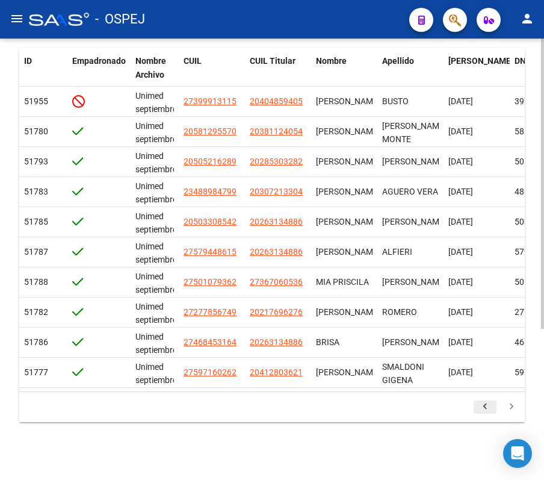
click at [485, 409] on icon "go to previous page" at bounding box center [485, 408] width 16 height 14
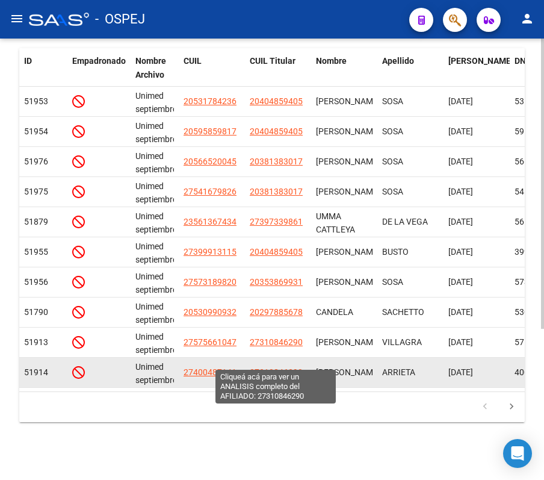
click at [284, 367] on span "27310846290" at bounding box center [276, 372] width 53 height 10
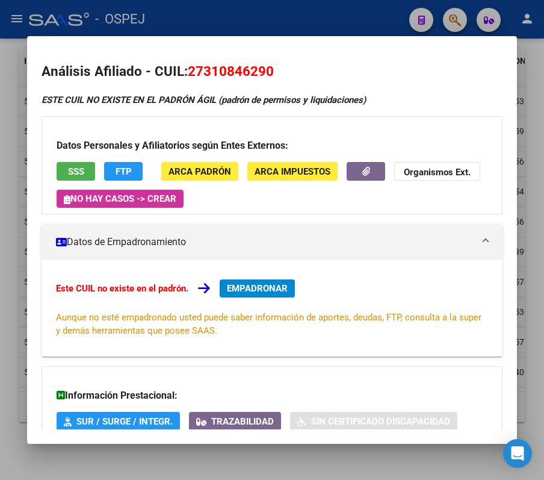
click at [209, 70] on span "27310846290" at bounding box center [231, 71] width 86 height 16
drag, startPoint x: 205, startPoint y: 70, endPoint x: 263, endPoint y: 78, distance: 58.2
click at [263, 78] on span "27310846290" at bounding box center [231, 71] width 86 height 16
copy span "31084629"
click at [193, 17] on div at bounding box center [272, 240] width 544 height 480
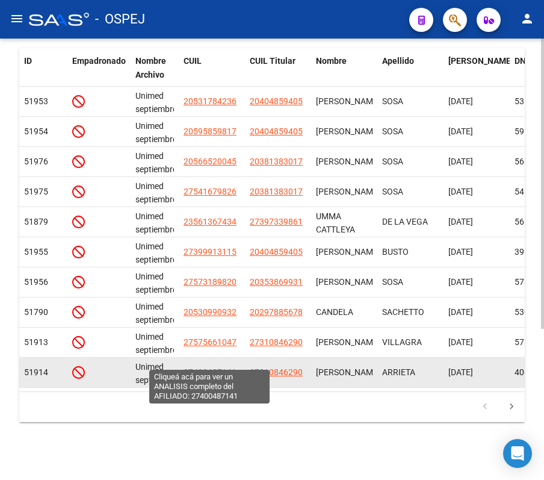
click at [225, 367] on span "27400487141" at bounding box center [210, 372] width 53 height 10
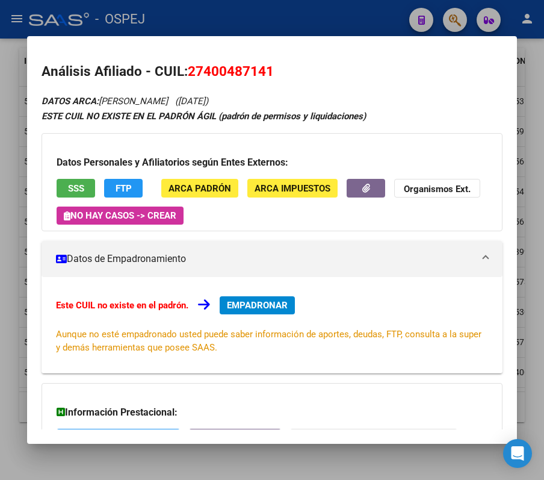
click at [203, 17] on div at bounding box center [272, 240] width 544 height 480
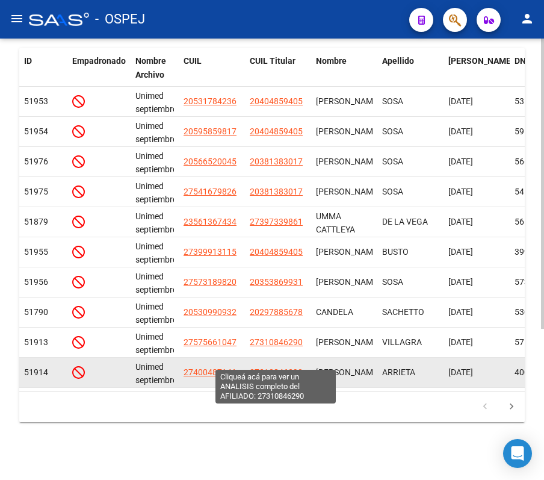
click at [254, 367] on span "27310846290" at bounding box center [276, 372] width 53 height 10
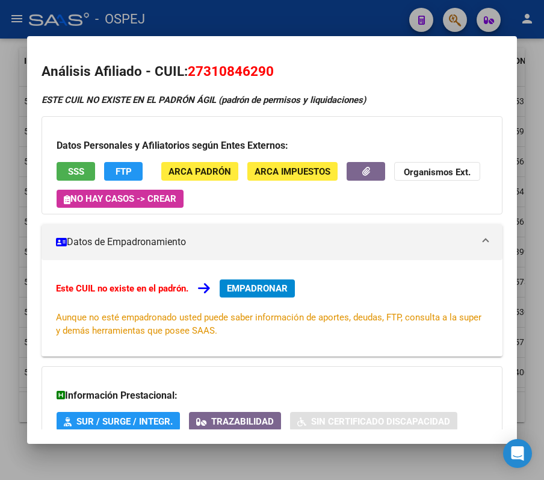
click at [227, 70] on span "27310846290" at bounding box center [231, 71] width 86 height 16
click at [267, 76] on span "27310846290" at bounding box center [231, 71] width 86 height 16
drag, startPoint x: 267, startPoint y: 76, endPoint x: 206, endPoint y: 77, distance: 61.4
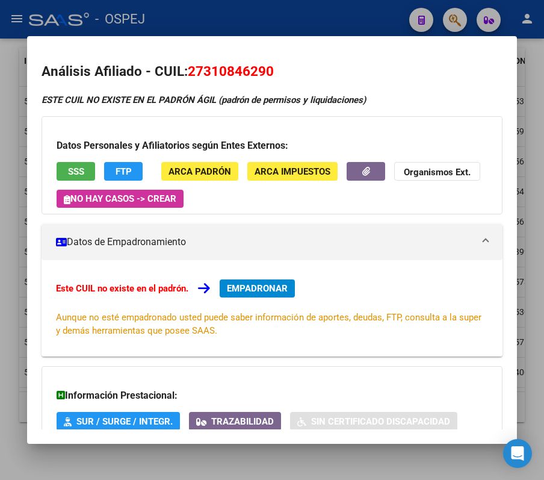
click at [206, 77] on span "27310846290" at bounding box center [231, 71] width 86 height 16
copy span "31084629"
click at [327, 28] on div at bounding box center [272, 240] width 544 height 480
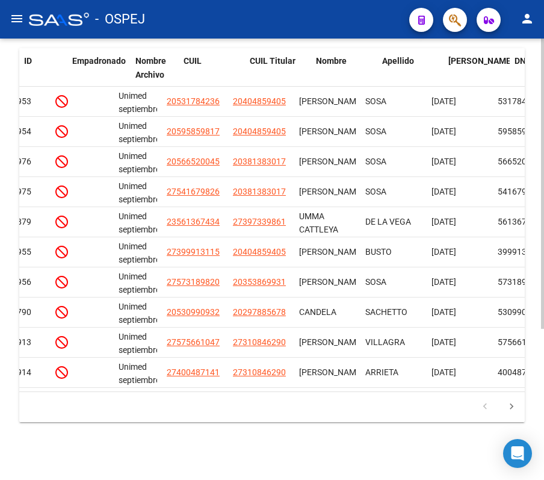
scroll to position [0, 0]
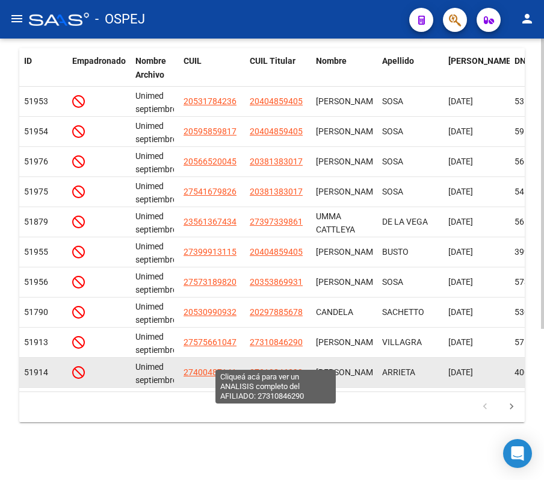
click at [264, 367] on span "27310846290" at bounding box center [276, 372] width 53 height 10
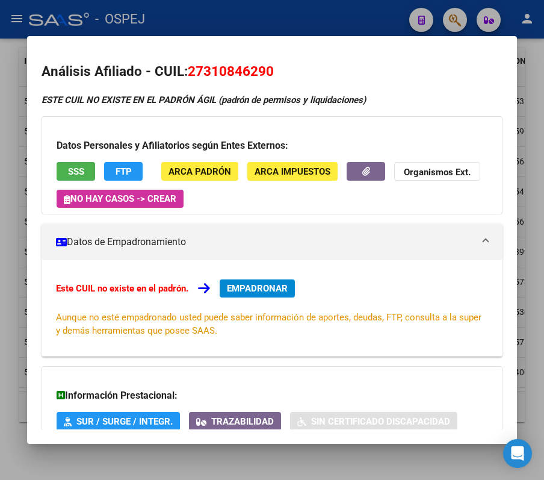
drag, startPoint x: 265, startPoint y: 64, endPoint x: 203, endPoint y: 54, distance: 62.2
click at [203, 54] on mat-dialog-content "Análisis Afiliado - CUIL: 27310846290 ESTE CUIL NO EXISTE EN EL PADRÓN ÁGIL (pa…" at bounding box center [272, 240] width 490 height 379
copy span "31084629"
click at [167, 11] on div at bounding box center [272, 240] width 544 height 480
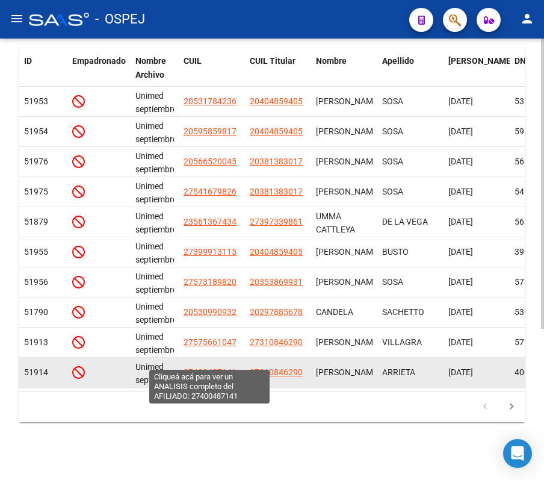
click at [187, 367] on span "27400487141" at bounding box center [210, 372] width 53 height 10
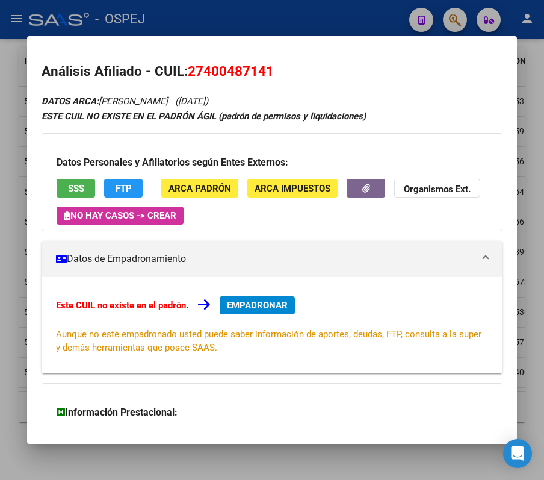
click at [100, 22] on div at bounding box center [272, 240] width 544 height 480
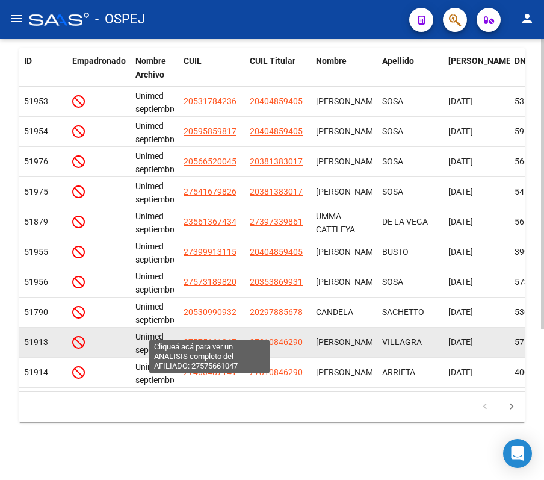
click at [203, 337] on span "27575661047" at bounding box center [210, 342] width 53 height 10
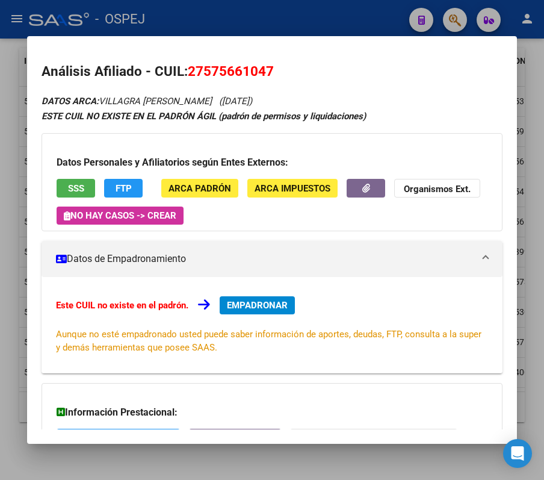
click at [155, 7] on div at bounding box center [272, 240] width 544 height 480
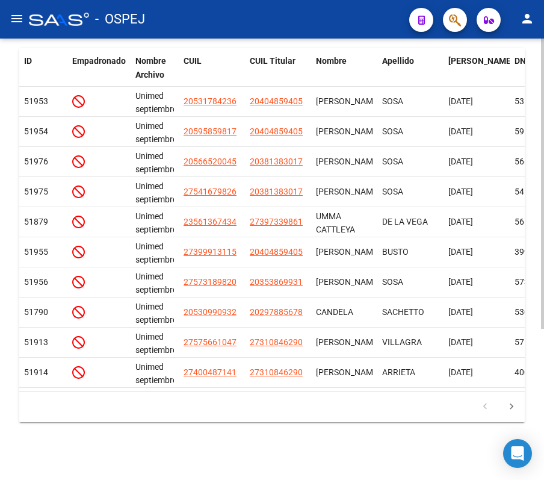
drag, startPoint x: 182, startPoint y: 378, endPoint x: 188, endPoint y: 388, distance: 11.4
click at [188, 388] on datatable-body "51953 Unimed septiembre 20531784236 20404859405 TOMAS AGUSTIN SOSA 16/09/2013 5…" at bounding box center [271, 239] width 505 height 305
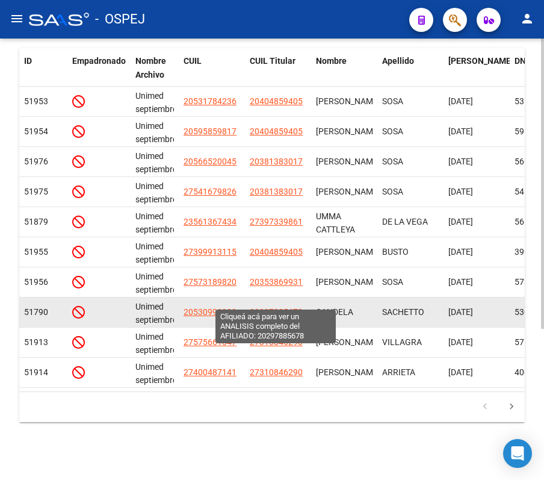
click at [283, 307] on span "20297885678" at bounding box center [276, 312] width 53 height 10
type textarea "20297885678"
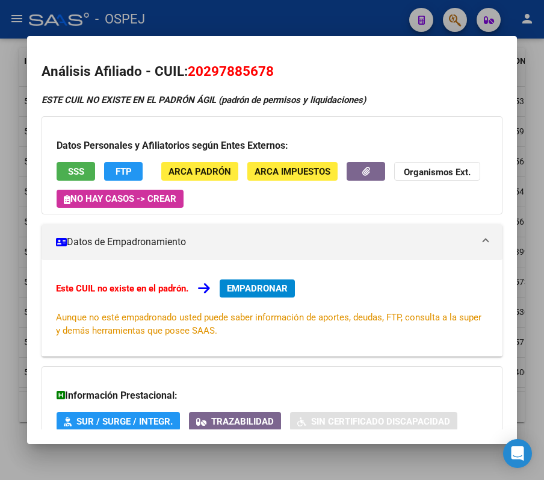
drag, startPoint x: 265, startPoint y: 75, endPoint x: 205, endPoint y: 64, distance: 60.6
click at [205, 64] on span "20297885678" at bounding box center [231, 71] width 86 height 16
copy span "29788567"
click at [268, 20] on div at bounding box center [272, 240] width 544 height 480
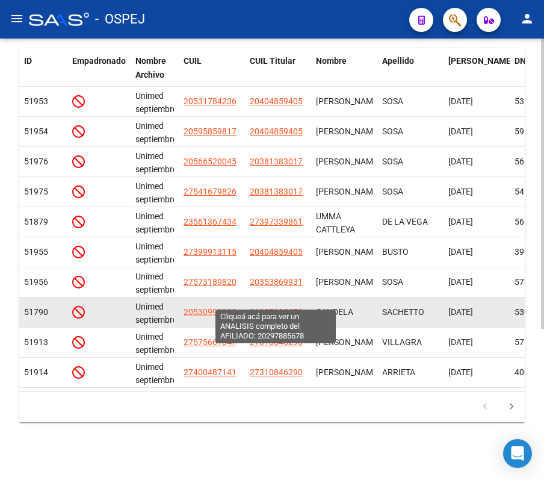
click at [261, 307] on span "20297885678" at bounding box center [276, 312] width 53 height 10
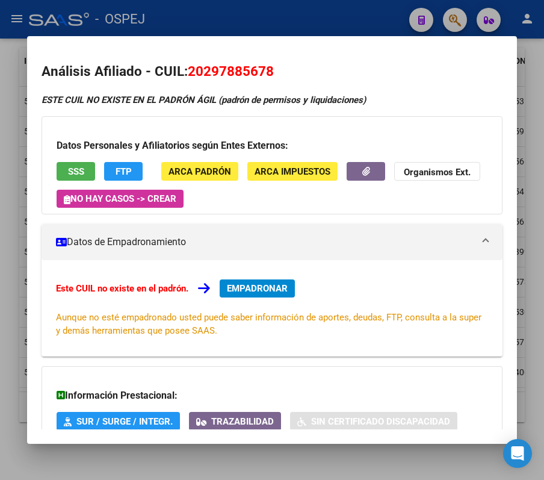
click at [182, 28] on div at bounding box center [272, 240] width 544 height 480
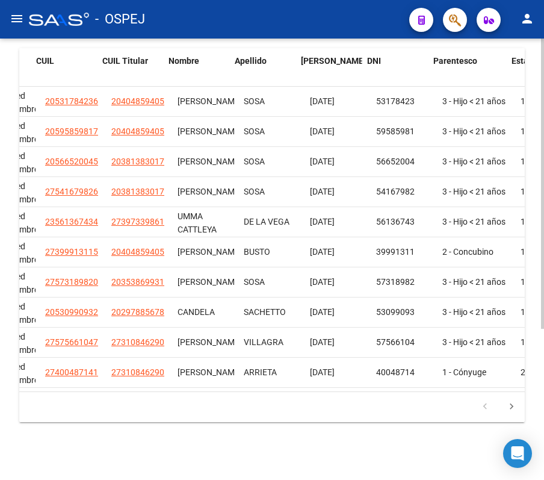
scroll to position [0, 128]
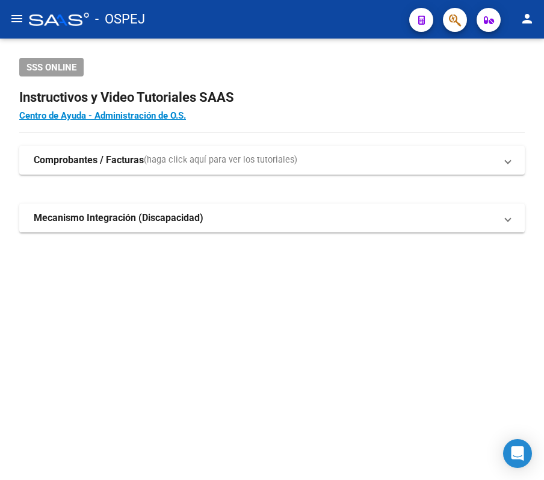
click at [467, 15] on div at bounding box center [450, 19] width 34 height 25
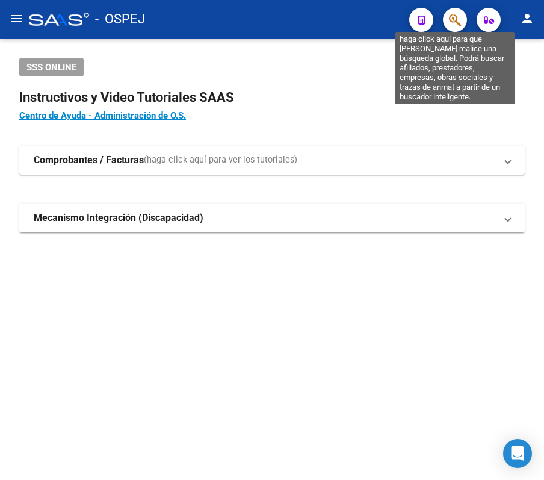
click at [455, 16] on icon "button" at bounding box center [455, 20] width 12 height 14
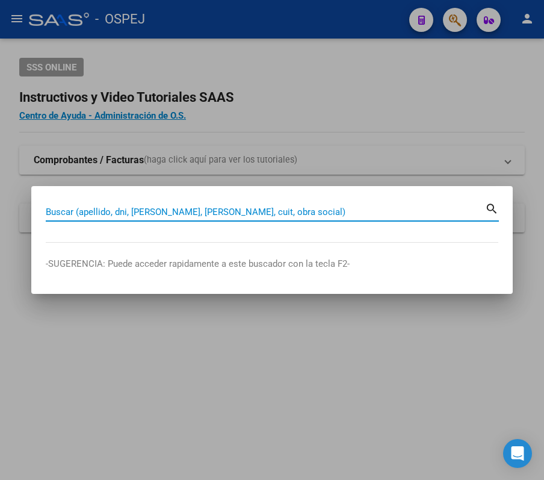
paste input "31084629"
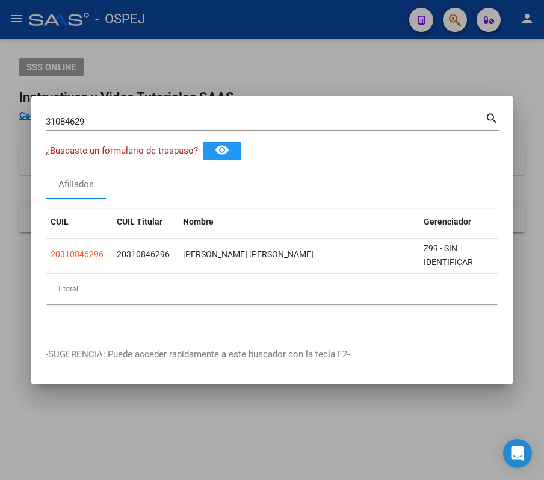
drag, startPoint x: 78, startPoint y: 266, endPoint x: 64, endPoint y: 267, distance: 13.9
click at [64, 267] on datatable-body "20310846296 20310846296 VILLAGRA ROBERTO FABIAN Z99 - SIN IDENTIFICAR" at bounding box center [272, 256] width 453 height 34
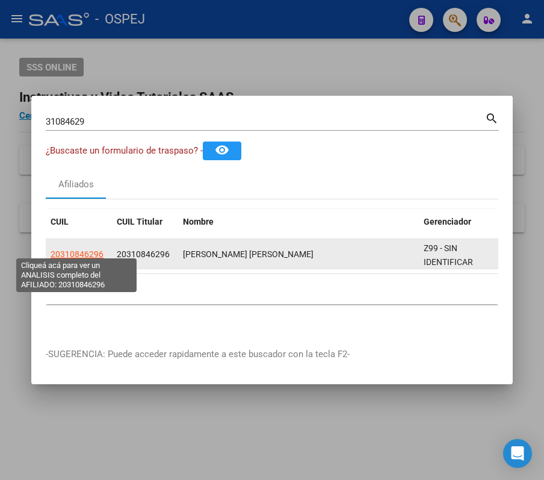
click at [67, 249] on span "20310846296" at bounding box center [77, 254] width 53 height 10
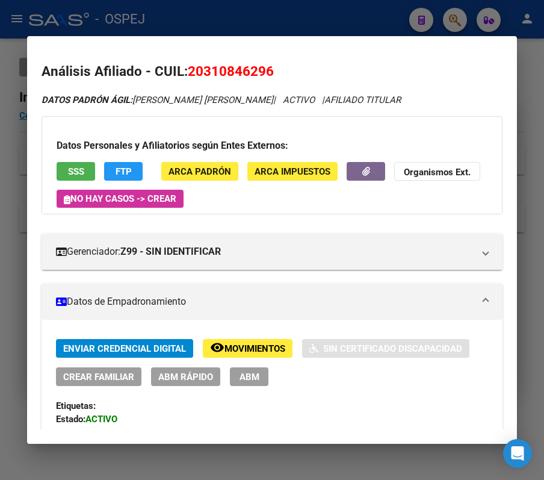
click at [135, 28] on div at bounding box center [272, 240] width 544 height 480
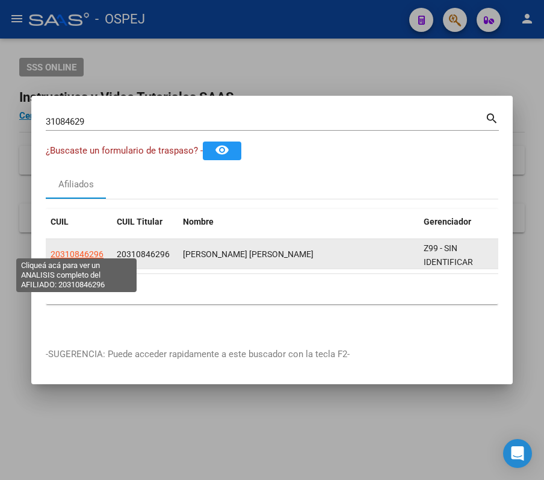
click at [96, 250] on span "20310846296" at bounding box center [77, 254] width 53 height 10
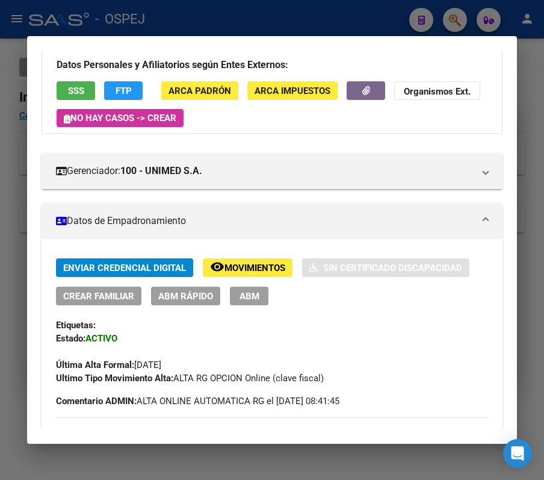
scroll to position [80, 0]
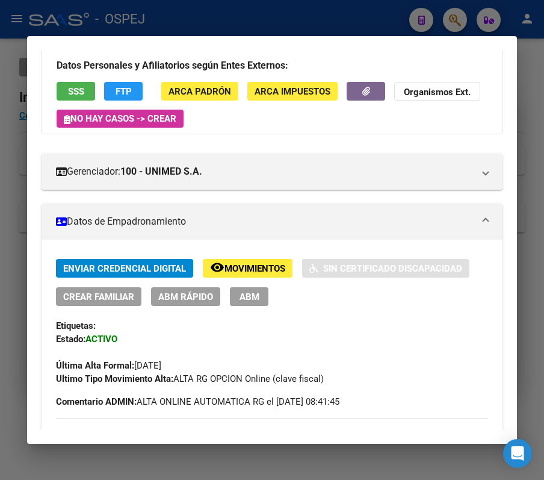
click at [149, 31] on div at bounding box center [272, 240] width 544 height 480
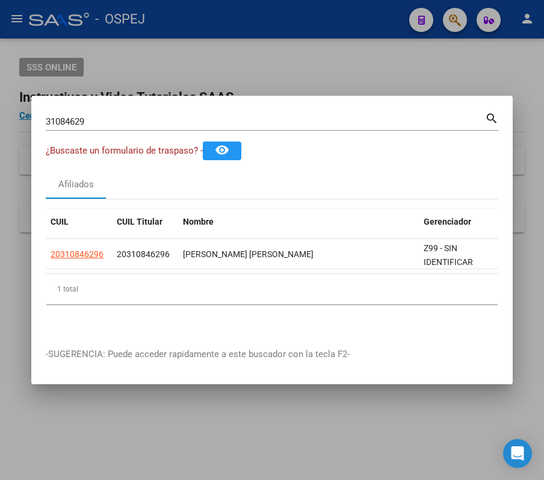
click at [234, 116] on input "31084629" at bounding box center [265, 121] width 439 height 11
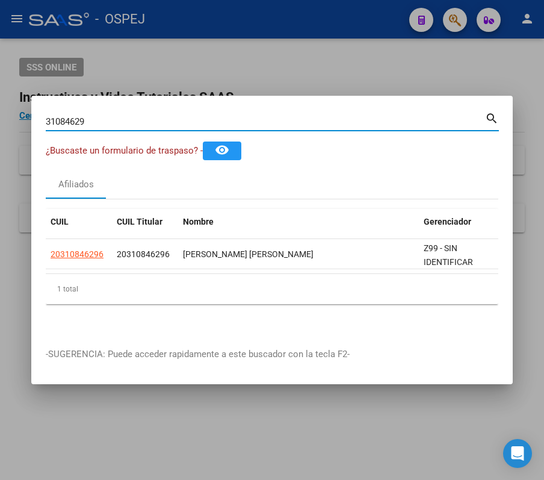
click at [234, 116] on input "31084629" at bounding box center [265, 121] width 439 height 11
paste input "27297885672"
type input "27297885672"
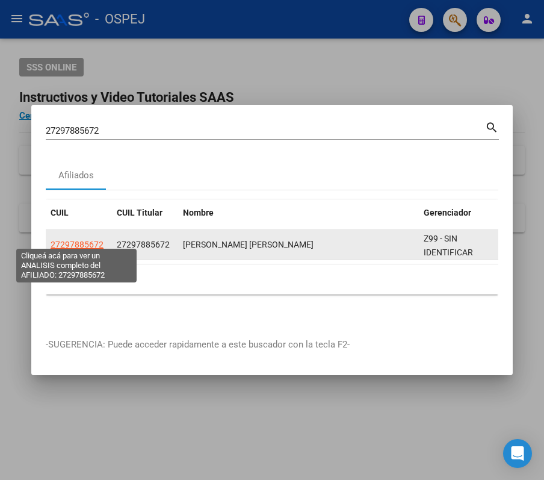
click at [90, 240] on span "27297885672" at bounding box center [77, 245] width 53 height 10
type textarea "27297885672"
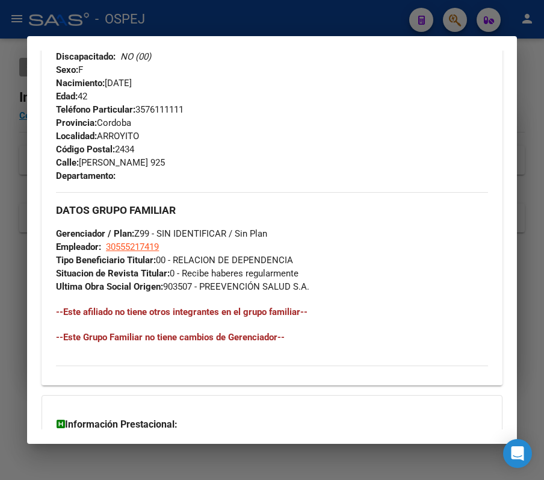
scroll to position [561, 0]
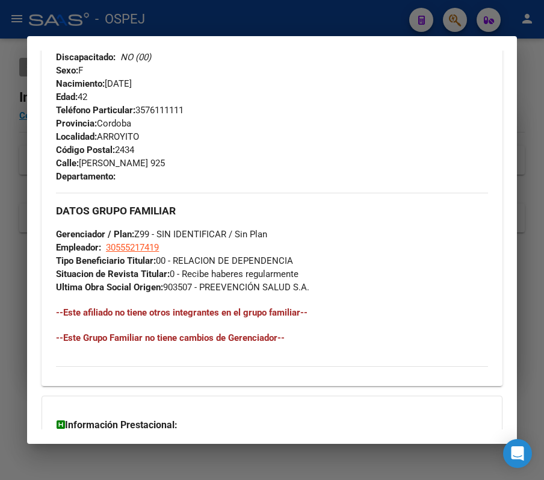
click at [395, 22] on div at bounding box center [272, 240] width 544 height 480
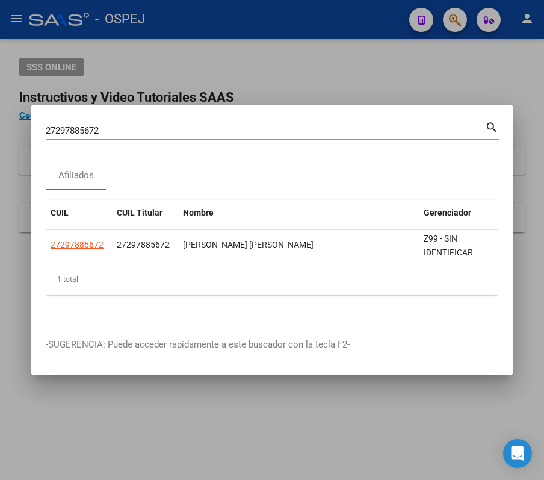
click at [124, 125] on input "27297885672" at bounding box center [265, 130] width 439 height 11
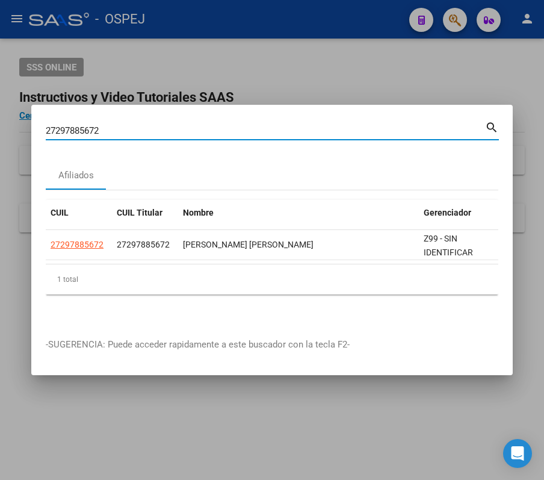
click at [124, 125] on input "27297885672" at bounding box center [265, 130] width 439 height 11
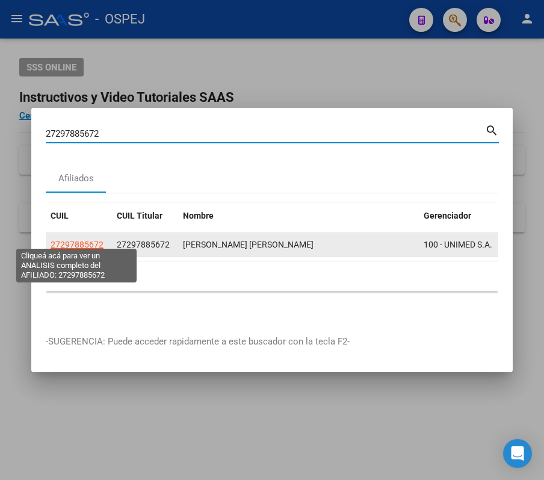
click at [88, 240] on span "27297885672" at bounding box center [77, 245] width 53 height 10
